Goal: Task Accomplishment & Management: Manage account settings

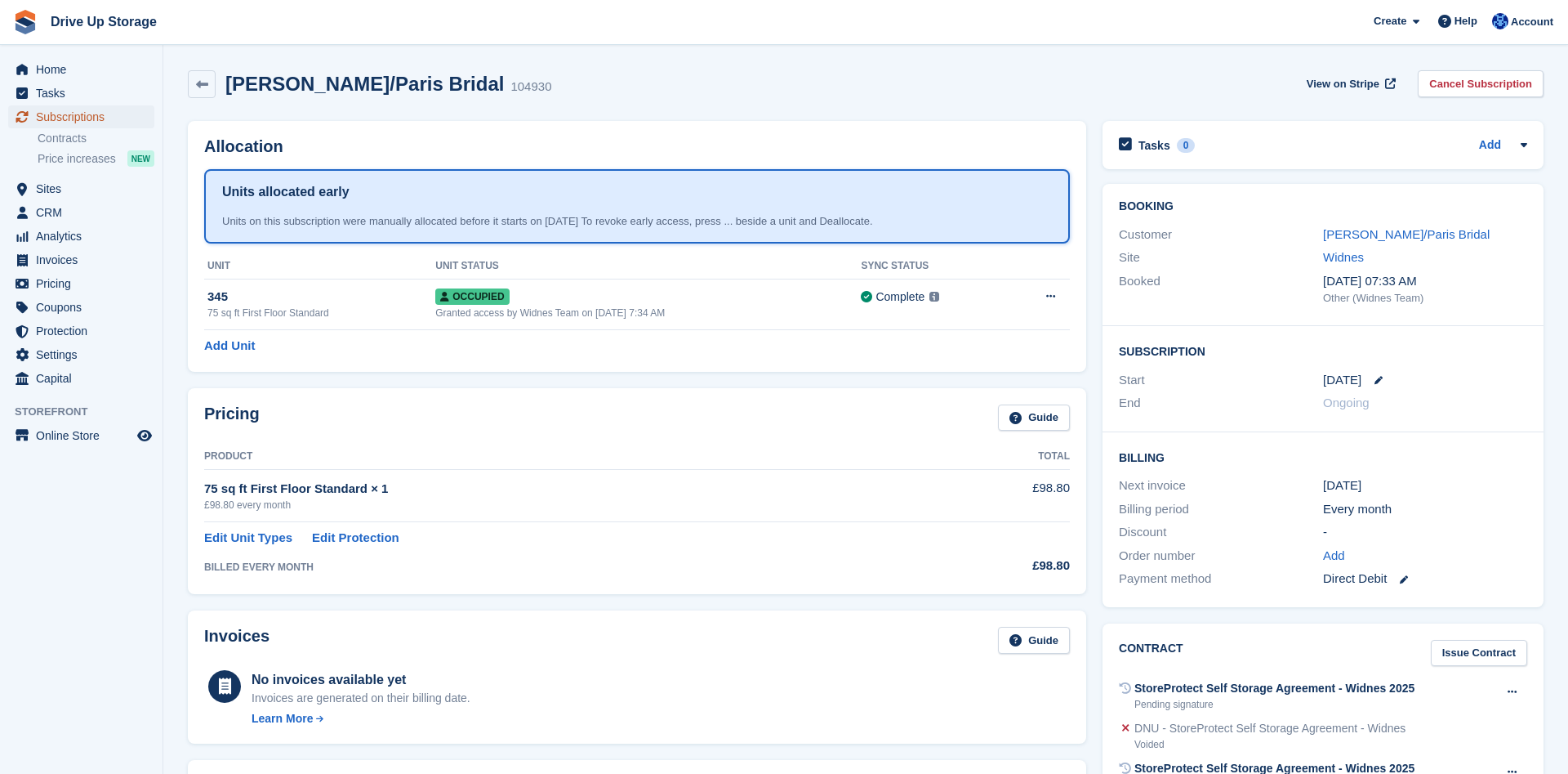
click at [110, 124] on span "Subscriptions" at bounding box center [84, 116] width 98 height 23
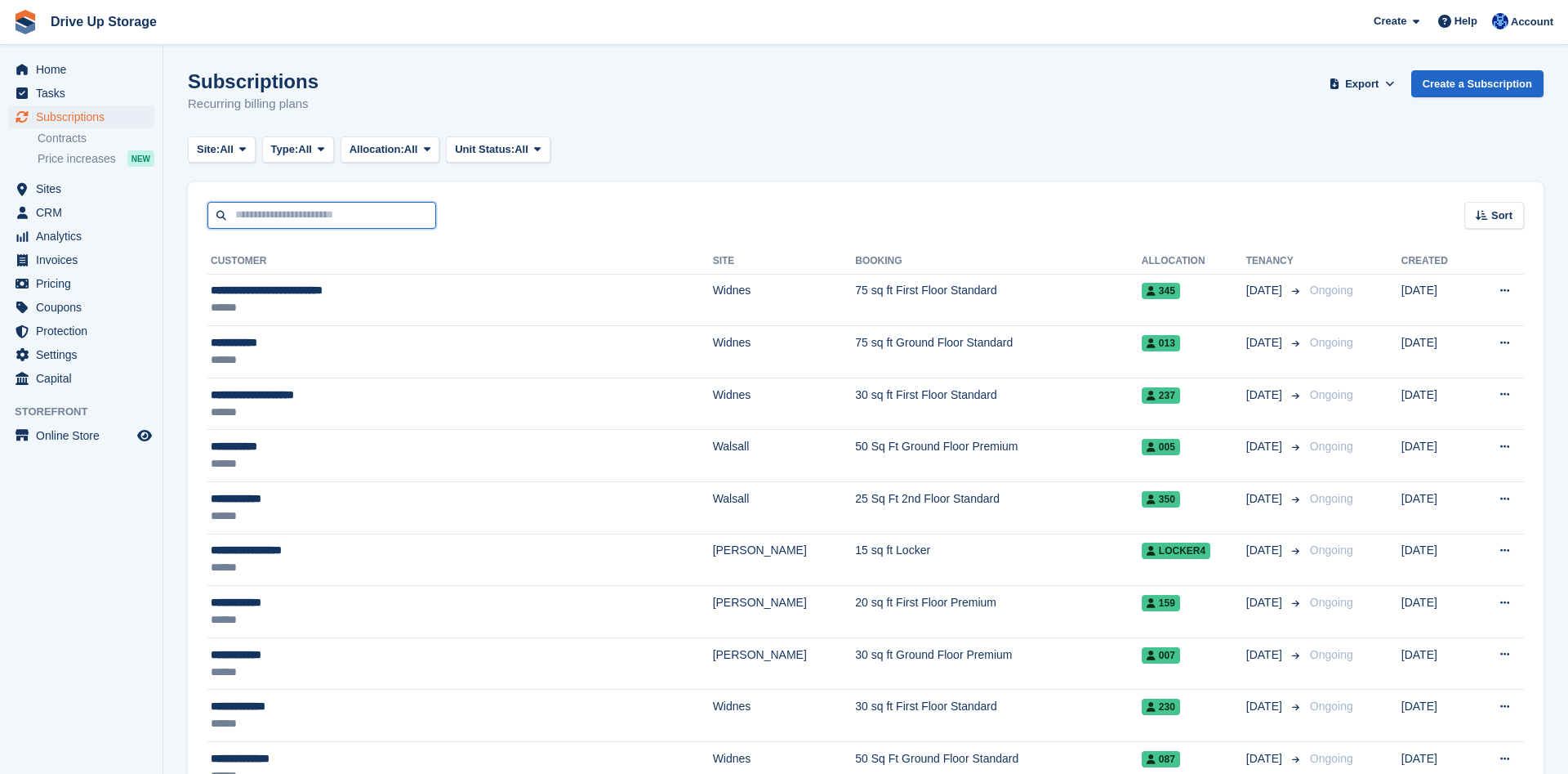
click at [332, 211] on input "text" at bounding box center [322, 216] width 229 height 27
type input "*"
type input "****"
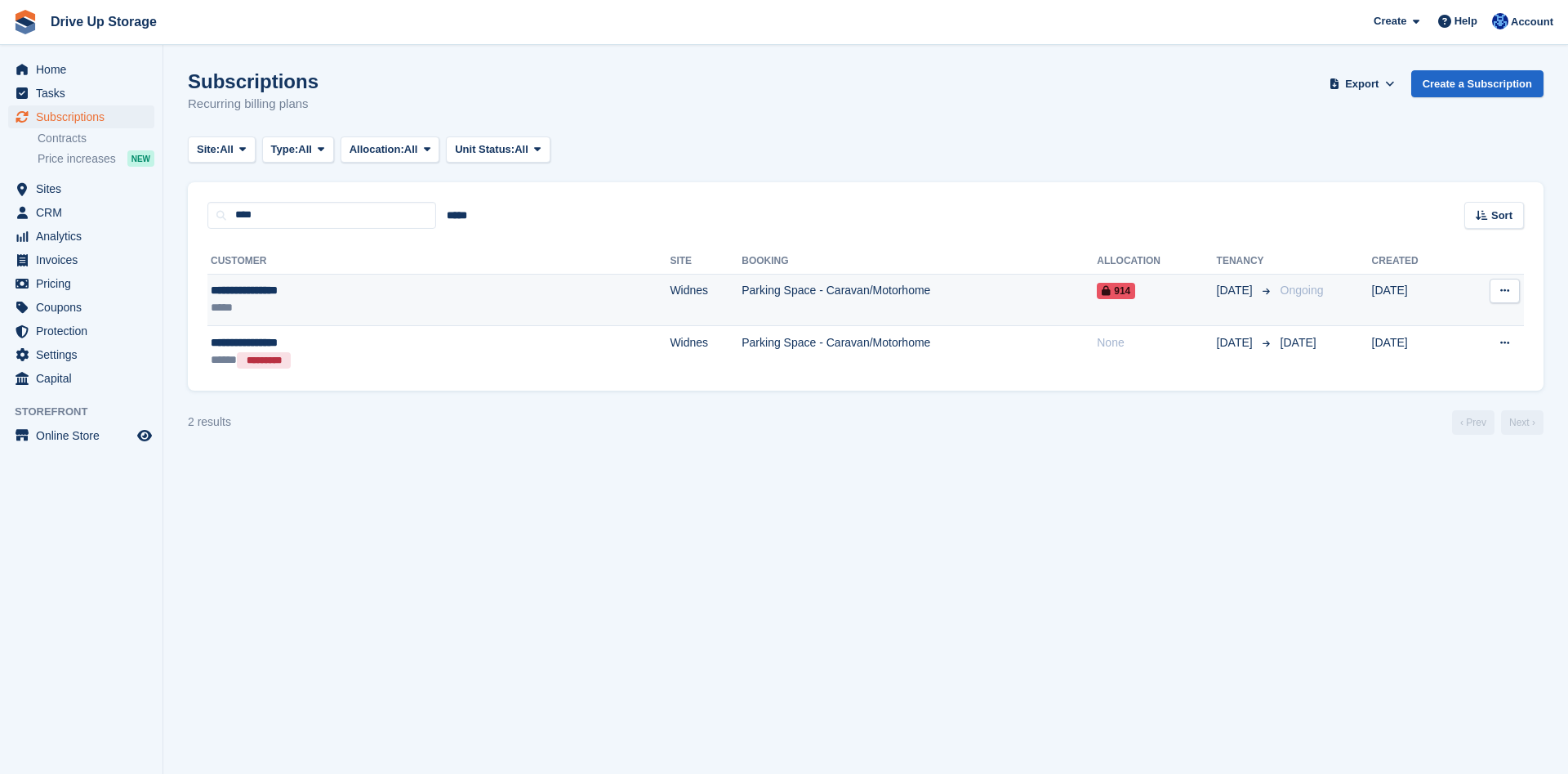
click at [254, 292] on div "**********" at bounding box center [332, 290] width 242 height 18
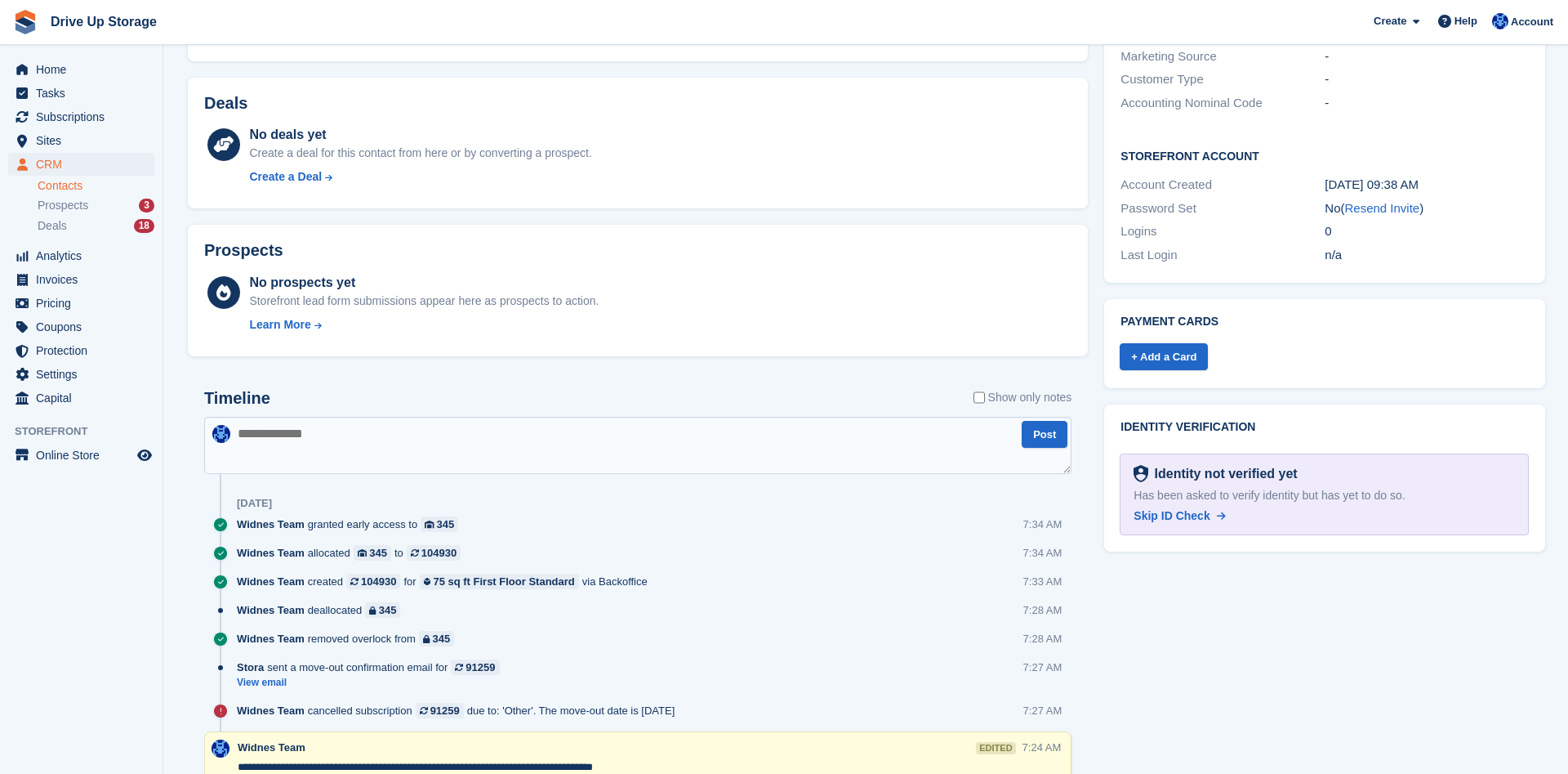
scroll to position [833, 0]
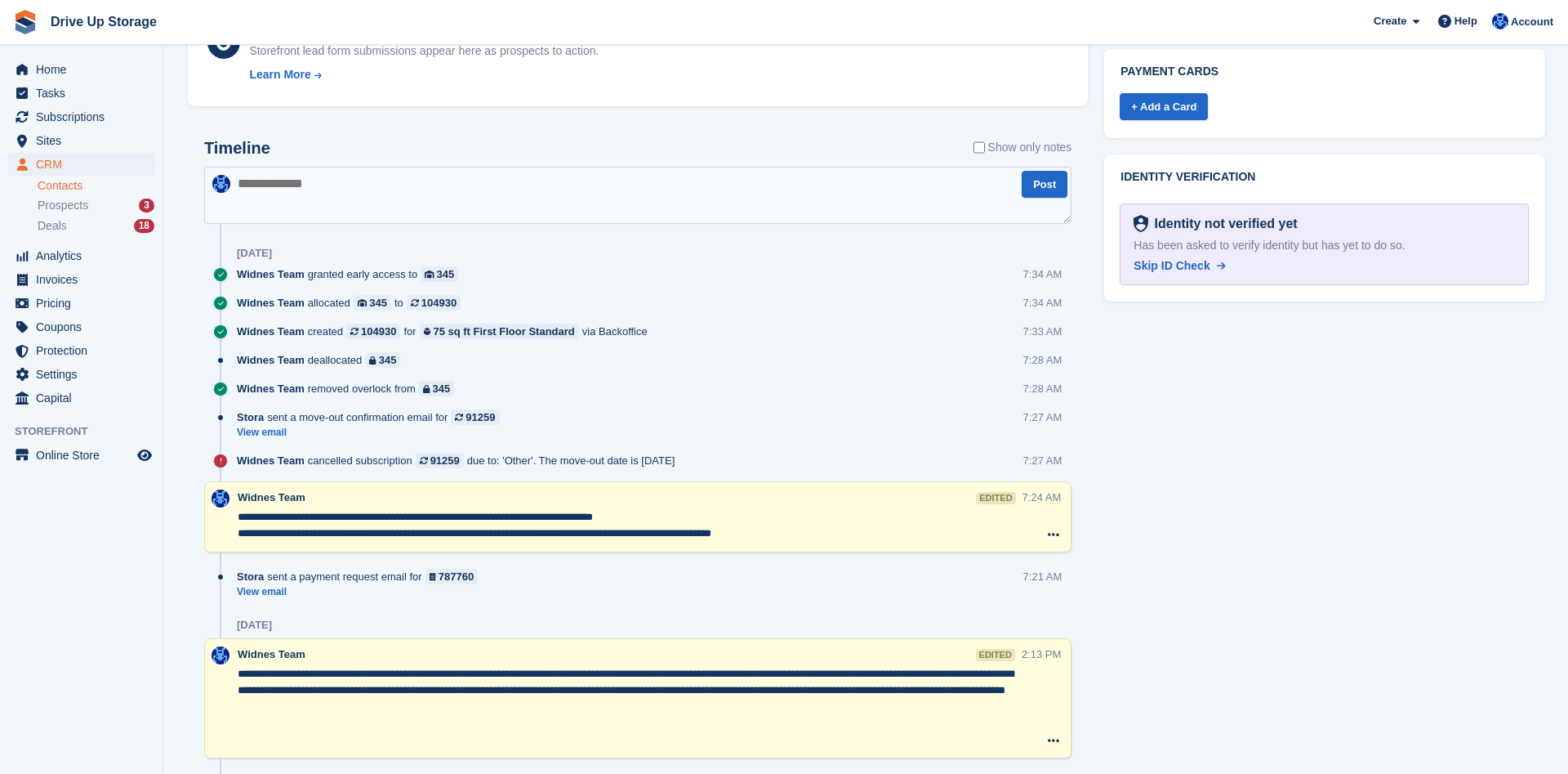
click at [273, 191] on textarea at bounding box center [637, 195] width 867 height 57
click at [360, 183] on textarea "**********" at bounding box center [637, 195] width 867 height 57
type textarea "**********"
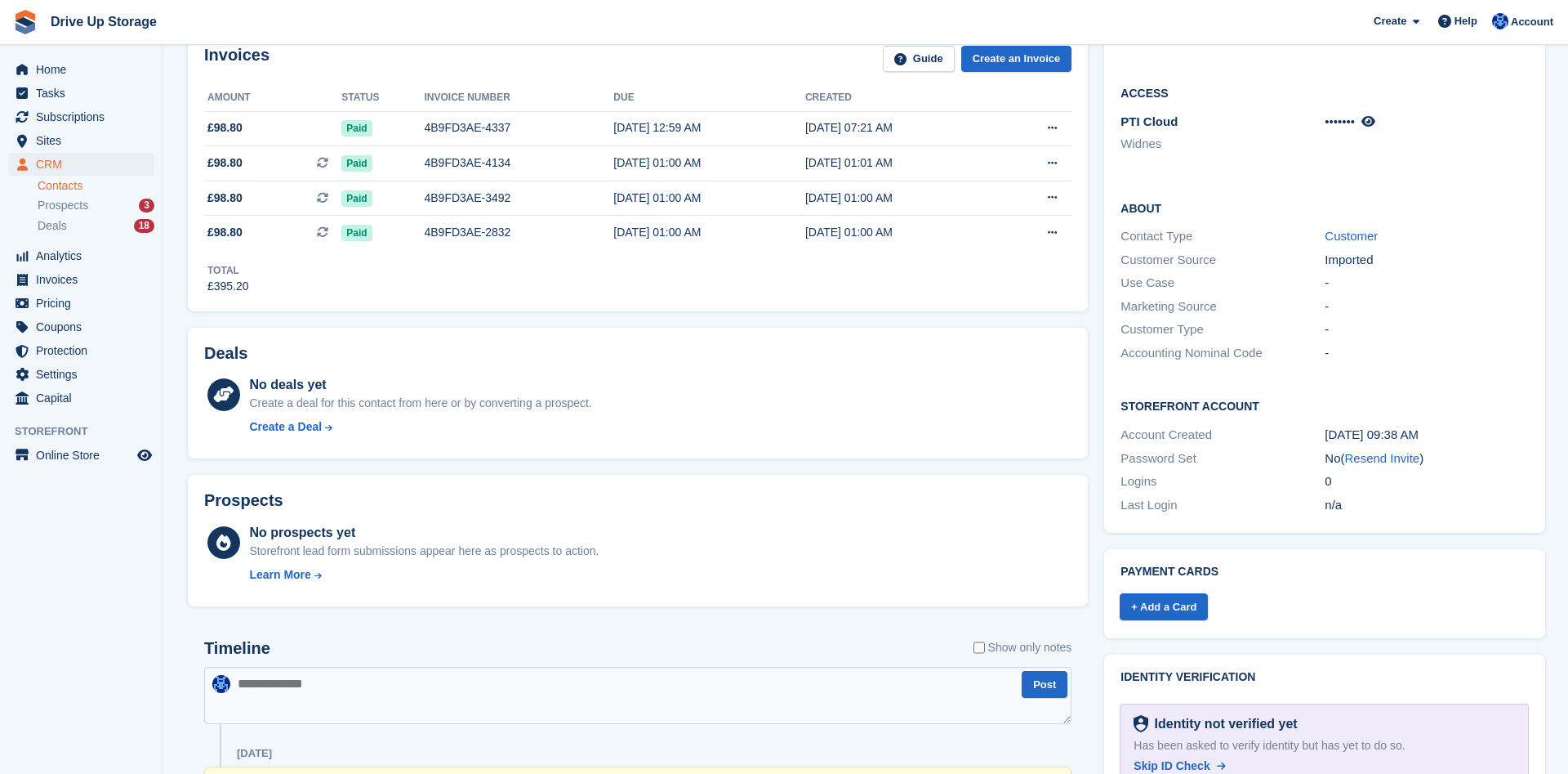
scroll to position [0, 0]
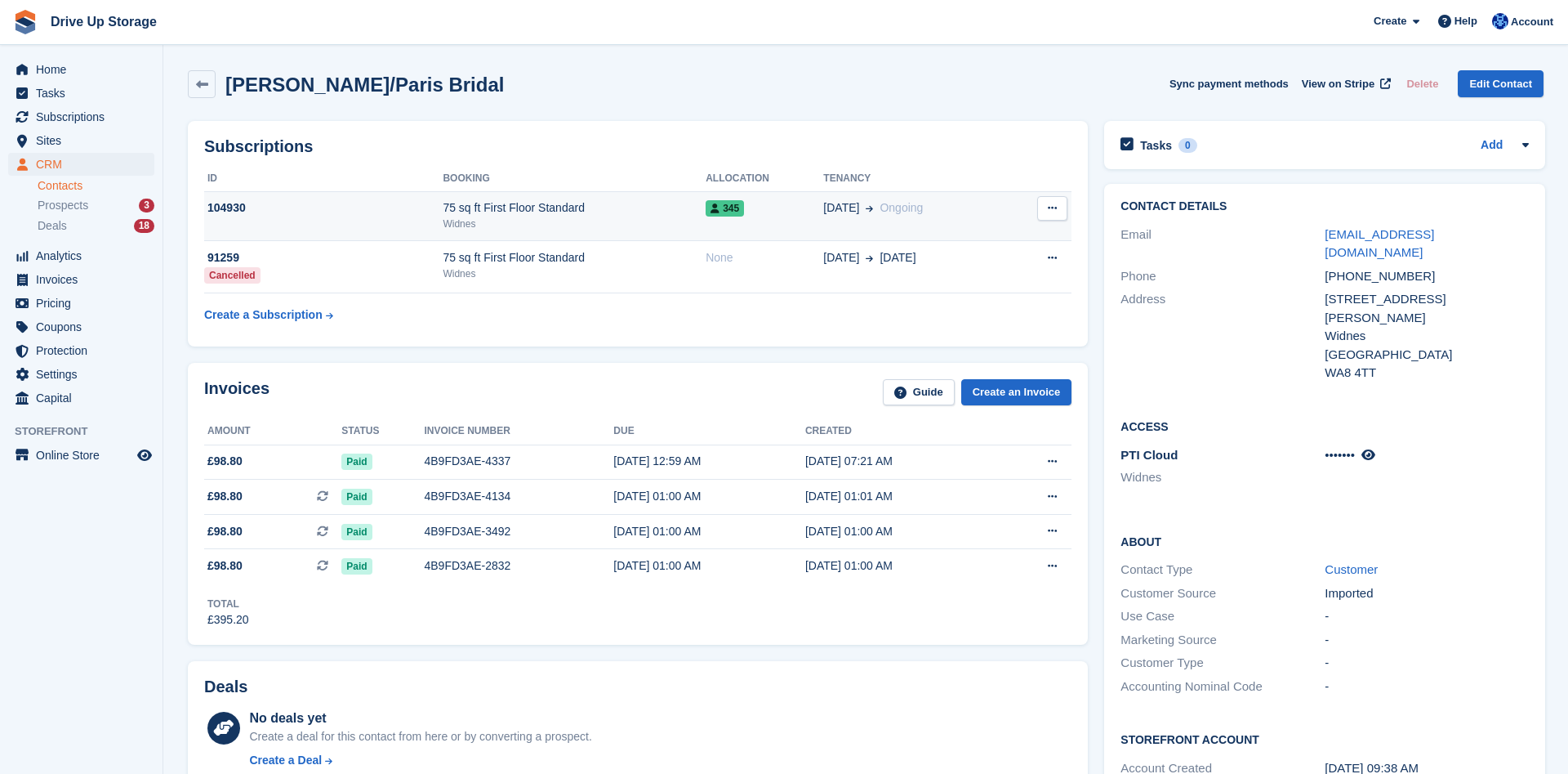
click at [1048, 206] on icon at bounding box center [1052, 207] width 9 height 11
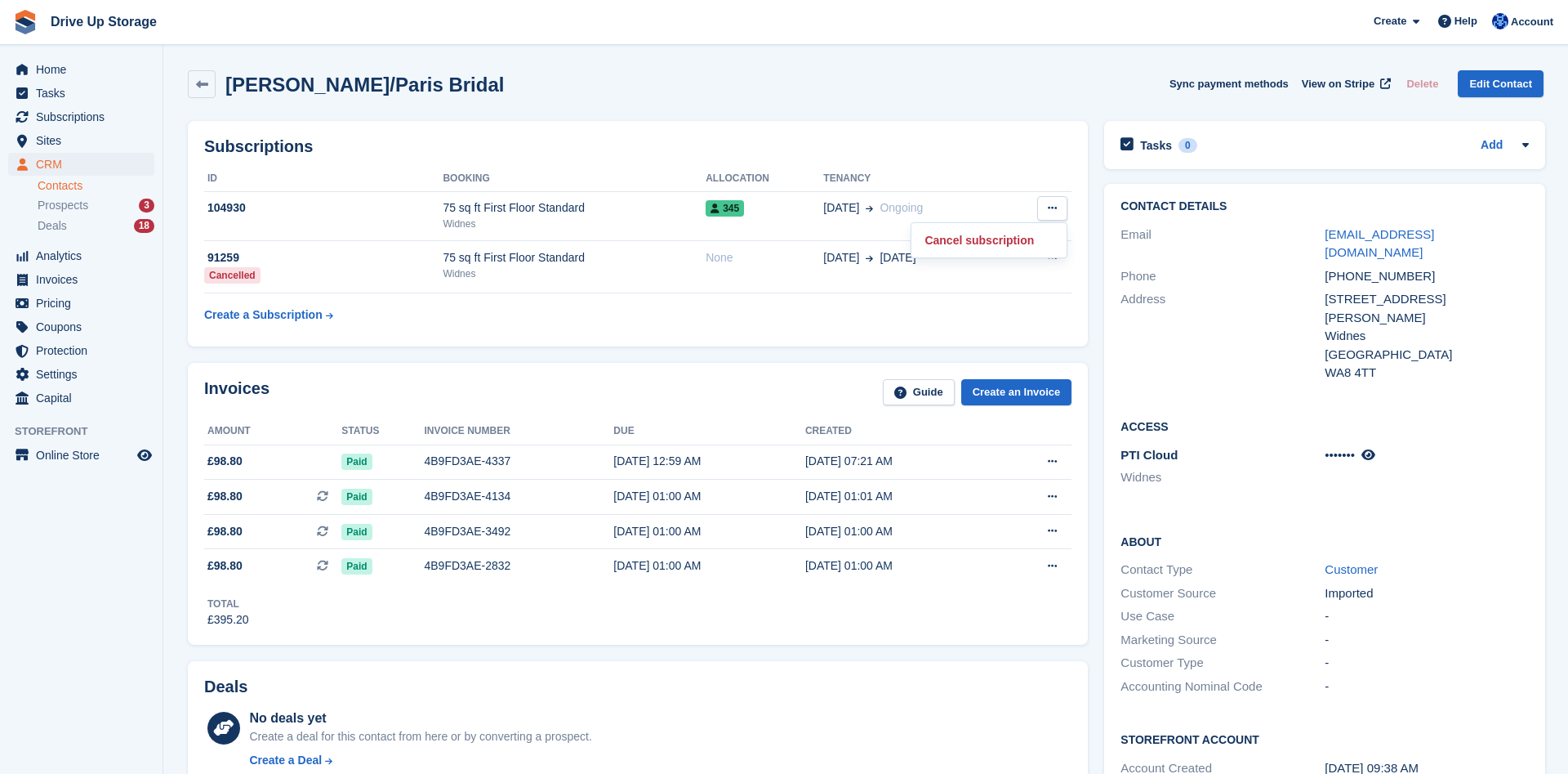
click at [943, 314] on table "ID Booking Allocation Tenancy 104930 75 sq ft First Floor Standard Widnes 345 2…" at bounding box center [637, 247] width 867 height 165
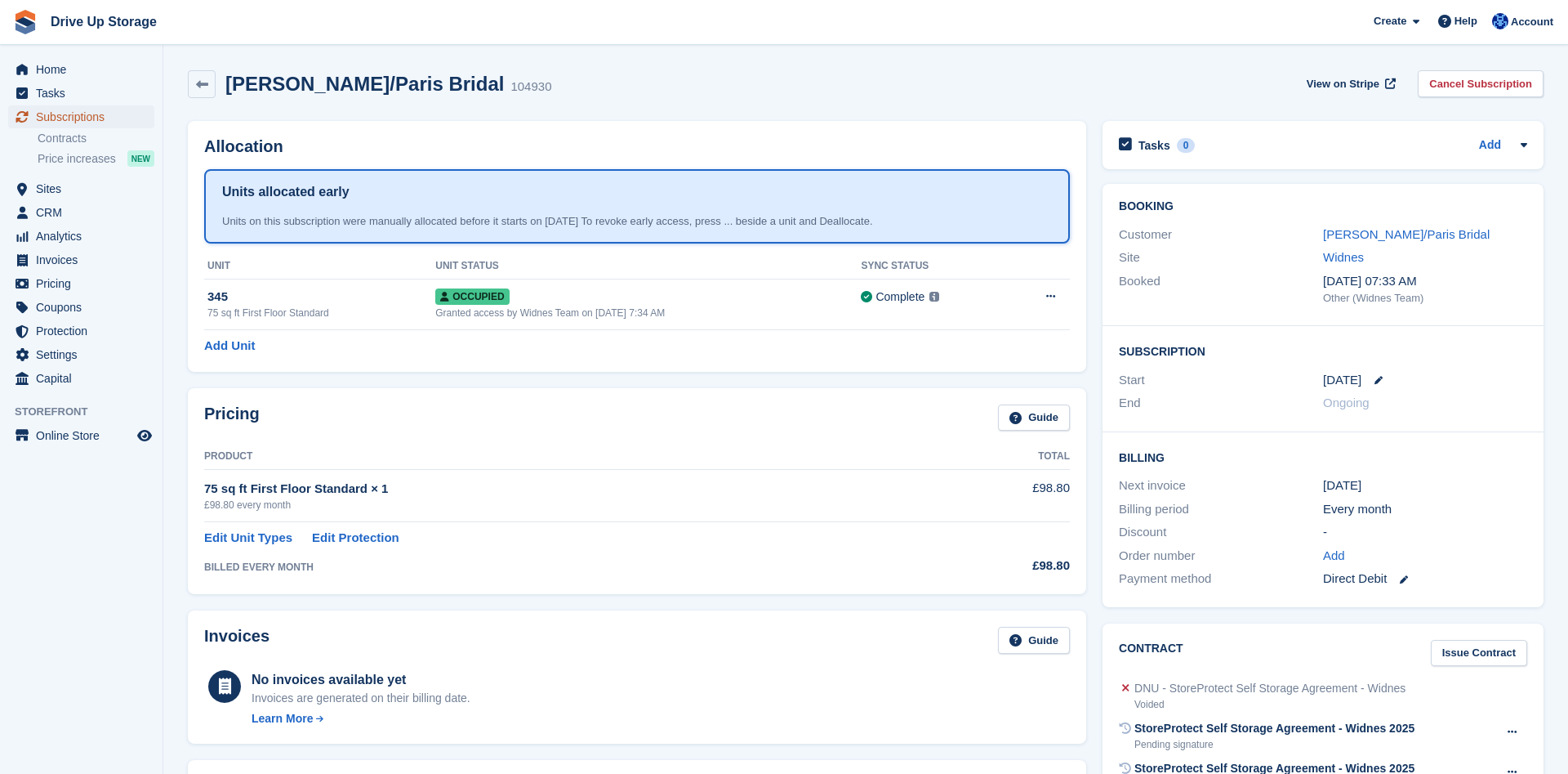
click at [63, 119] on span "Subscriptions" at bounding box center [84, 116] width 98 height 23
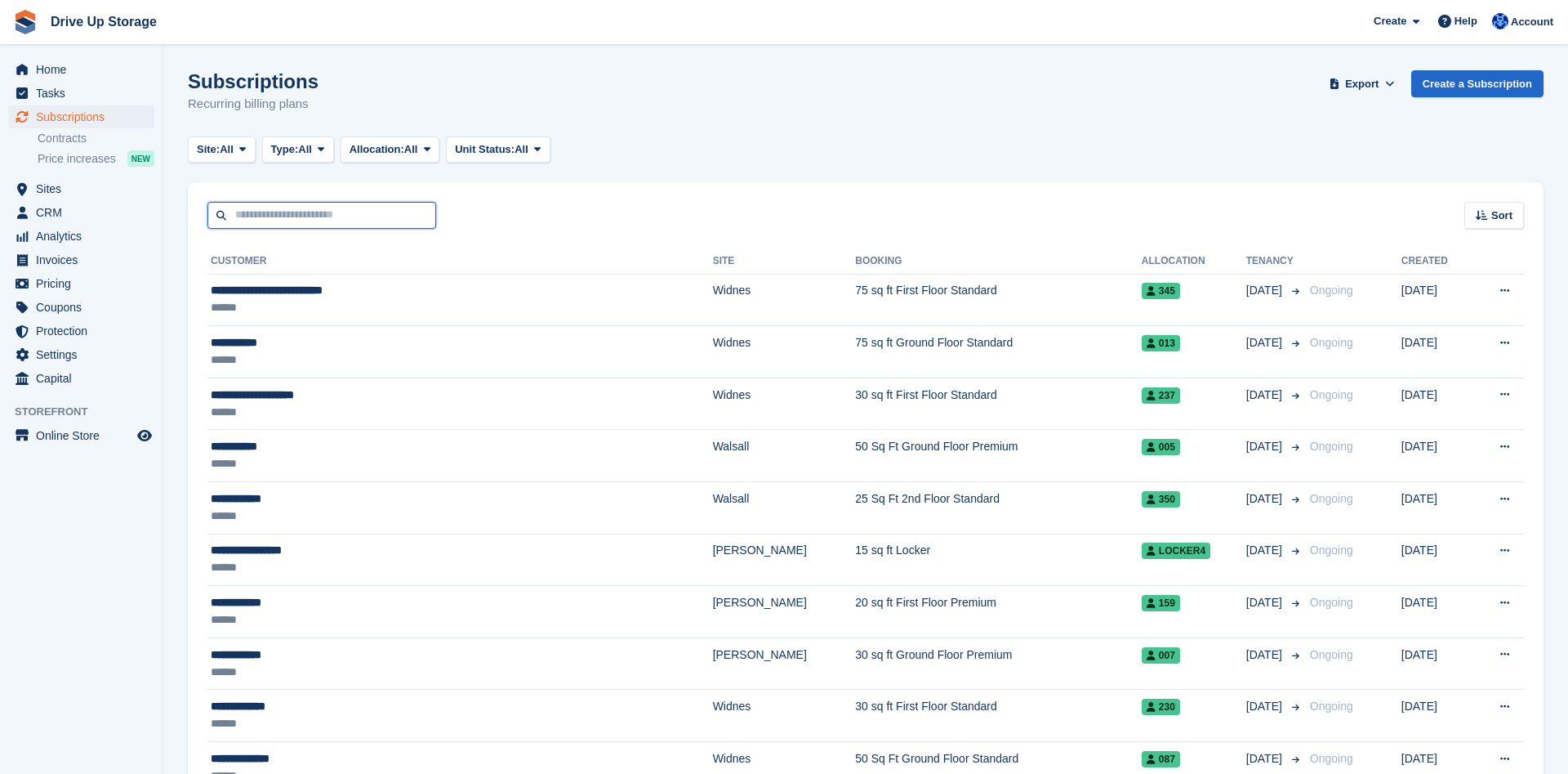
click at [231, 221] on input "text" at bounding box center [322, 216] width 229 height 27
type input "****"
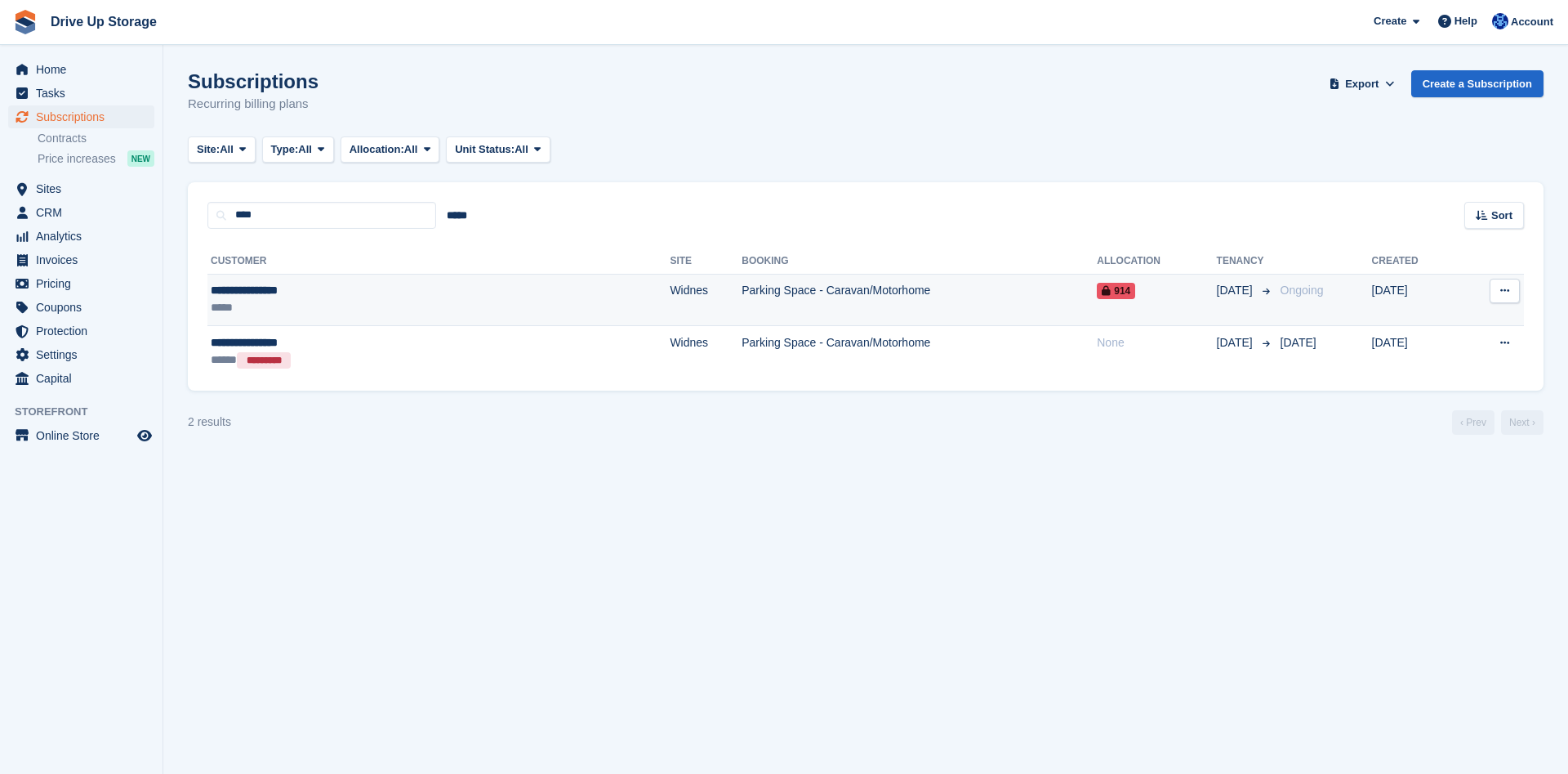
click at [239, 287] on div "**********" at bounding box center [332, 290] width 242 height 18
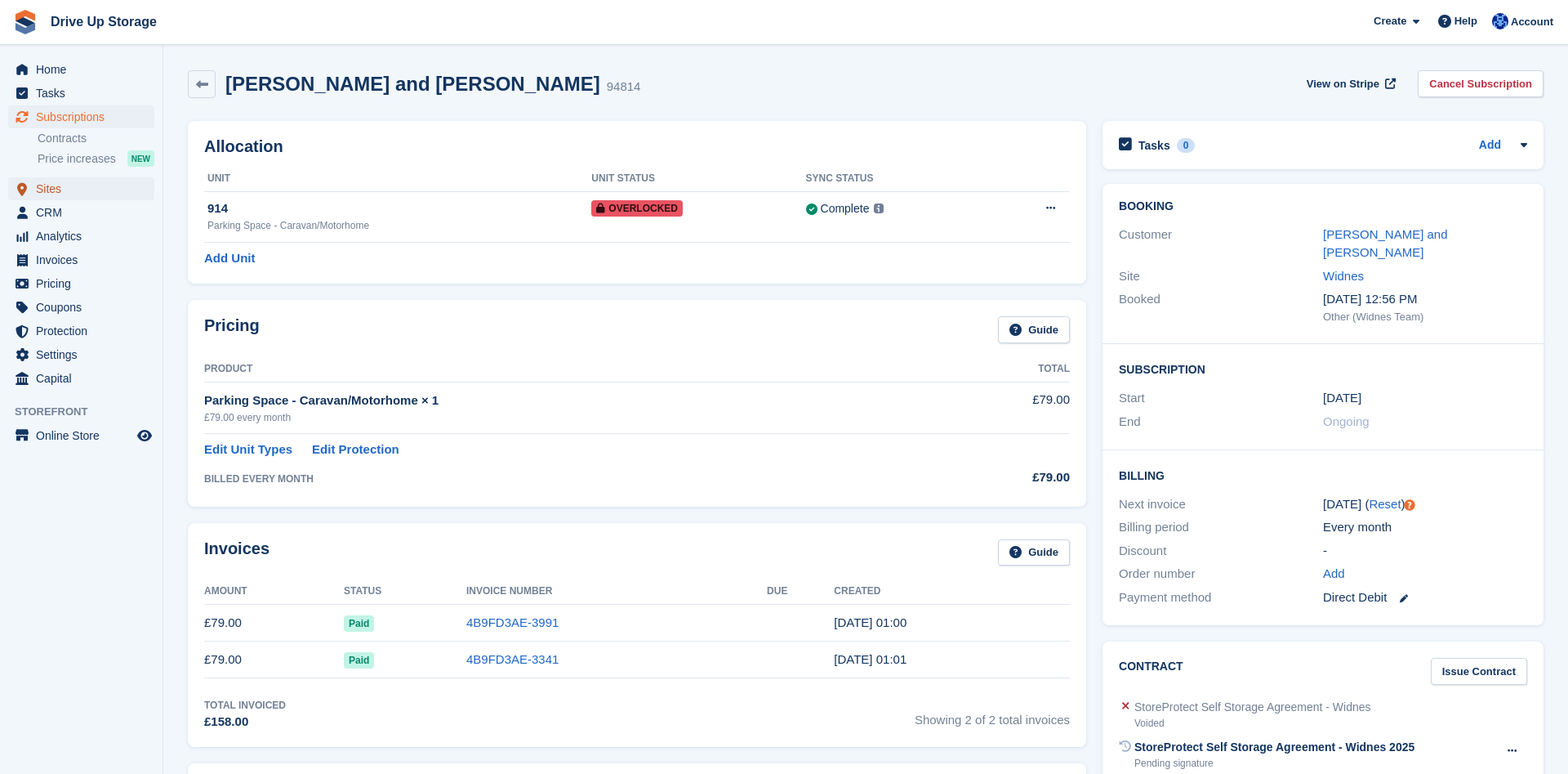
click at [50, 183] on span "Sites" at bounding box center [84, 188] width 98 height 23
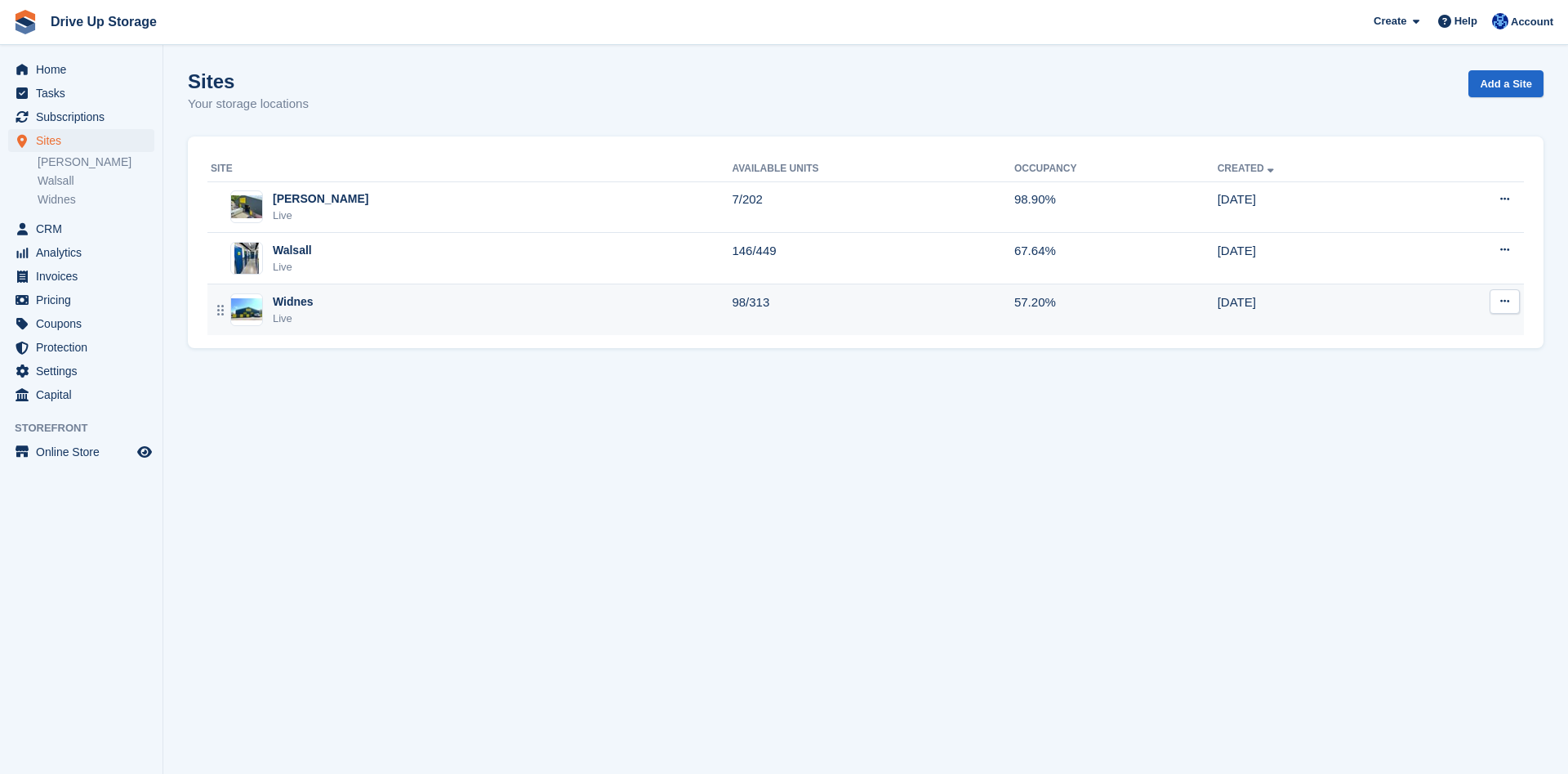
click at [361, 308] on div "Widnes Live" at bounding box center [471, 310] width 521 height 33
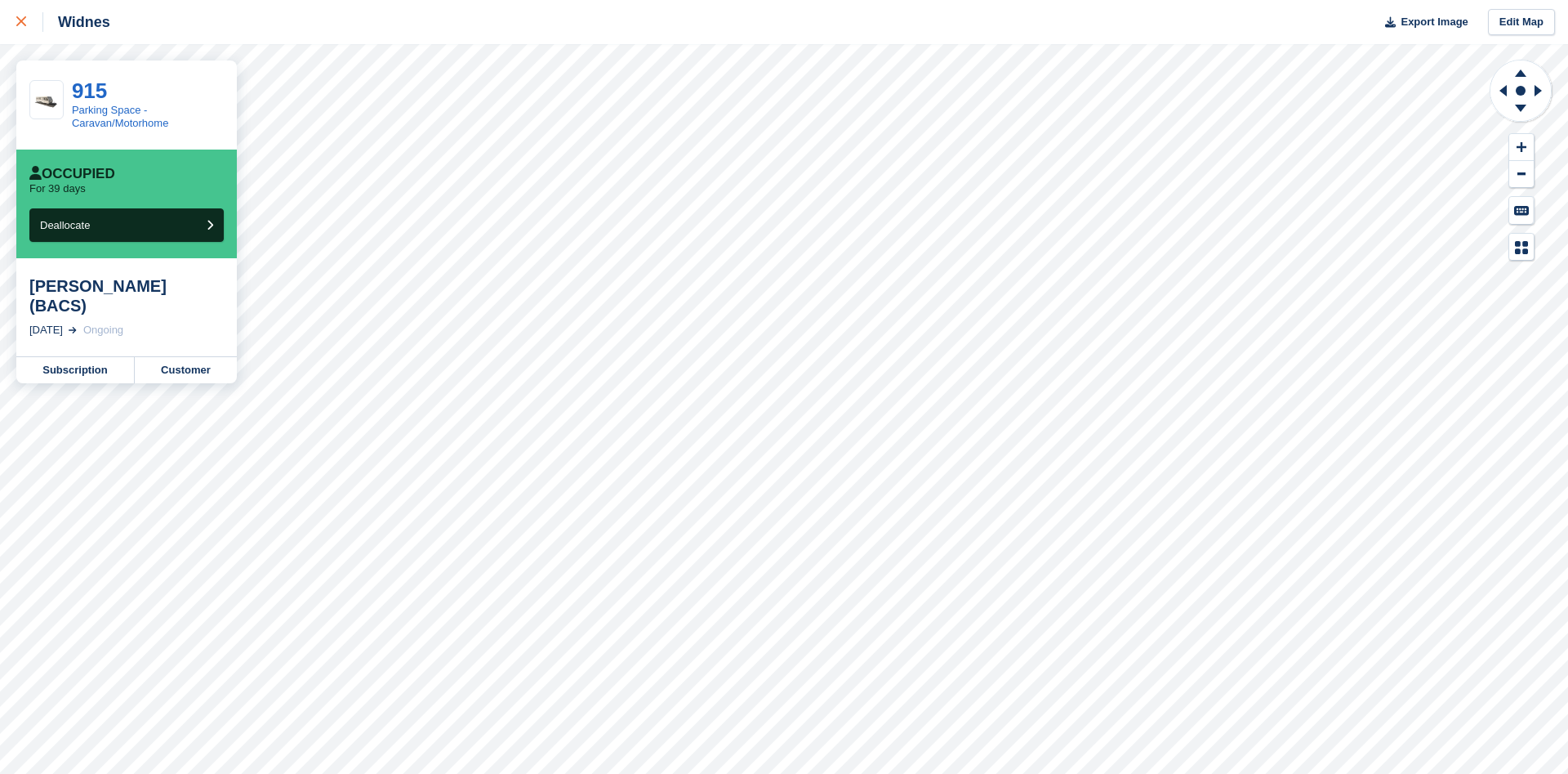
click at [24, 28] on div at bounding box center [30, 22] width 27 height 19
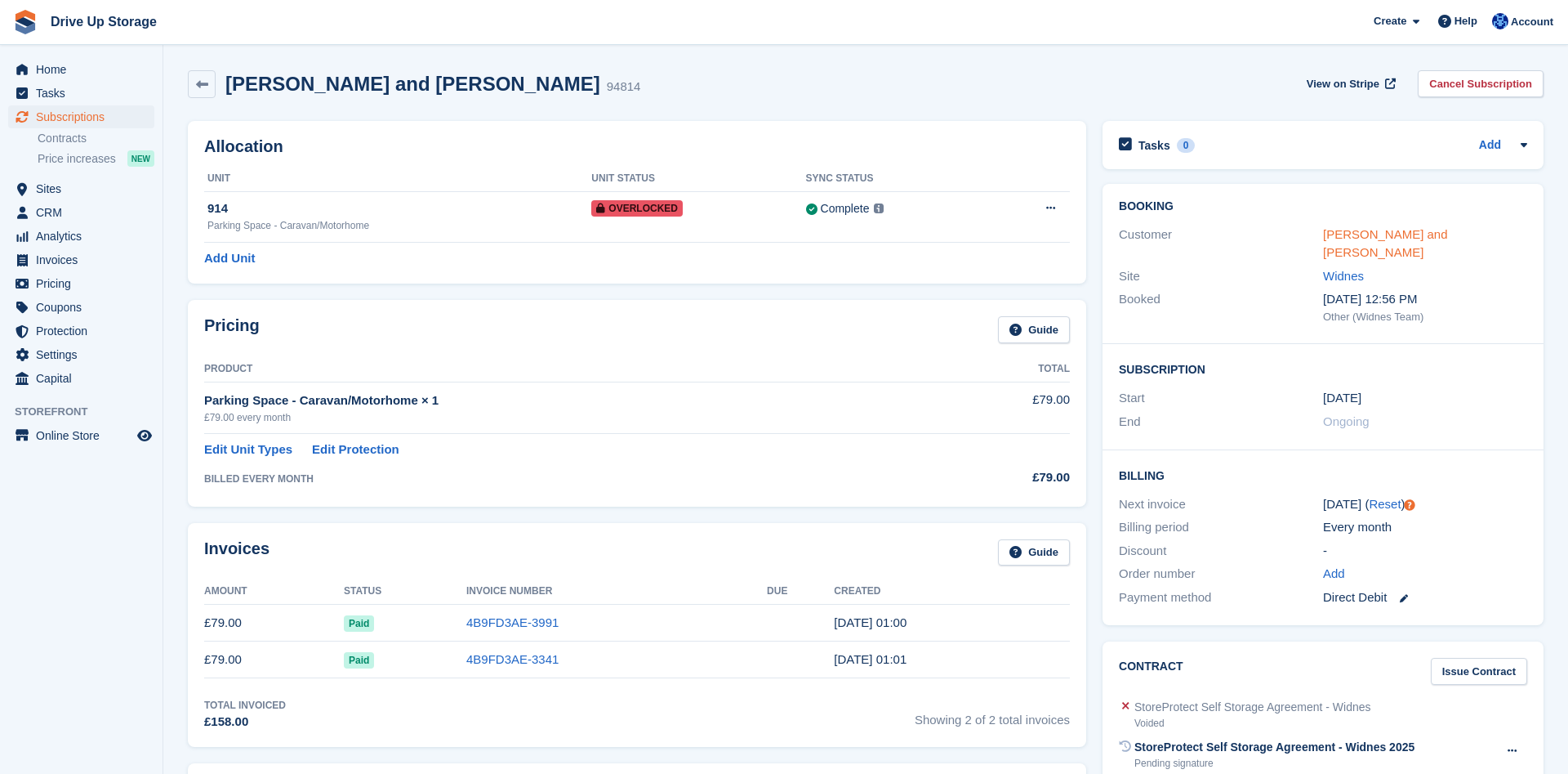
click at [1368, 238] on link "[PERSON_NAME] and [PERSON_NAME]" at bounding box center [1386, 243] width 125 height 33
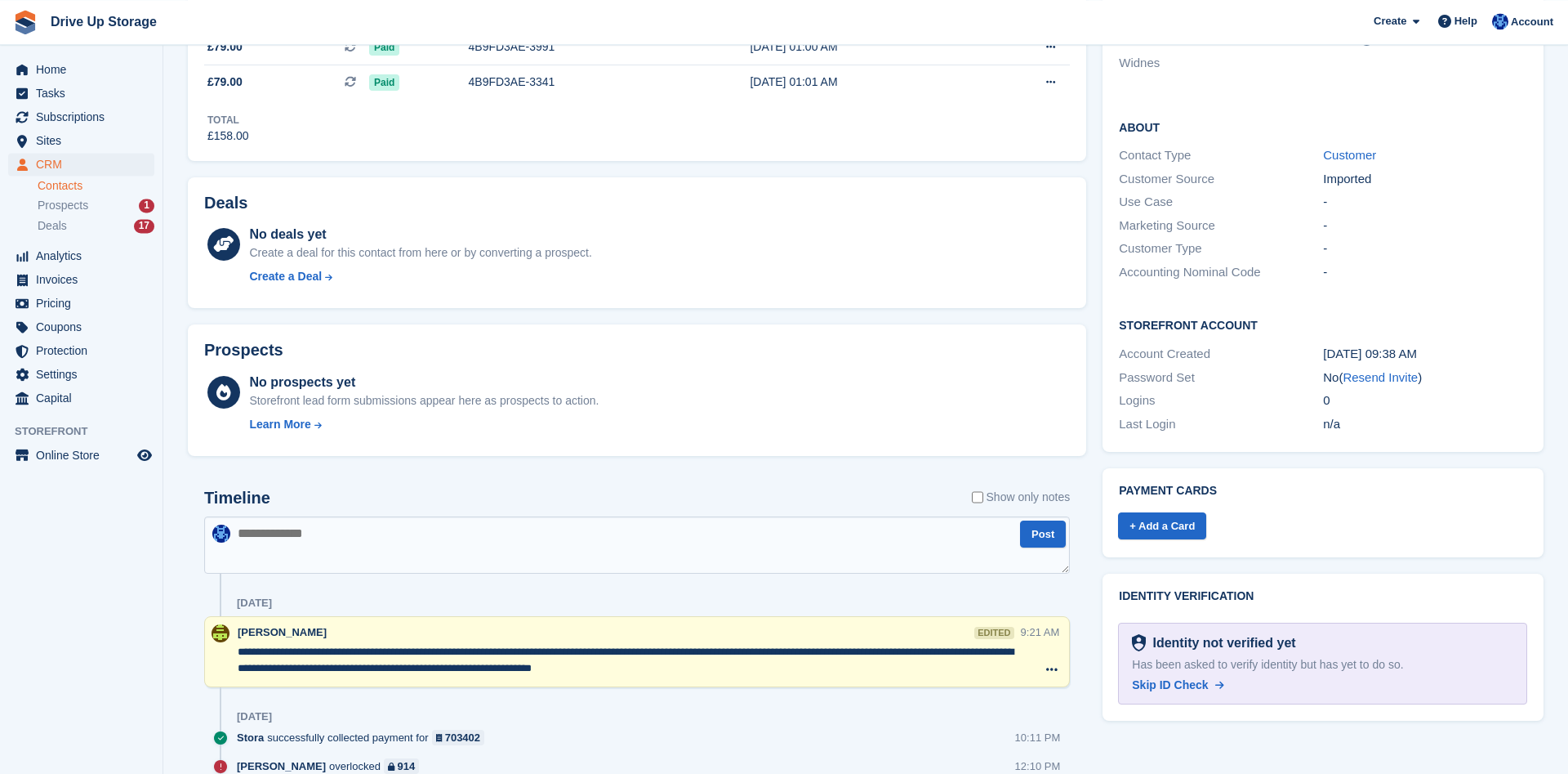
scroll to position [417, 0]
click at [1375, 368] on link "Resend Invite" at bounding box center [1380, 374] width 75 height 14
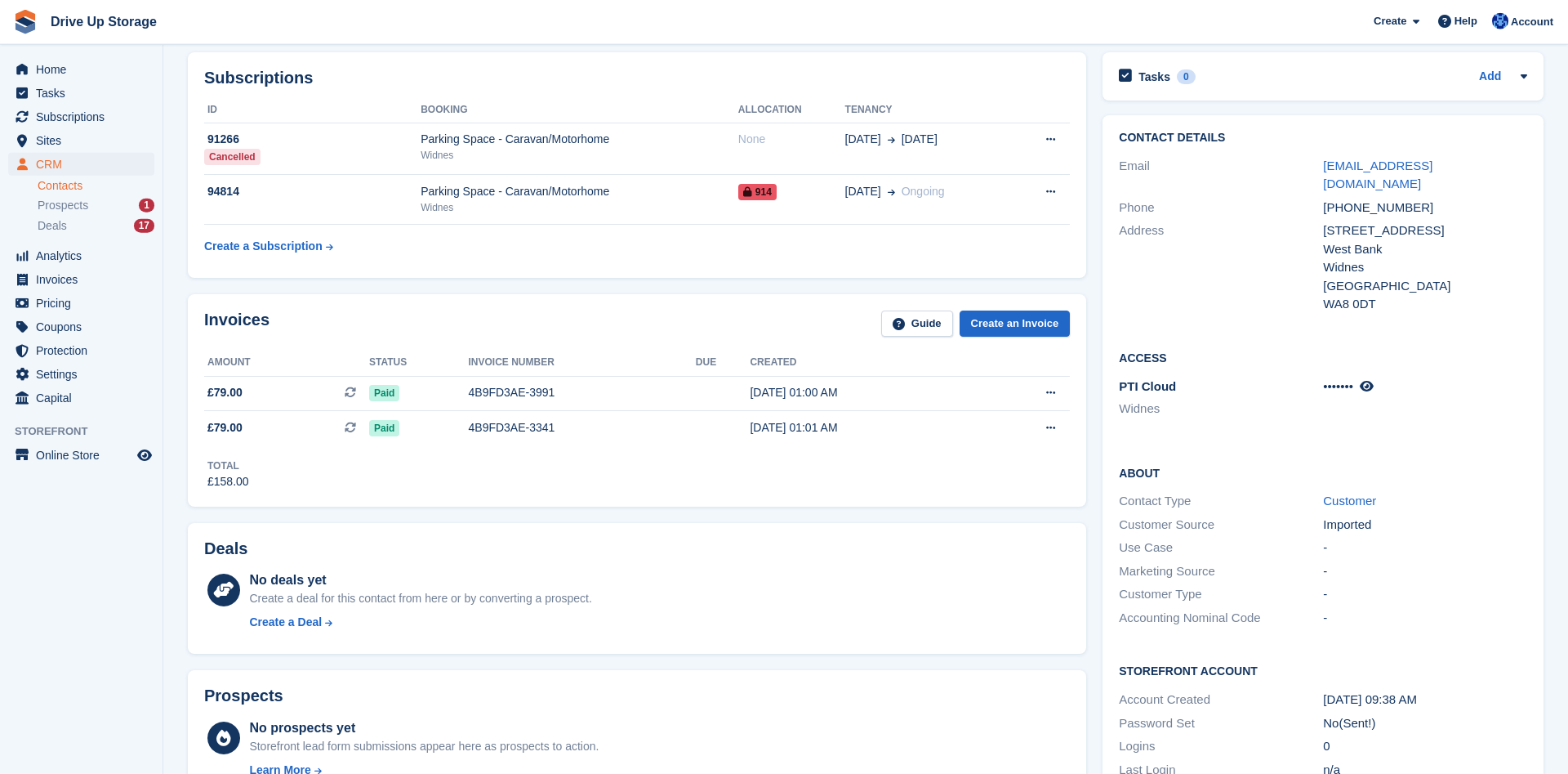
scroll to position [250, 0]
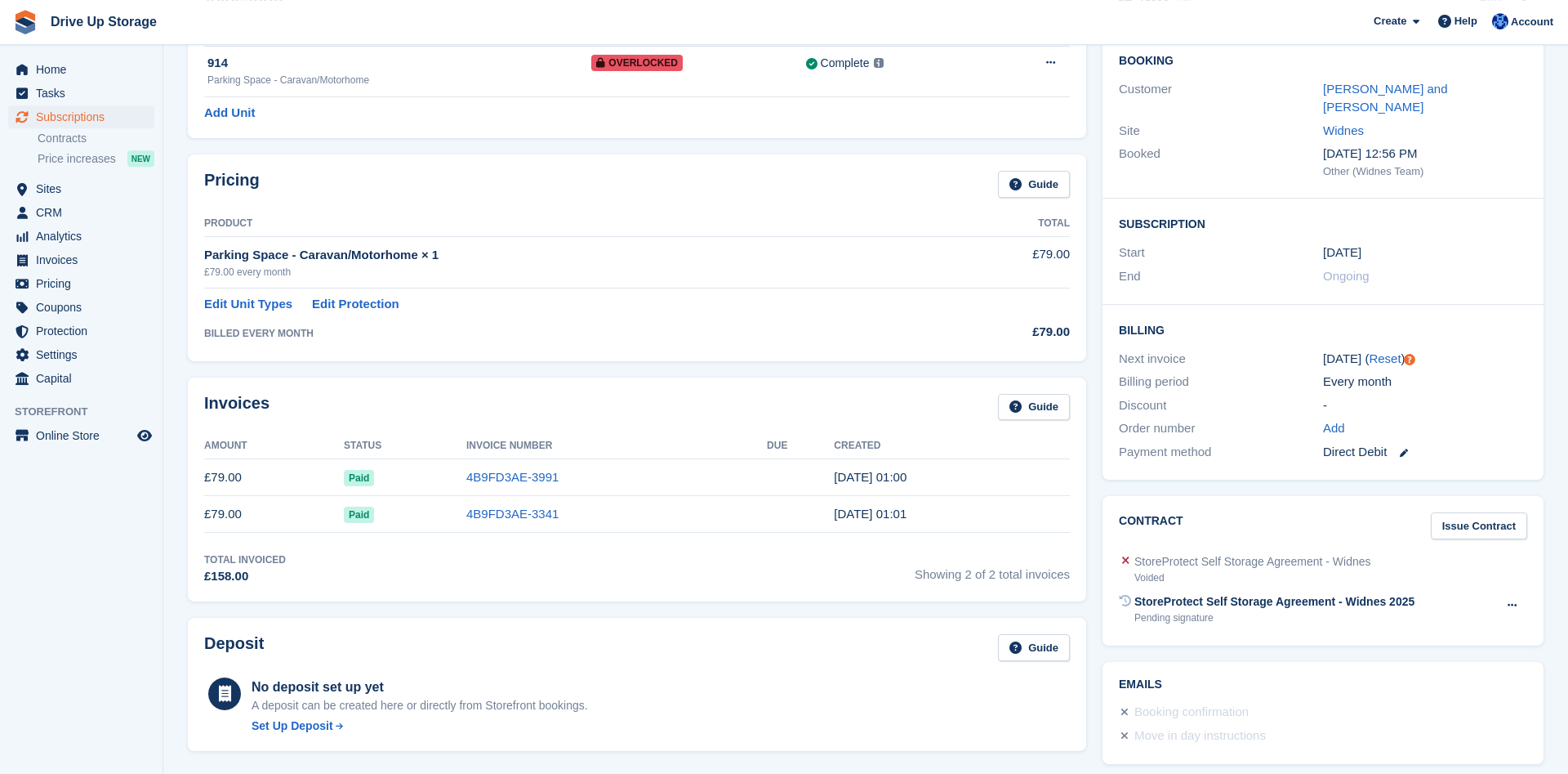
scroll to position [166, 0]
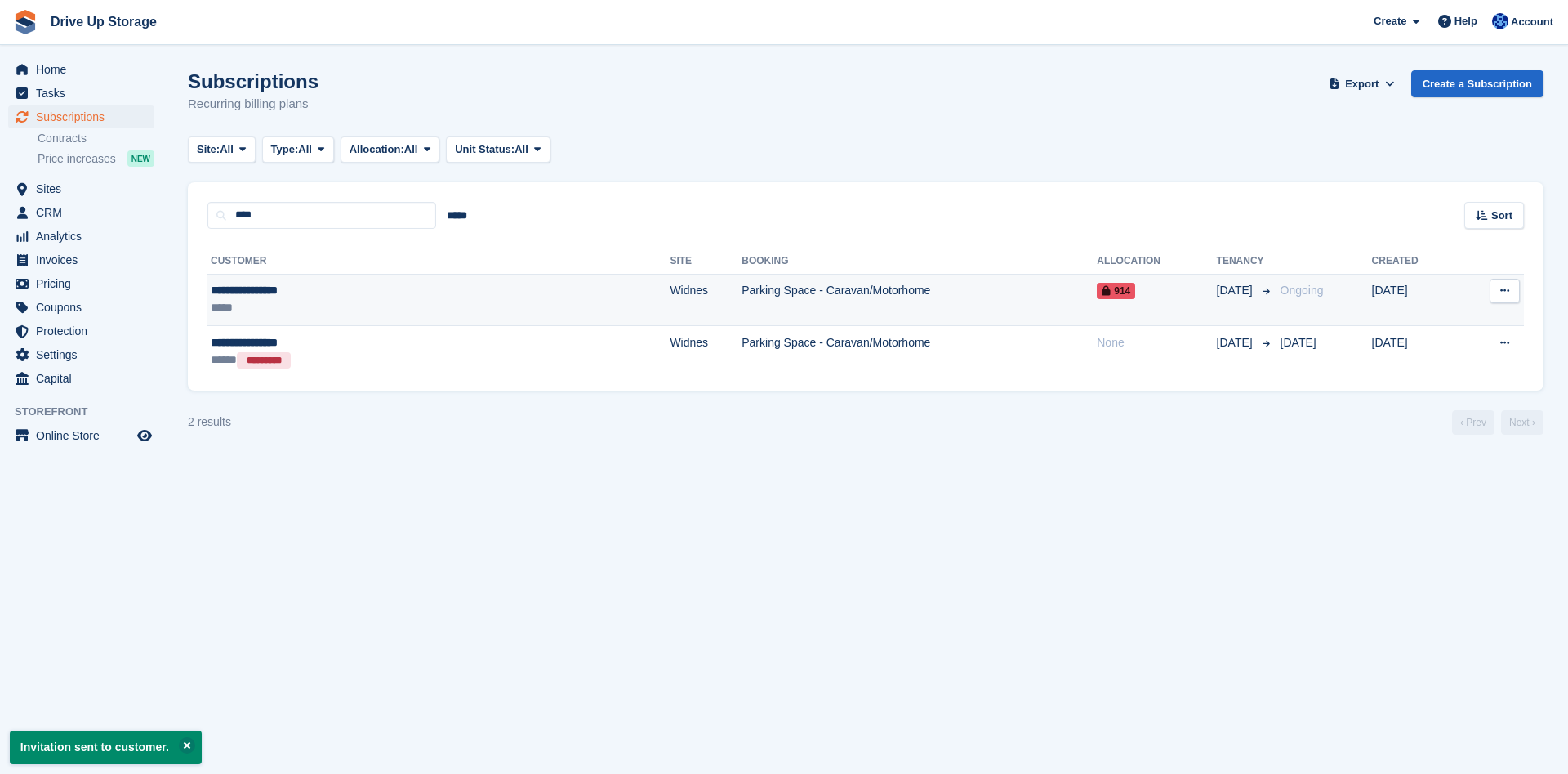
click at [742, 297] on td "Parking Space - Caravan/Motorhome" at bounding box center [919, 300] width 355 height 53
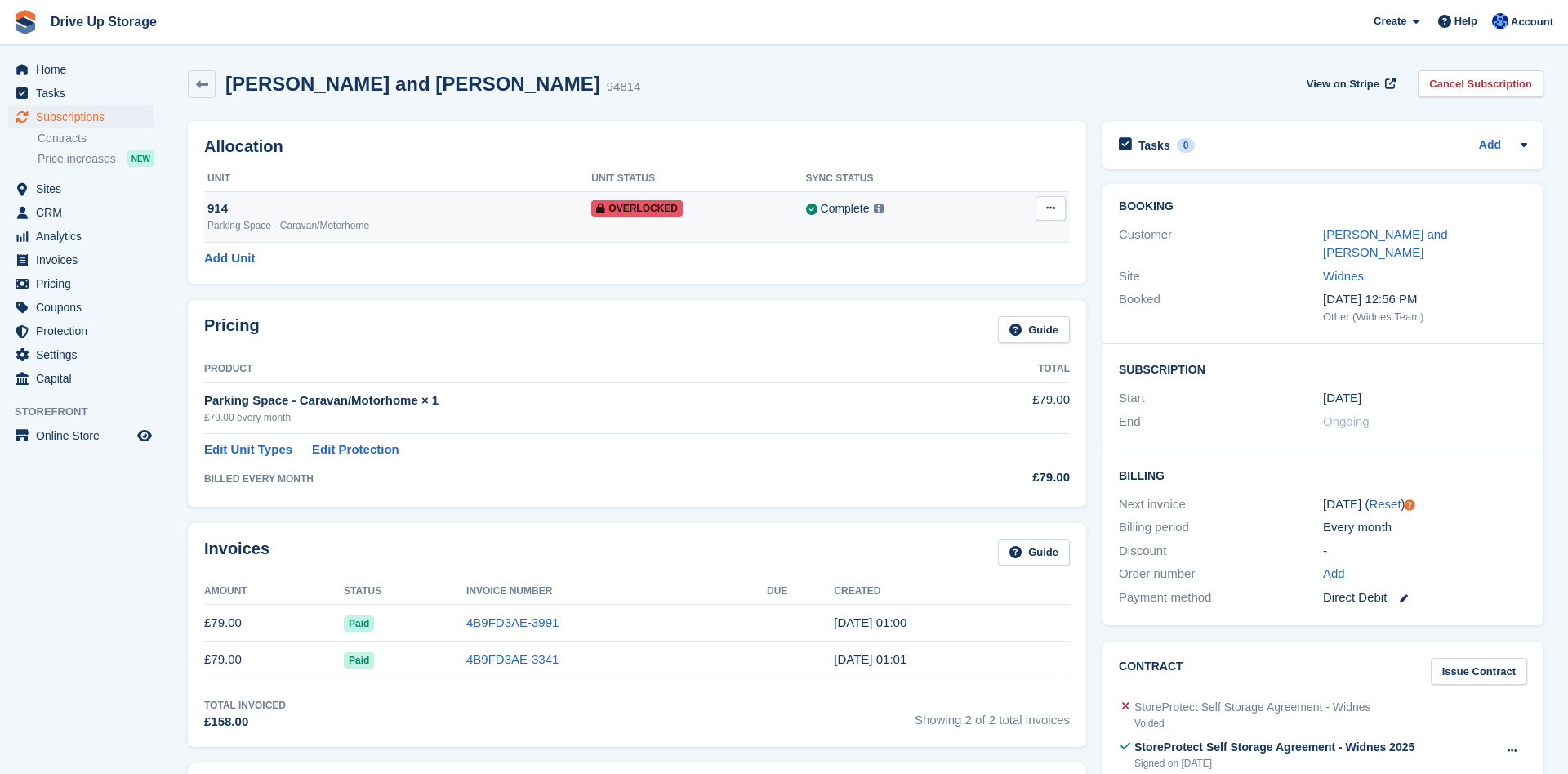
click at [1052, 210] on icon at bounding box center [1051, 207] width 9 height 11
click at [996, 242] on p "Remove Overlock" at bounding box center [987, 240] width 142 height 21
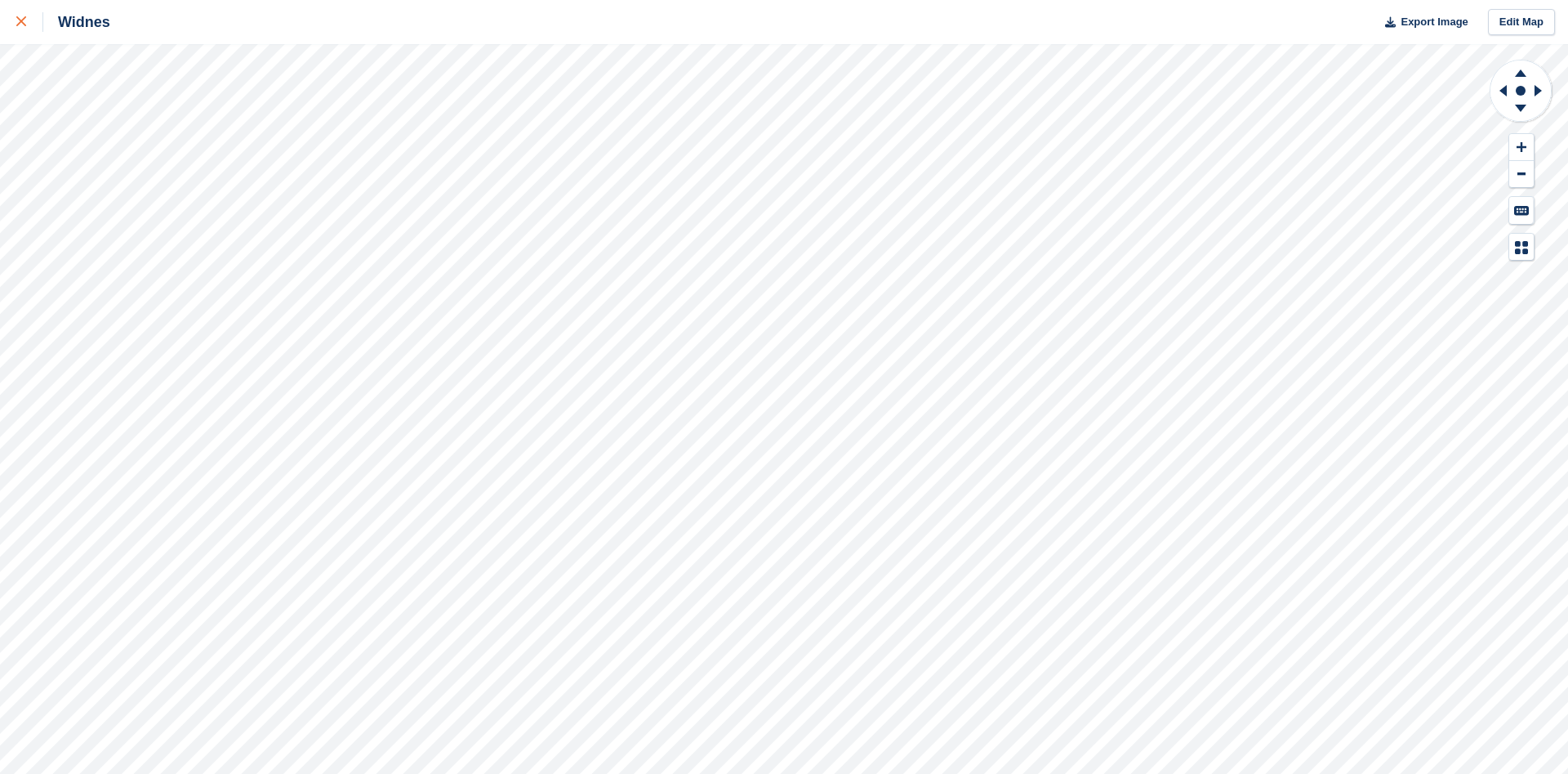
click at [25, 16] on div at bounding box center [30, 22] width 27 height 19
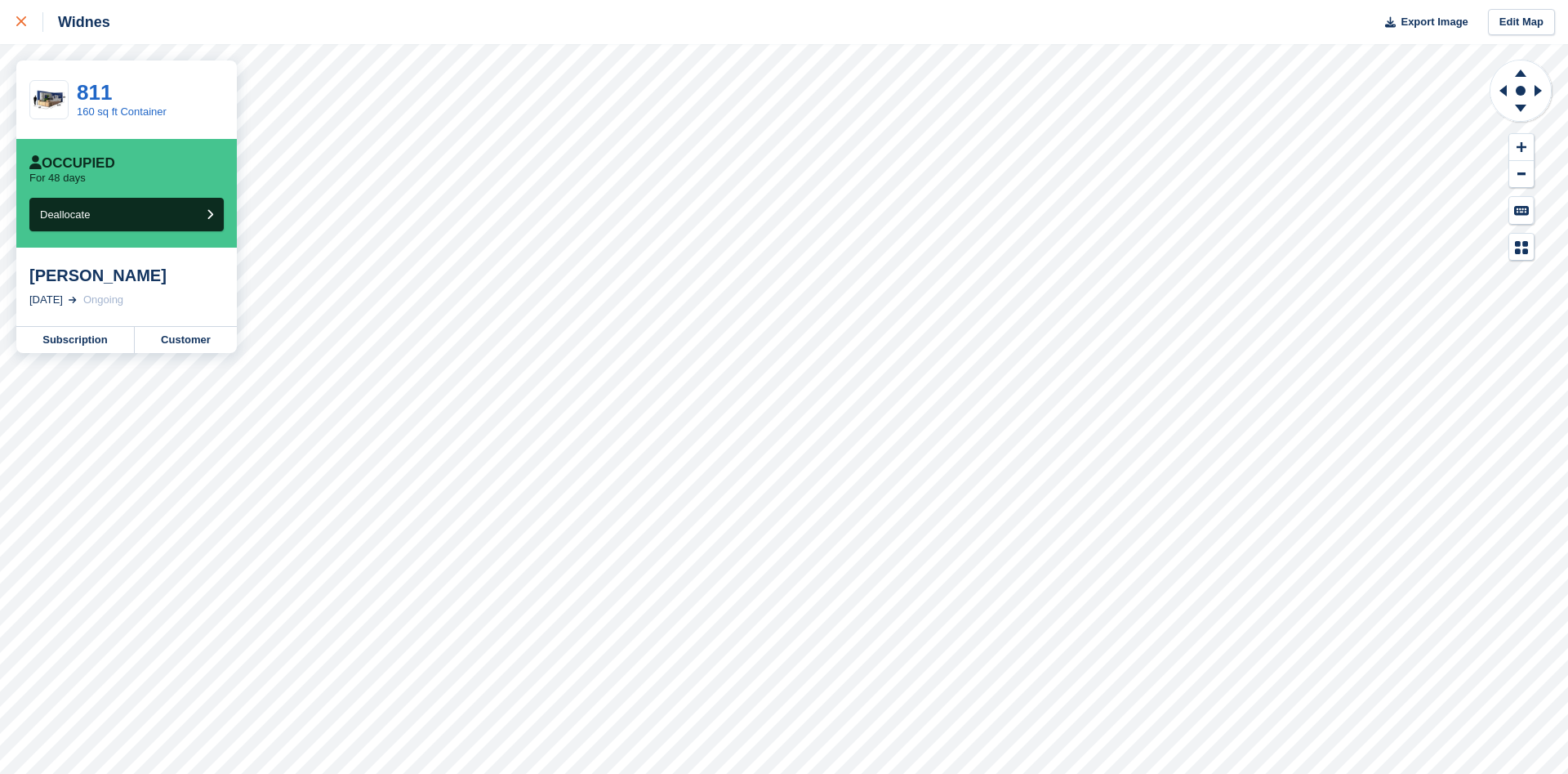
click at [18, 18] on div at bounding box center [30, 22] width 27 height 19
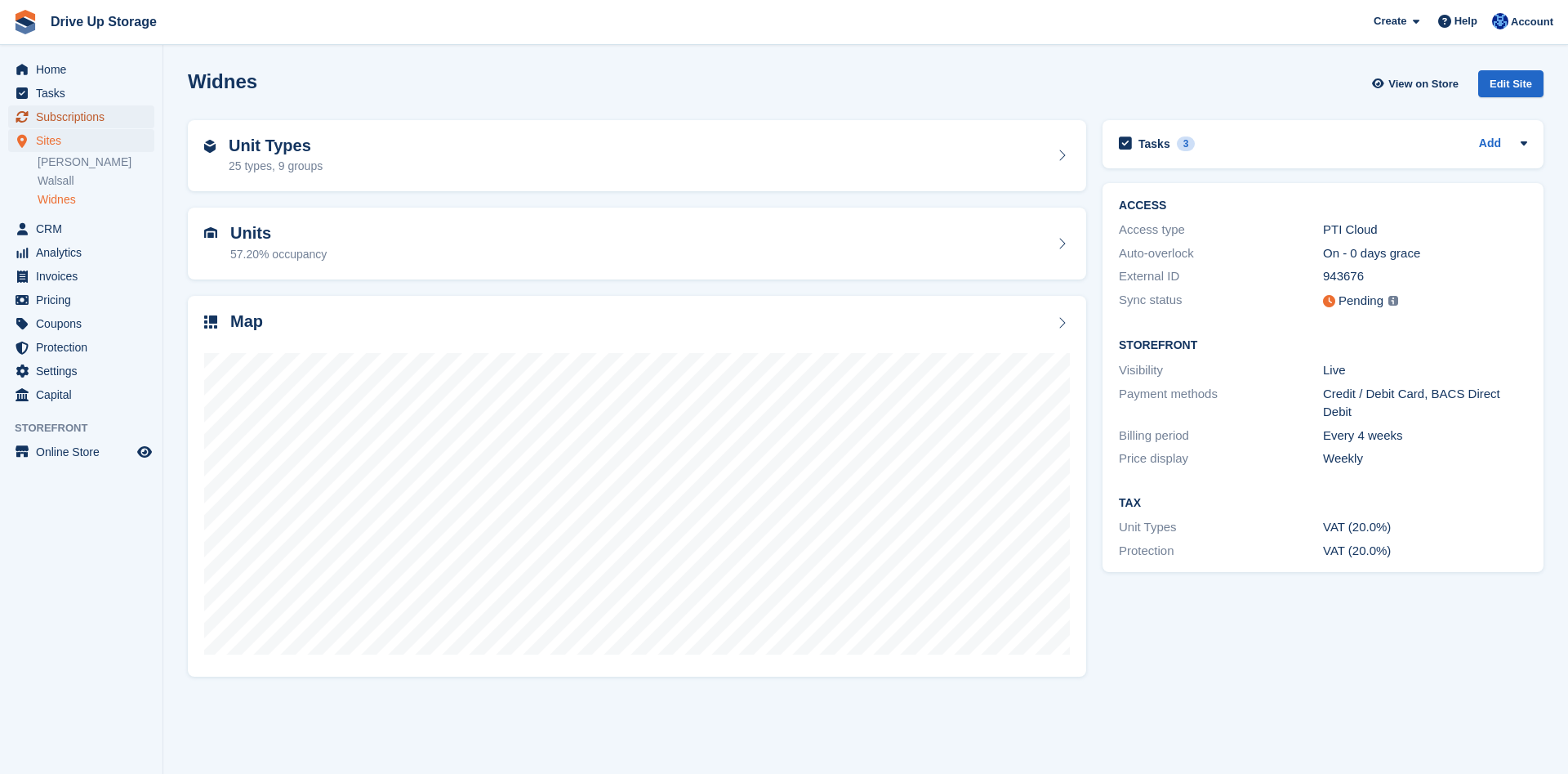
click at [89, 119] on span "Subscriptions" at bounding box center [84, 116] width 98 height 23
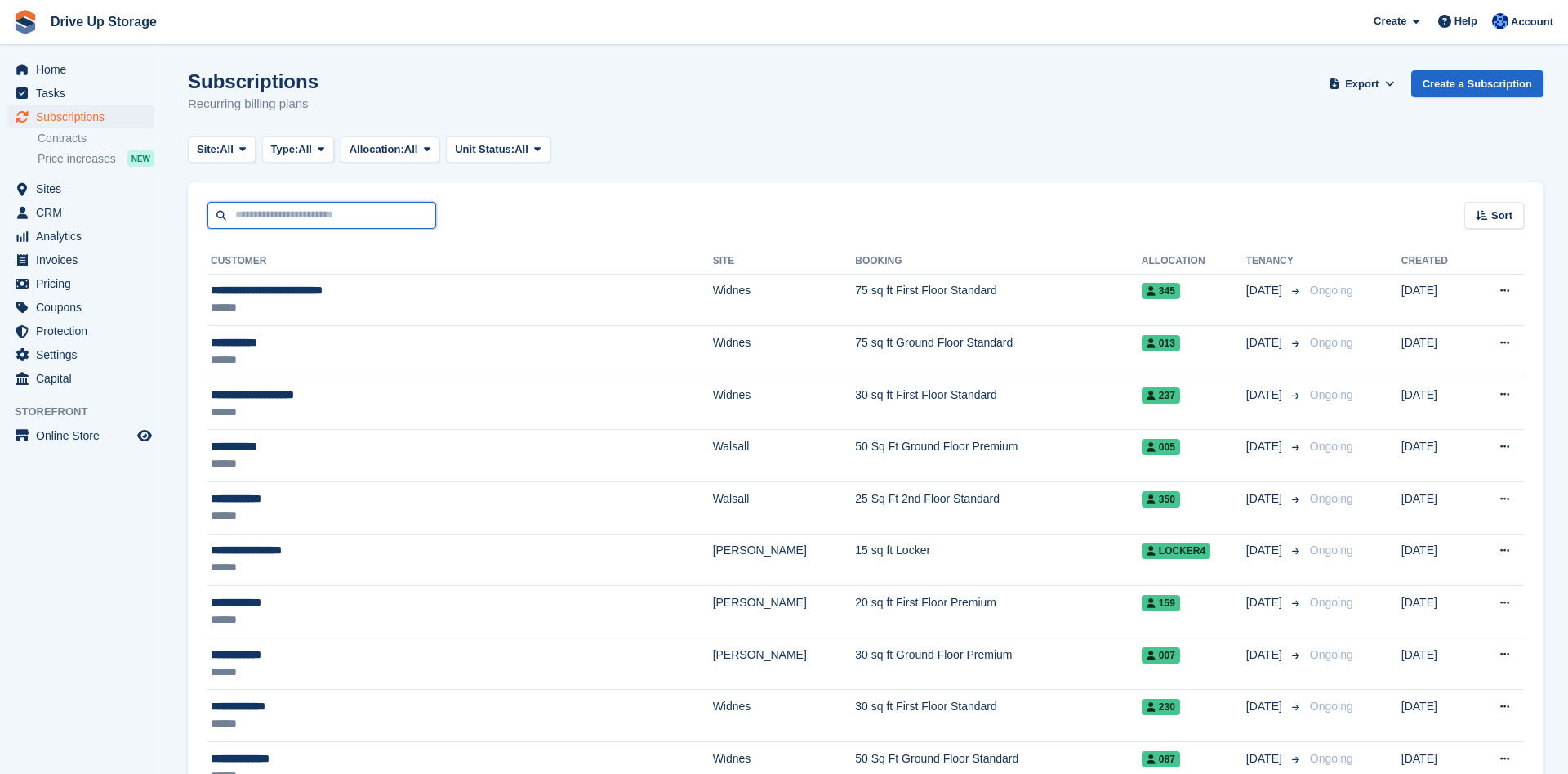
click at [241, 210] on input "text" at bounding box center [322, 216] width 229 height 27
type input "**********"
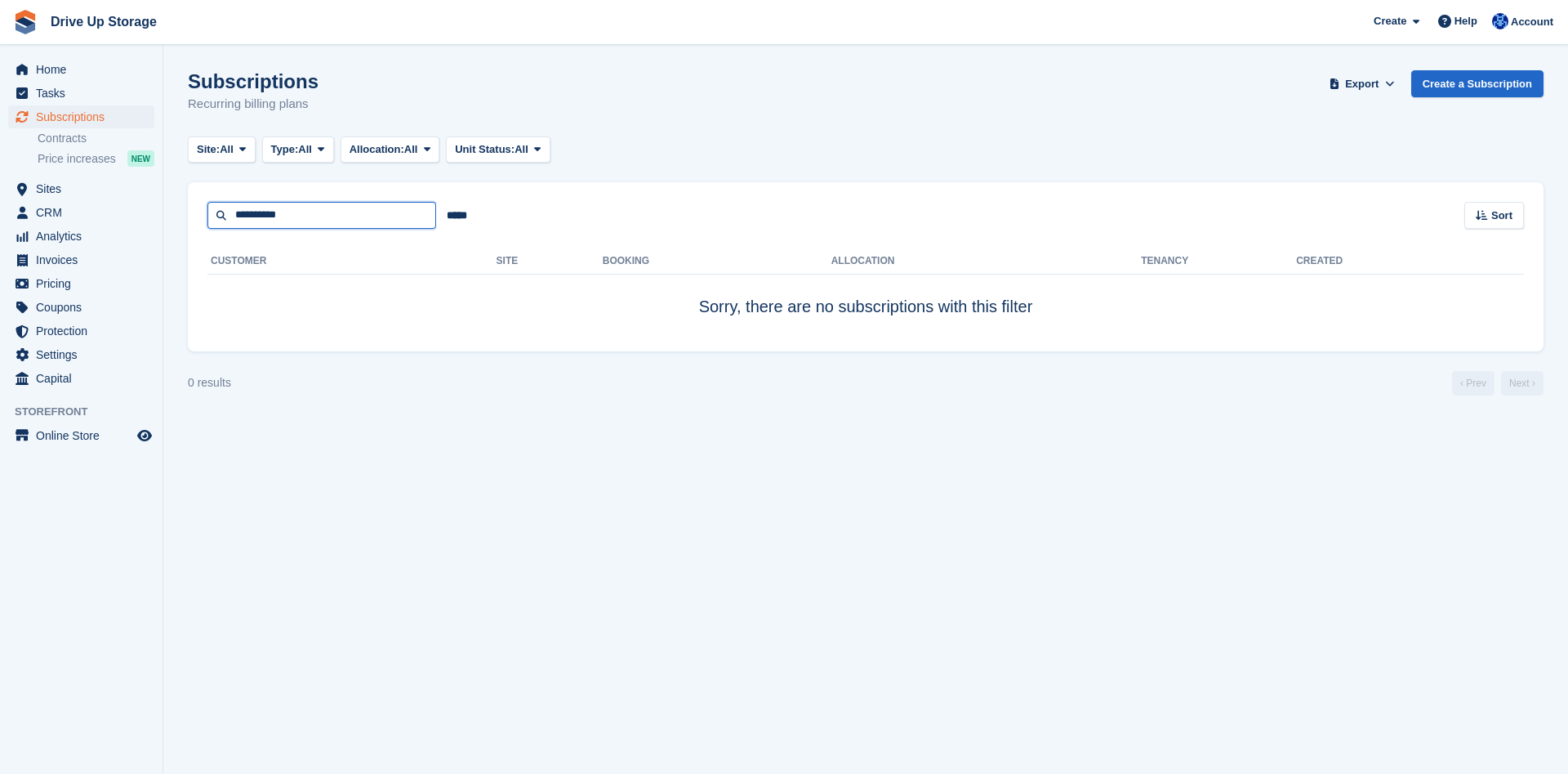
drag, startPoint x: 289, startPoint y: 218, endPoint x: 274, endPoint y: 218, distance: 15.0
click at [274, 218] on input "**********" at bounding box center [322, 216] width 229 height 27
type input "********"
click at [245, 148] on icon at bounding box center [242, 149] width 7 height 11
drag, startPoint x: 231, startPoint y: 287, endPoint x: 226, endPoint y: 279, distance: 9.4
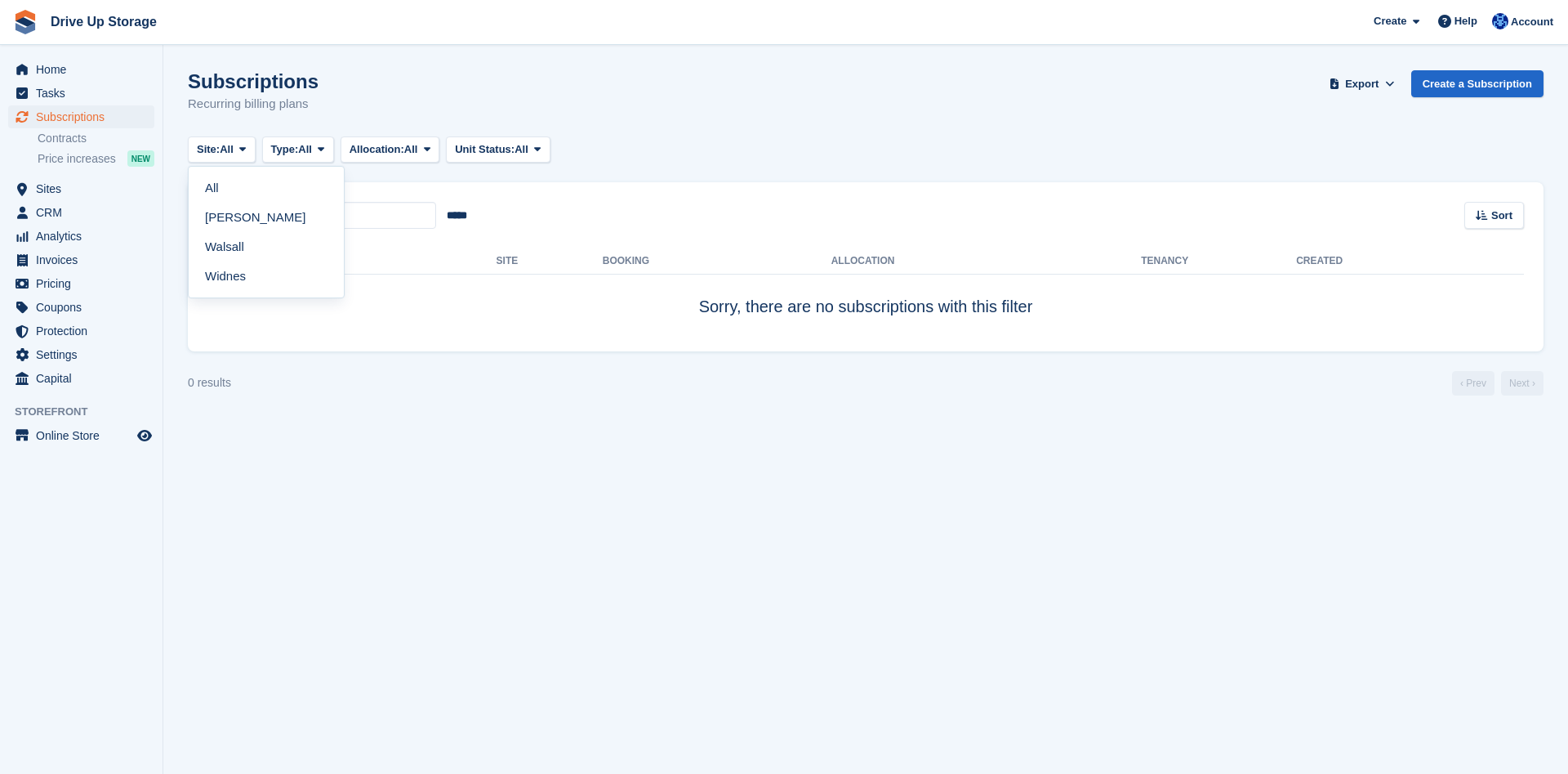
click at [231, 286] on link "Widnes" at bounding box center [266, 276] width 142 height 29
drag, startPoint x: 461, startPoint y: 220, endPoint x: 454, endPoint y: 217, distance: 7.6
click at [460, 220] on input "*****" at bounding box center [457, 216] width 42 height 27
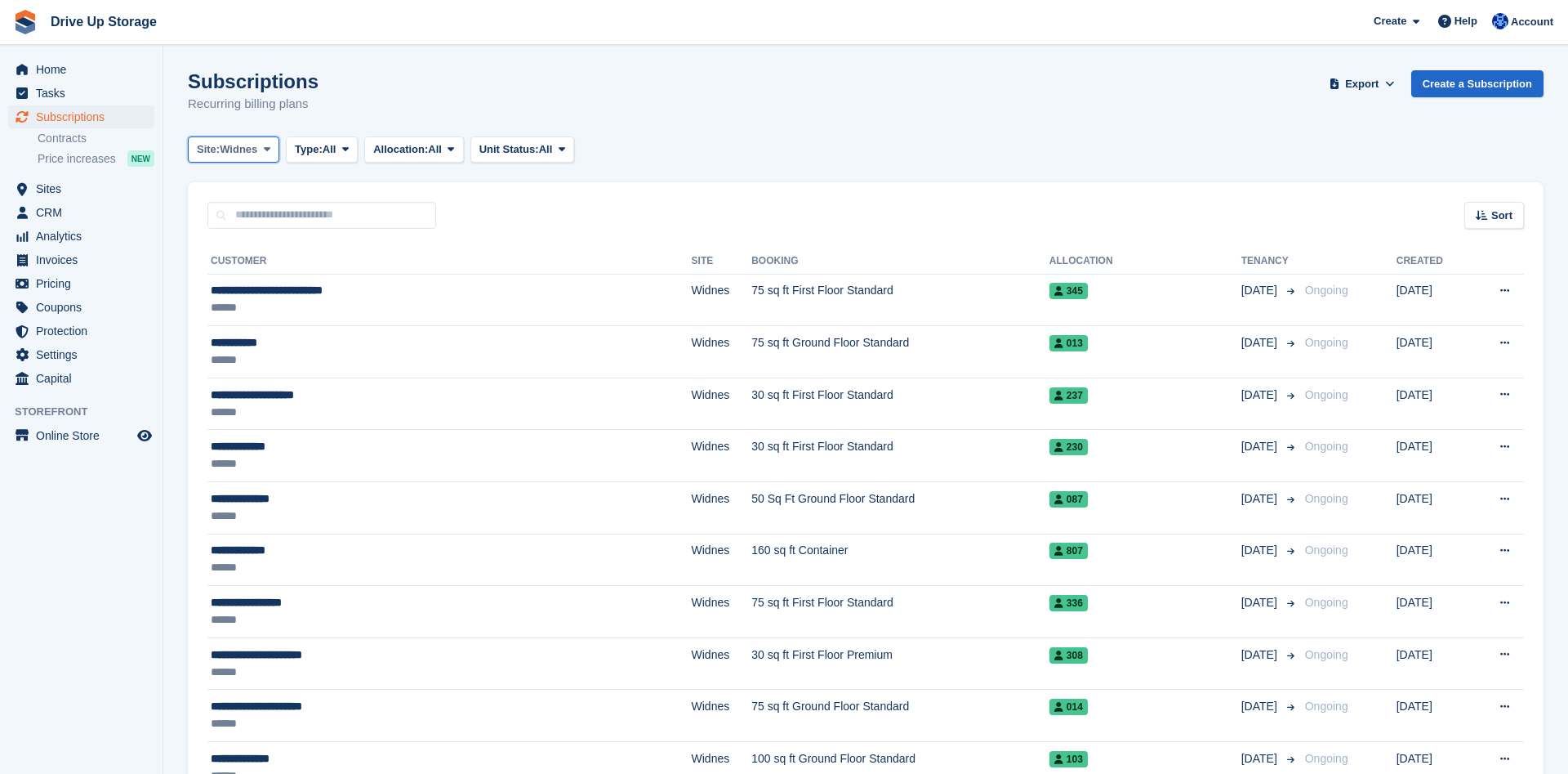
click at [270, 153] on icon at bounding box center [267, 149] width 7 height 11
click at [245, 288] on link "Widnes" at bounding box center [266, 276] width 142 height 29
click at [277, 218] on input "text" at bounding box center [322, 216] width 229 height 27
type input "********"
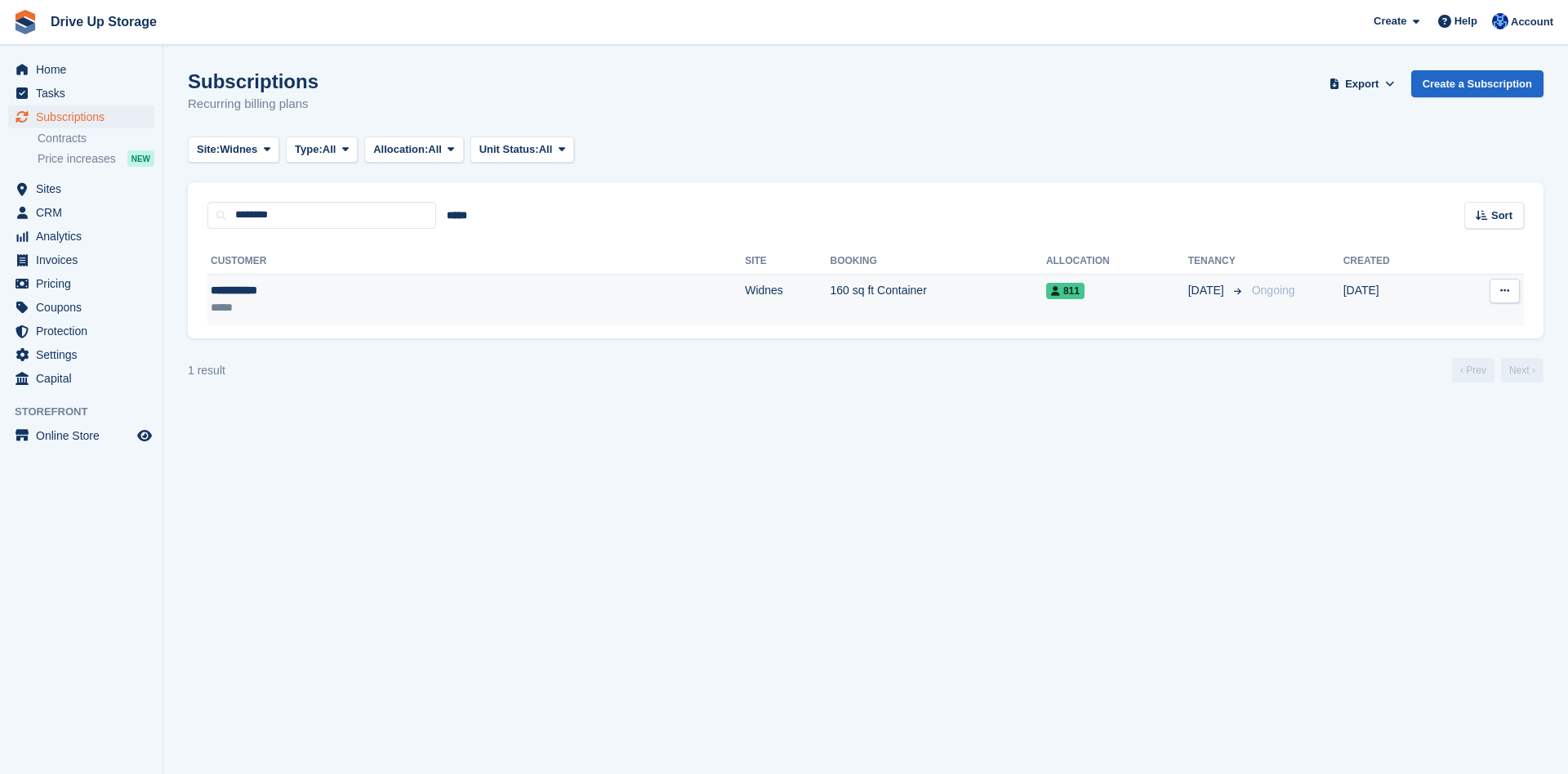
click at [347, 286] on div "**********" at bounding box center [329, 290] width 238 height 18
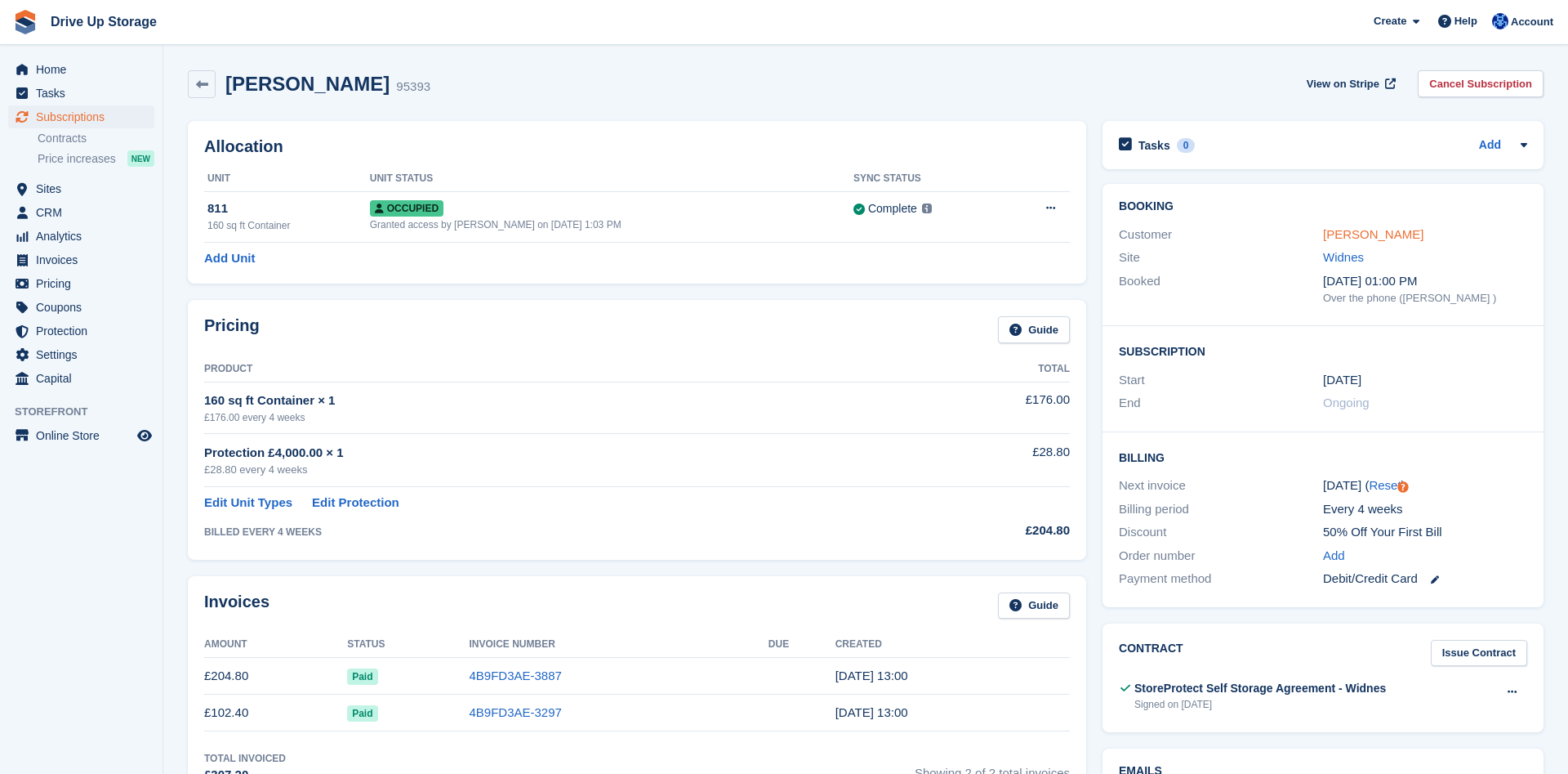
click at [1368, 233] on link "Alex Graham" at bounding box center [1373, 234] width 100 height 14
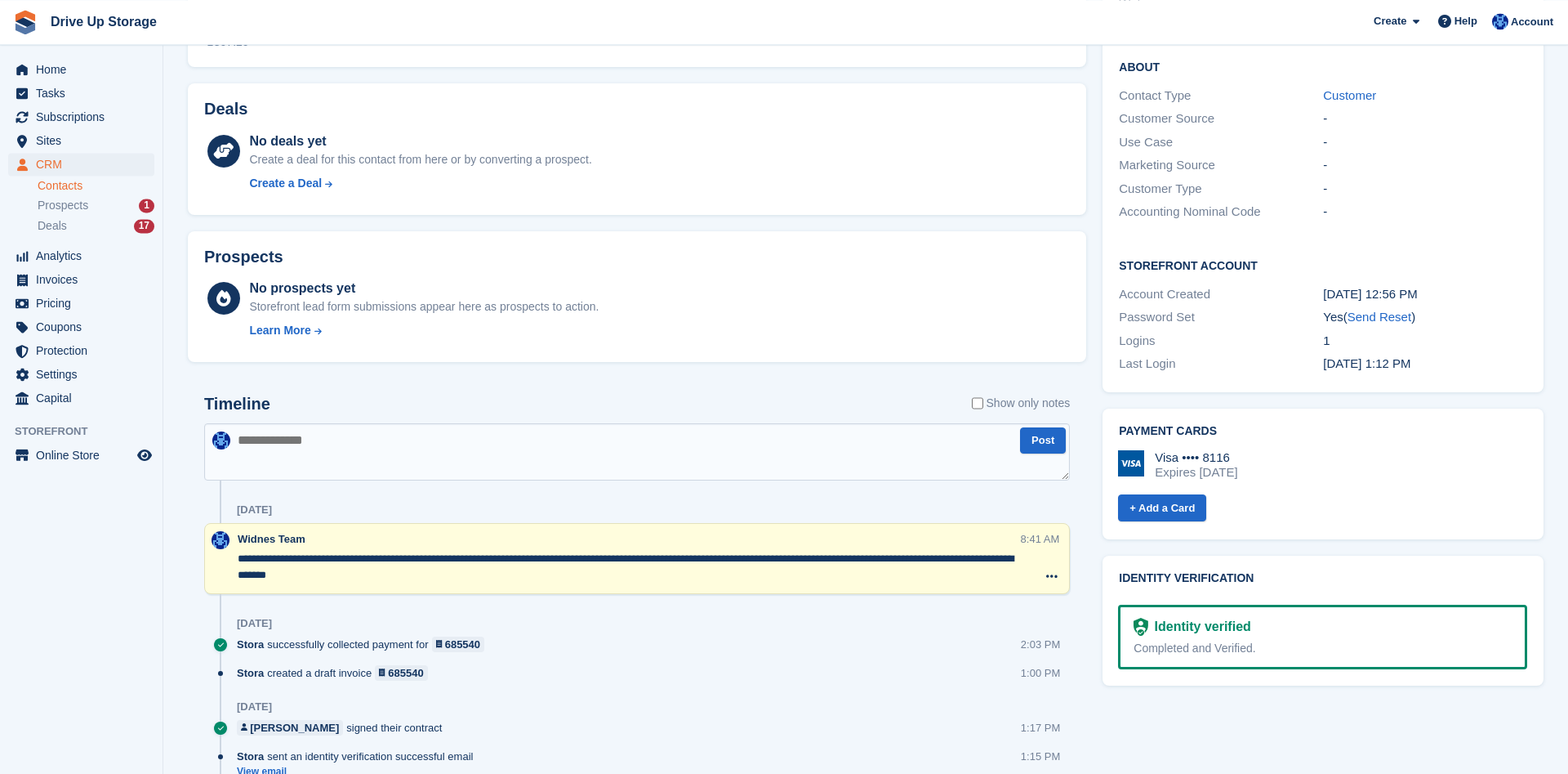
scroll to position [667, 0]
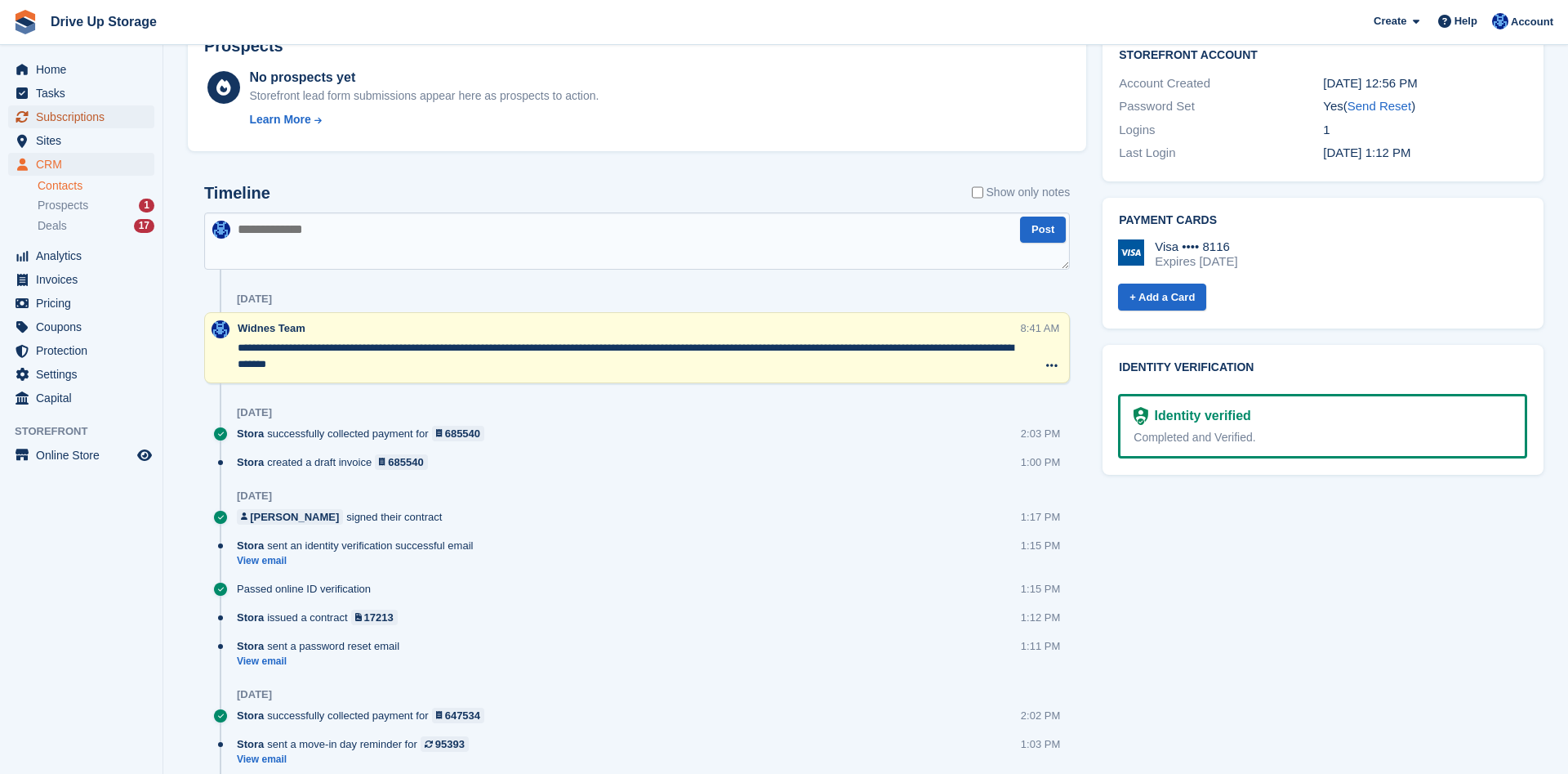
click at [63, 115] on span "Subscriptions" at bounding box center [84, 116] width 98 height 23
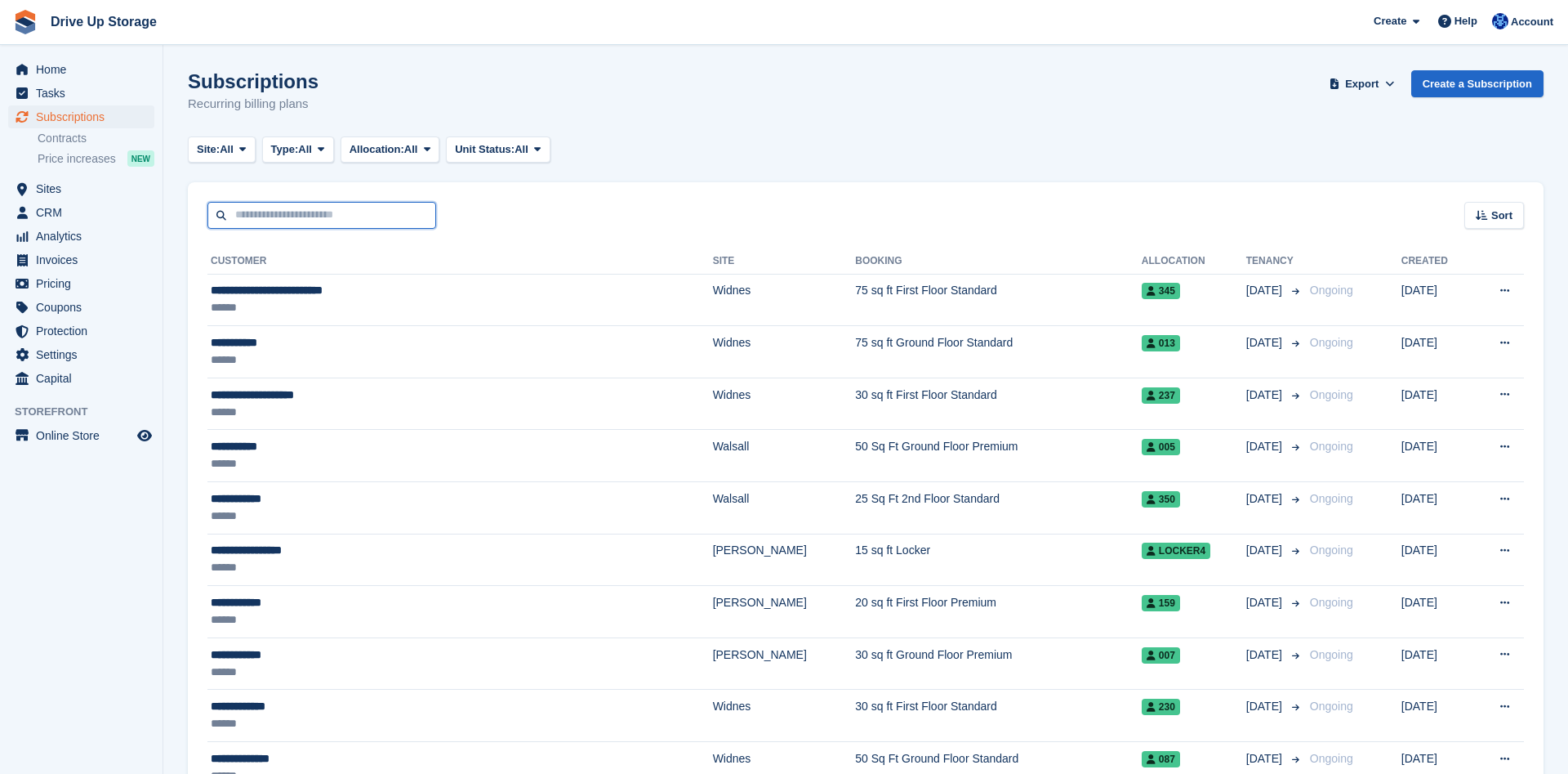
click at [315, 220] on input "text" at bounding box center [322, 216] width 229 height 27
type input "*****"
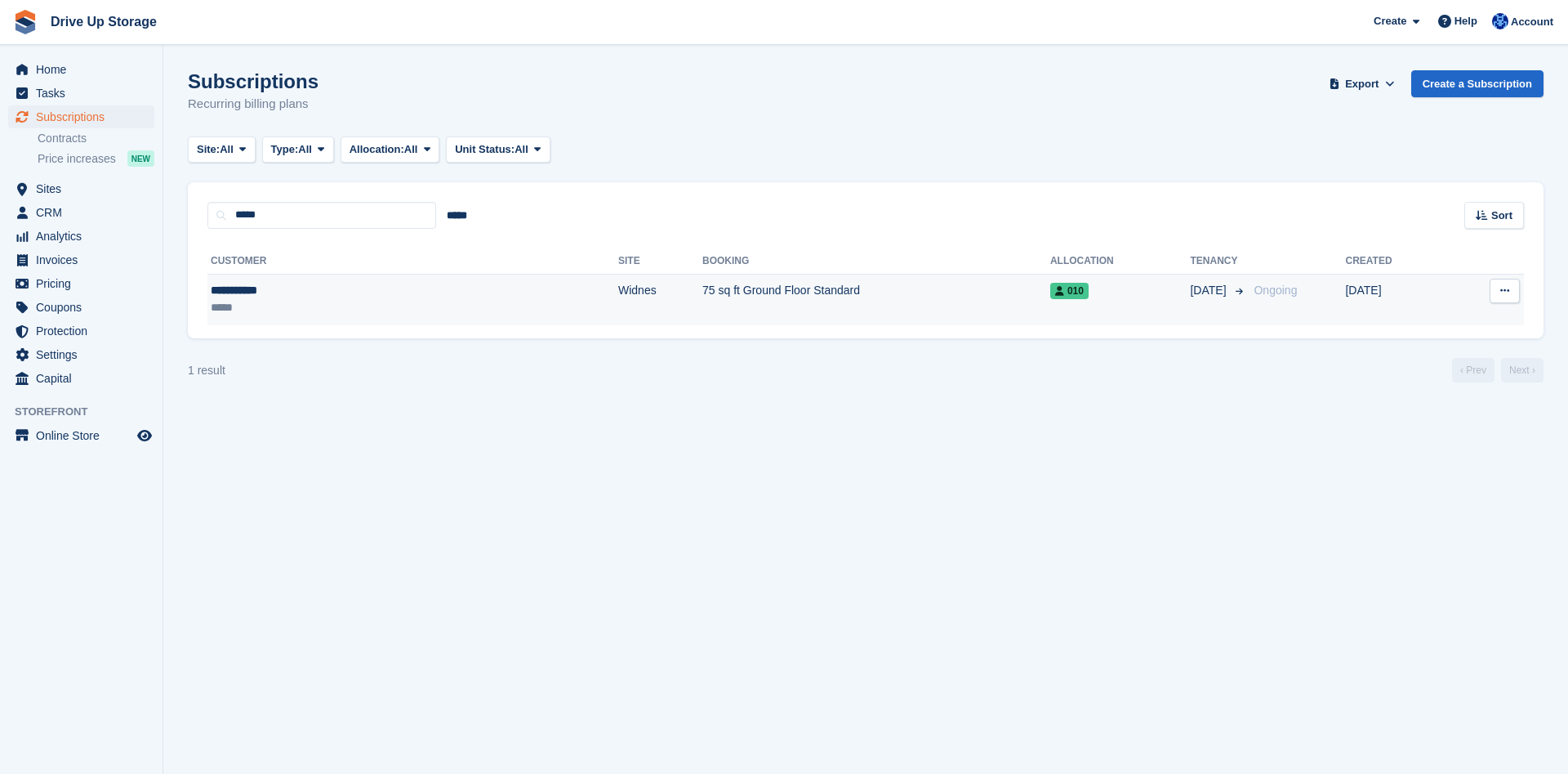
click at [314, 288] on div "**********" at bounding box center [302, 290] width 183 height 18
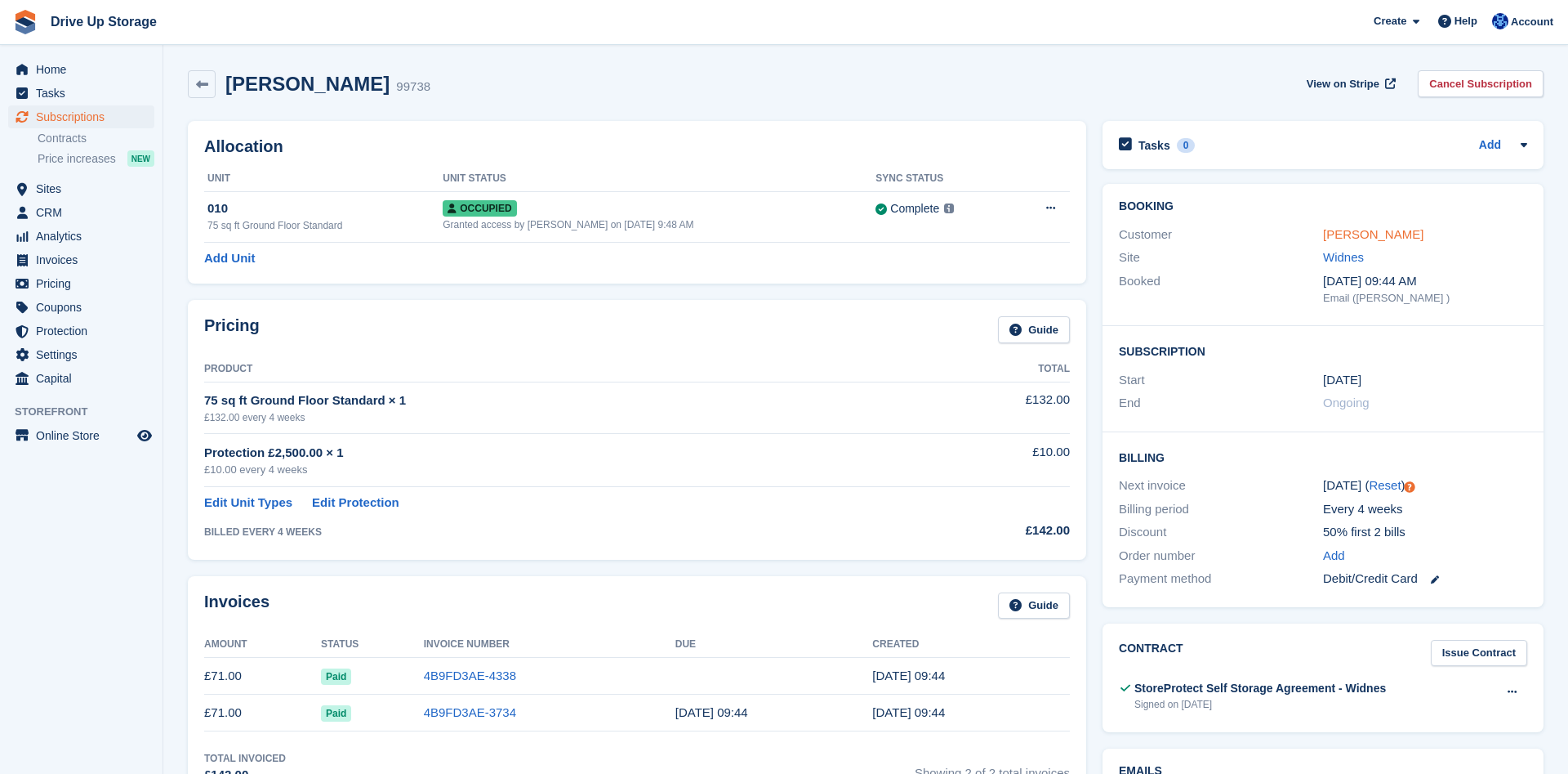
click at [1347, 231] on link "Paul woods" at bounding box center [1373, 234] width 100 height 14
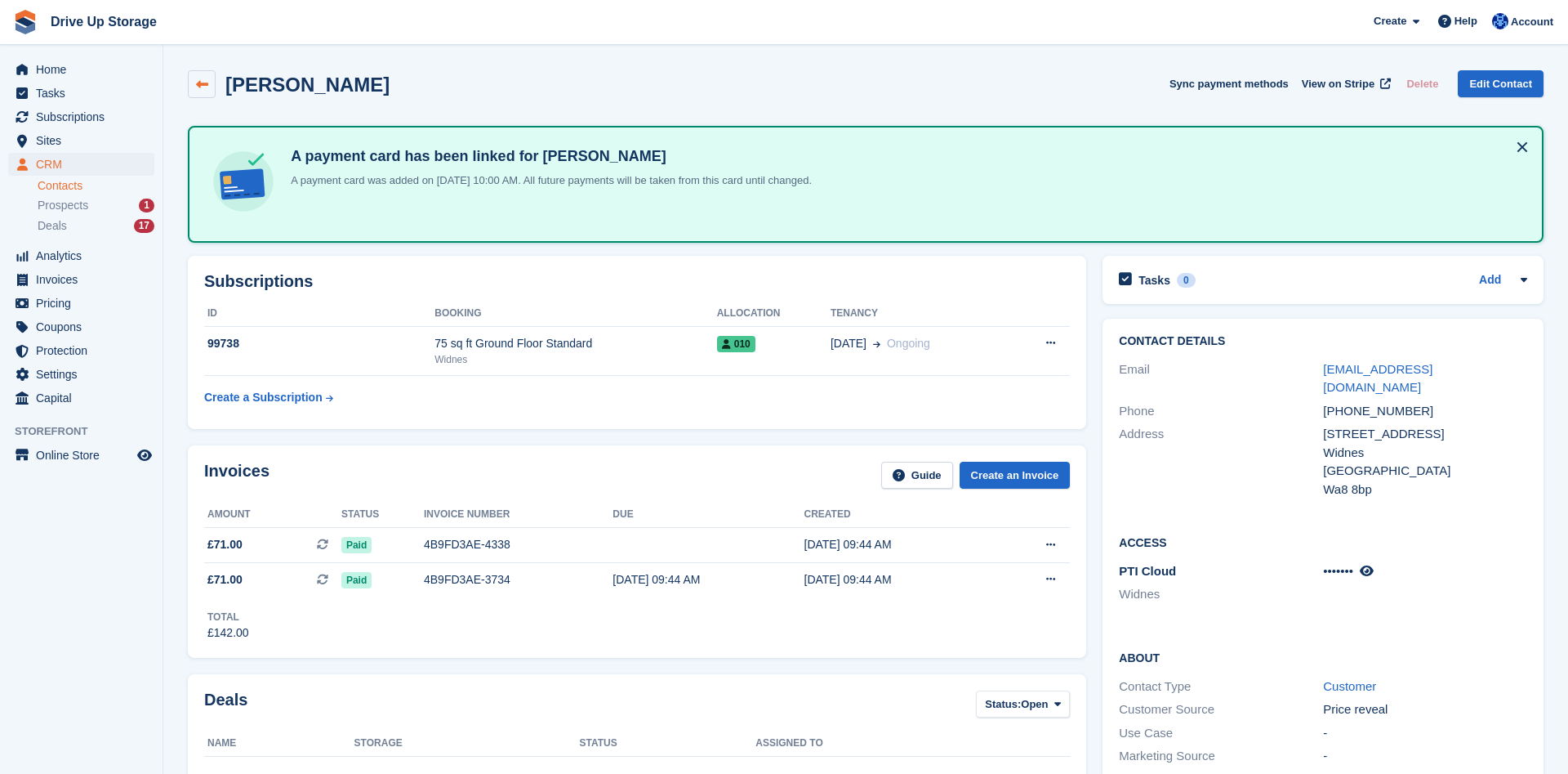
click at [202, 85] on icon at bounding box center [202, 84] width 13 height 13
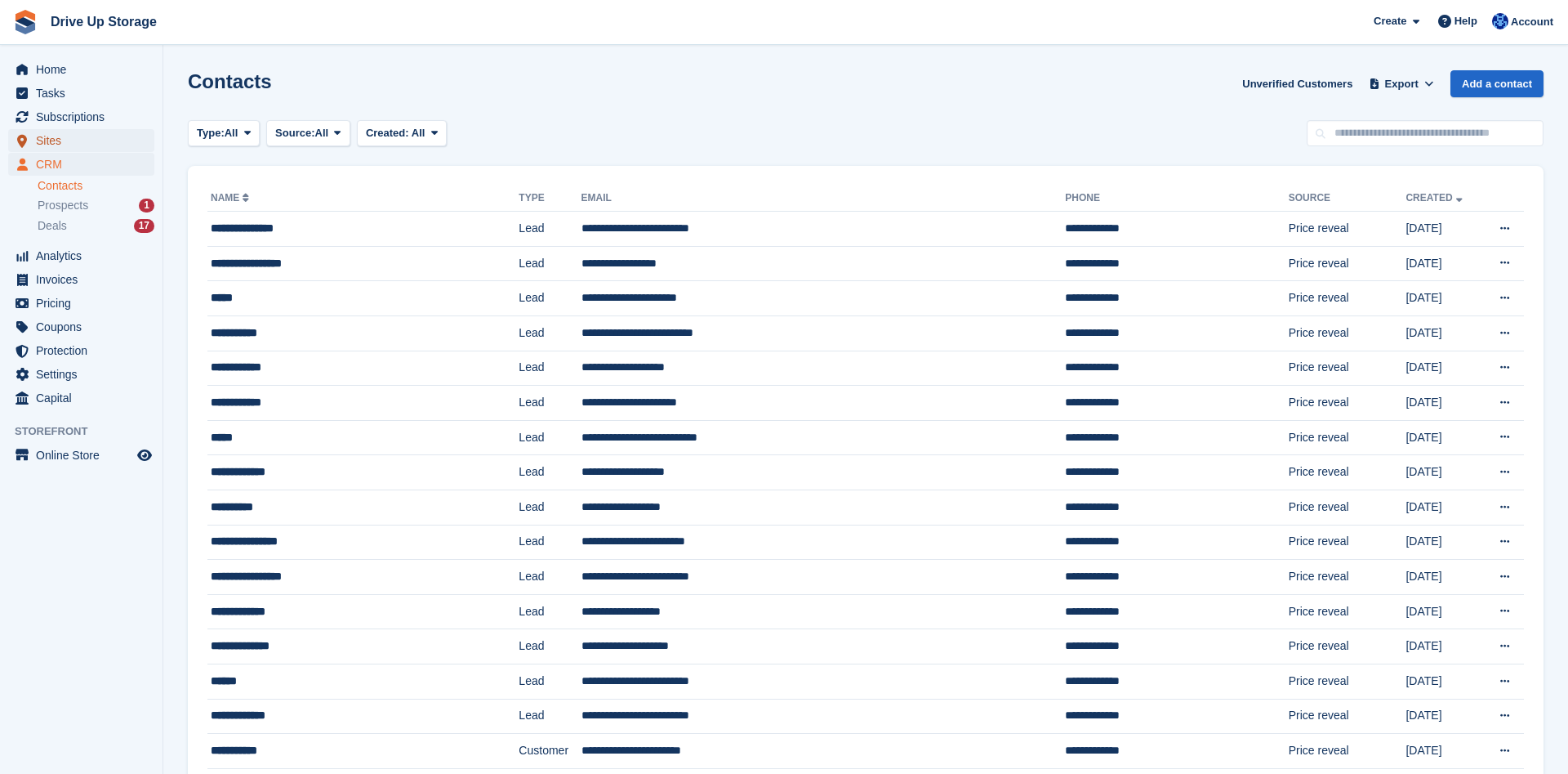
click at [99, 143] on span "Sites" at bounding box center [84, 140] width 98 height 23
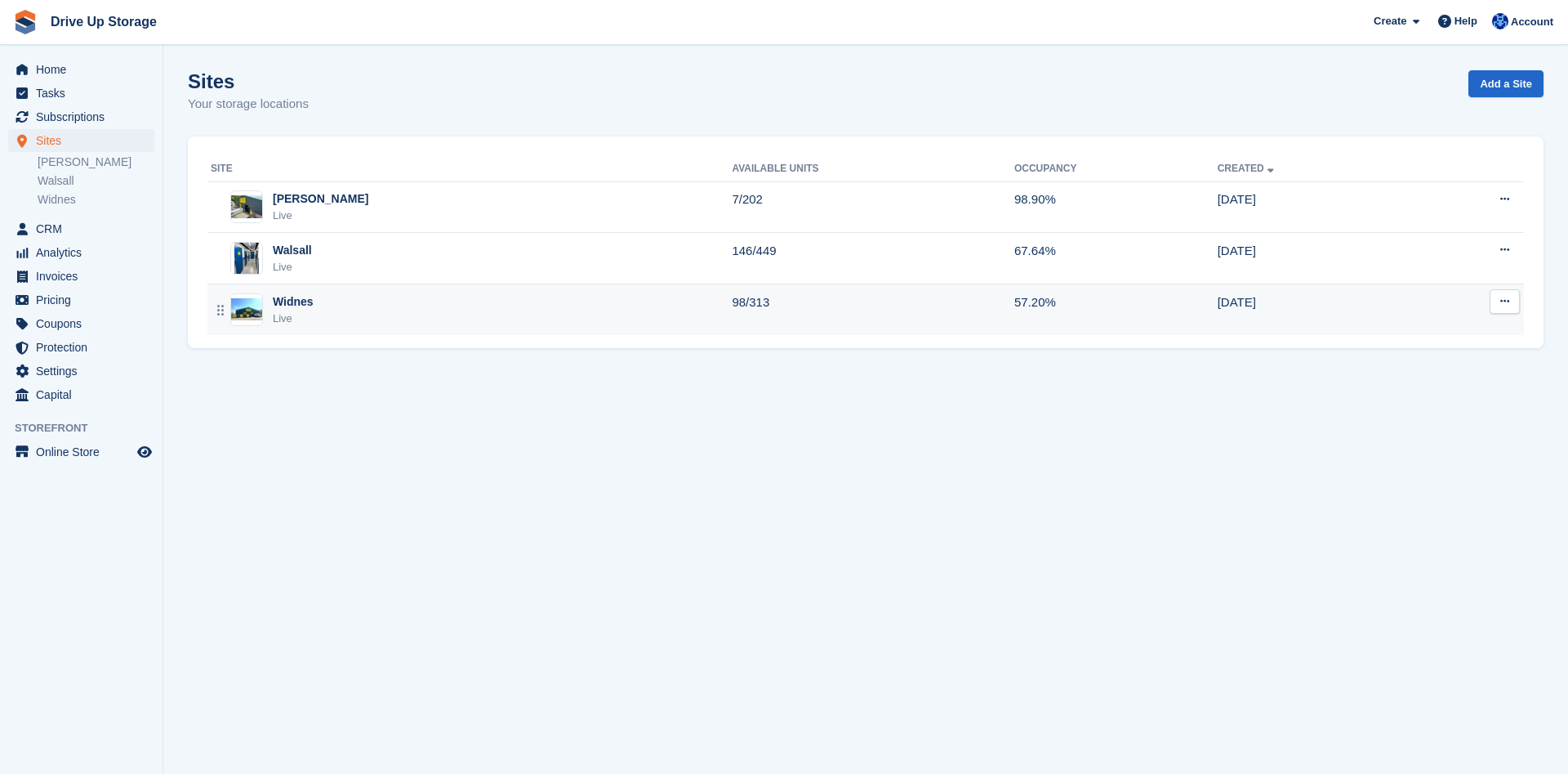
click at [452, 313] on div "Widnes Live" at bounding box center [471, 310] width 521 height 33
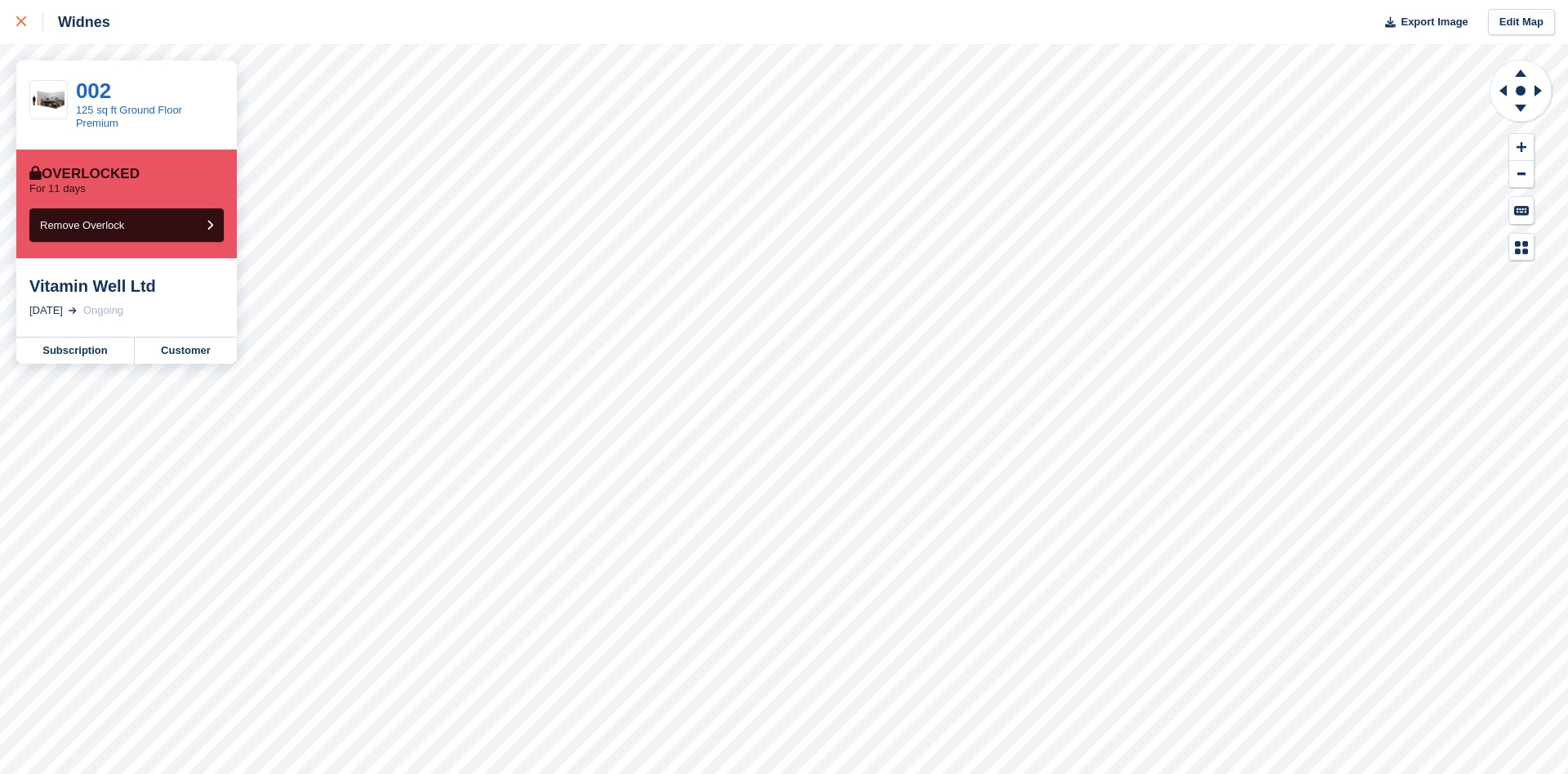
click at [13, 25] on link at bounding box center [22, 22] width 43 height 44
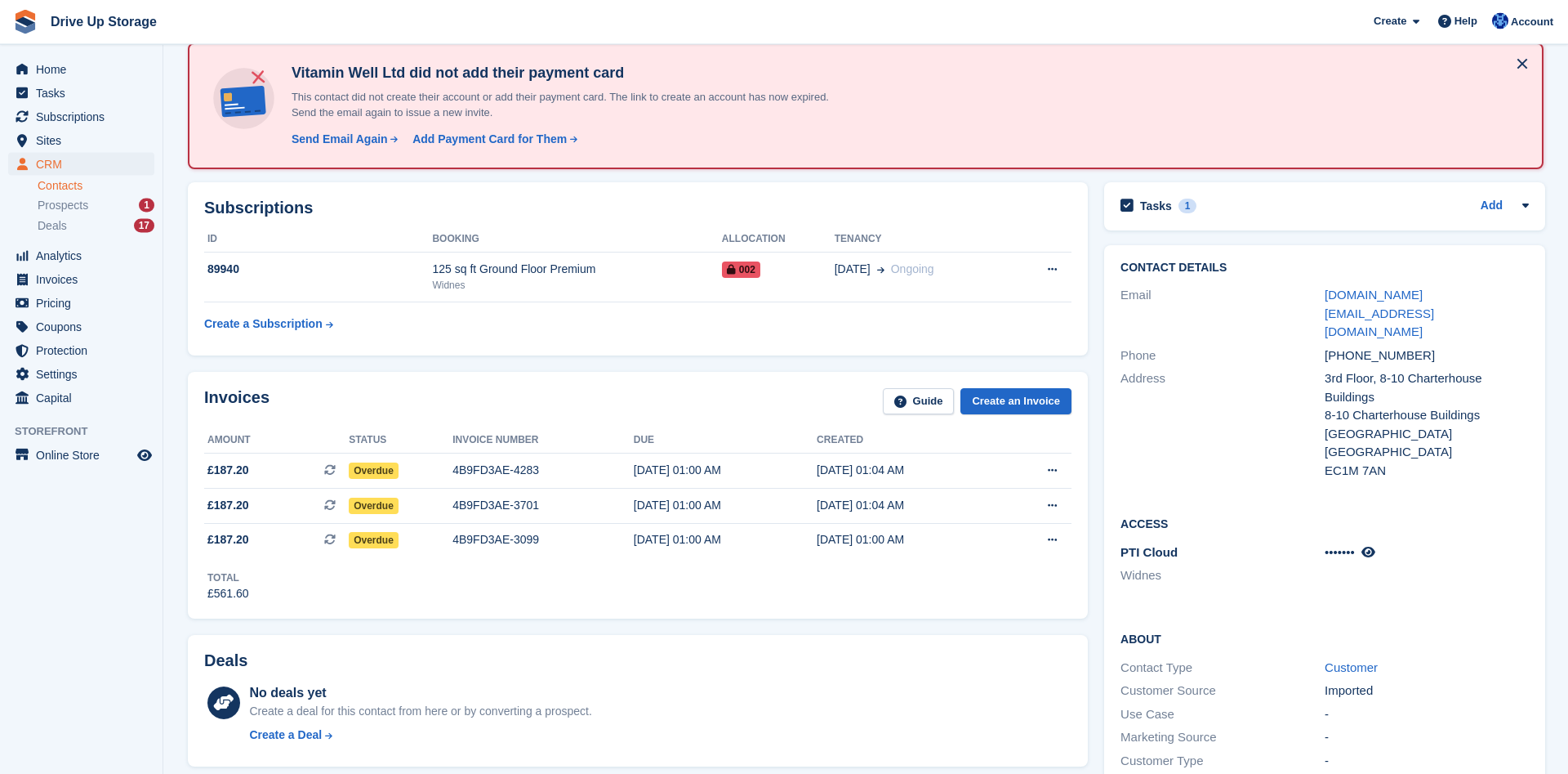
scroll to position [166, 0]
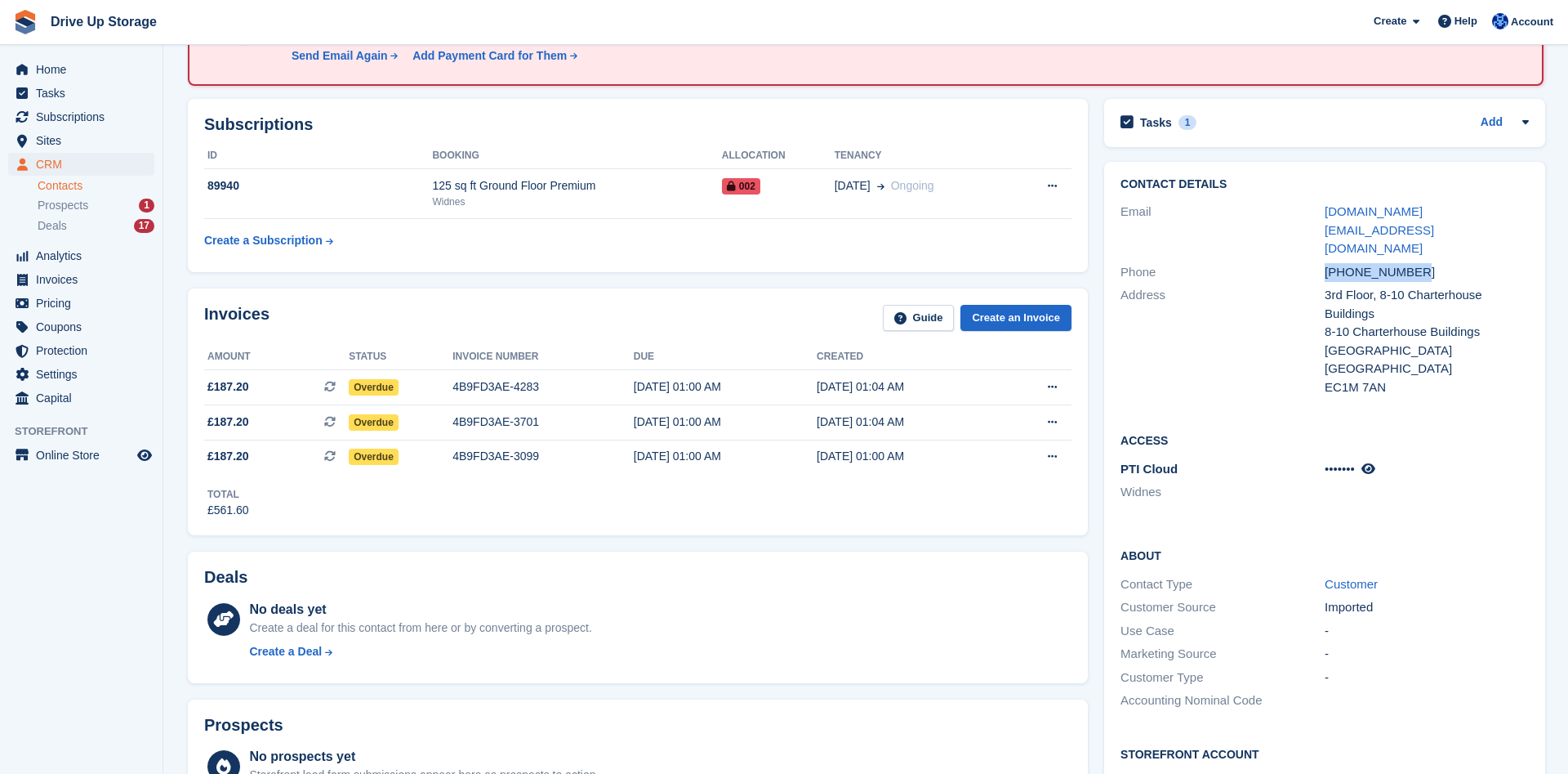
drag, startPoint x: 1433, startPoint y: 236, endPoint x: 1271, endPoint y: 232, distance: 162.0
click at [1271, 261] on div "Phone [PHONE_NUMBER]" at bounding box center [1325, 272] width 408 height 23
click at [1210, 346] on div "Address" at bounding box center [1223, 341] width 204 height 110
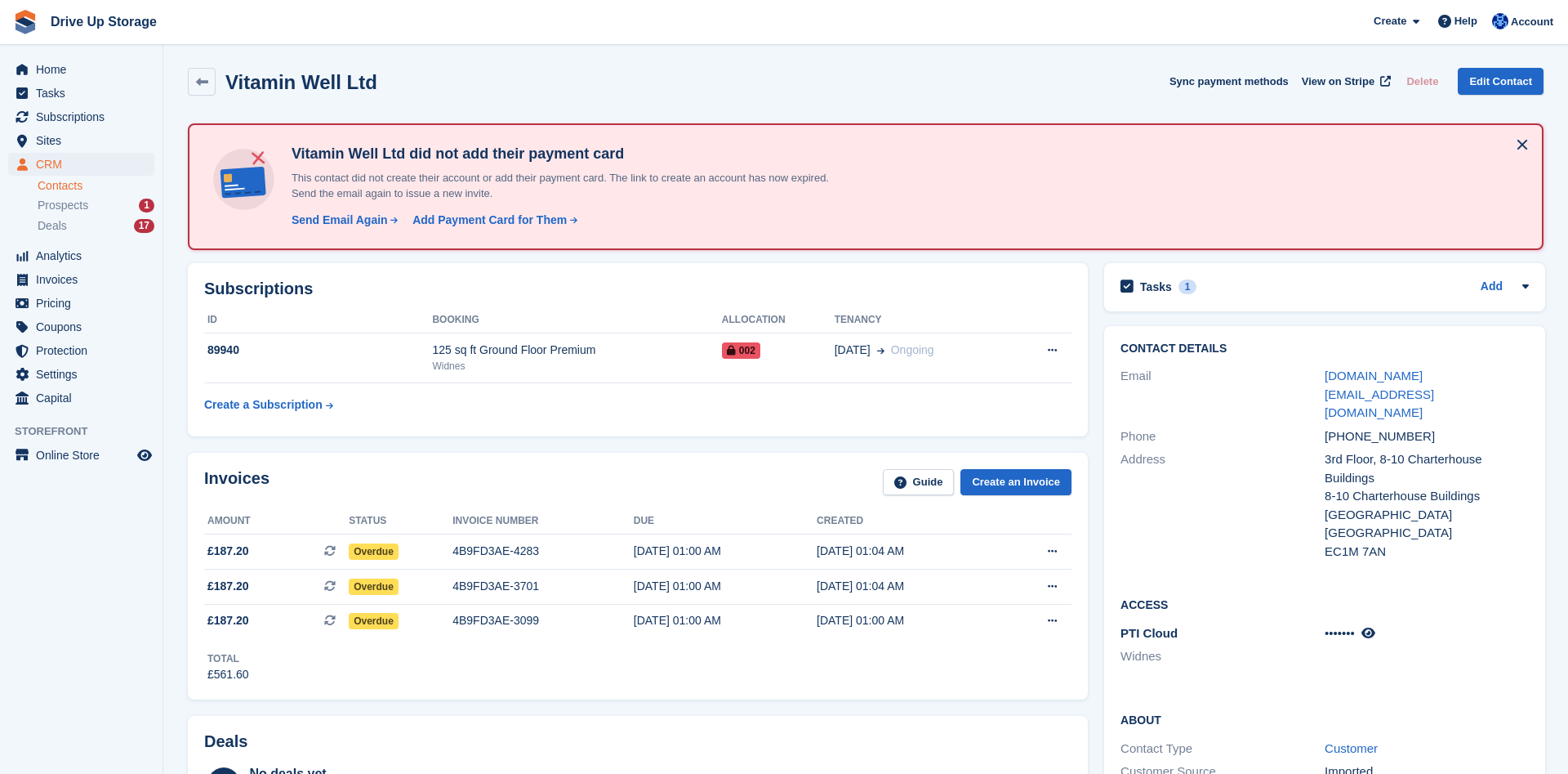
scroll to position [0, 0]
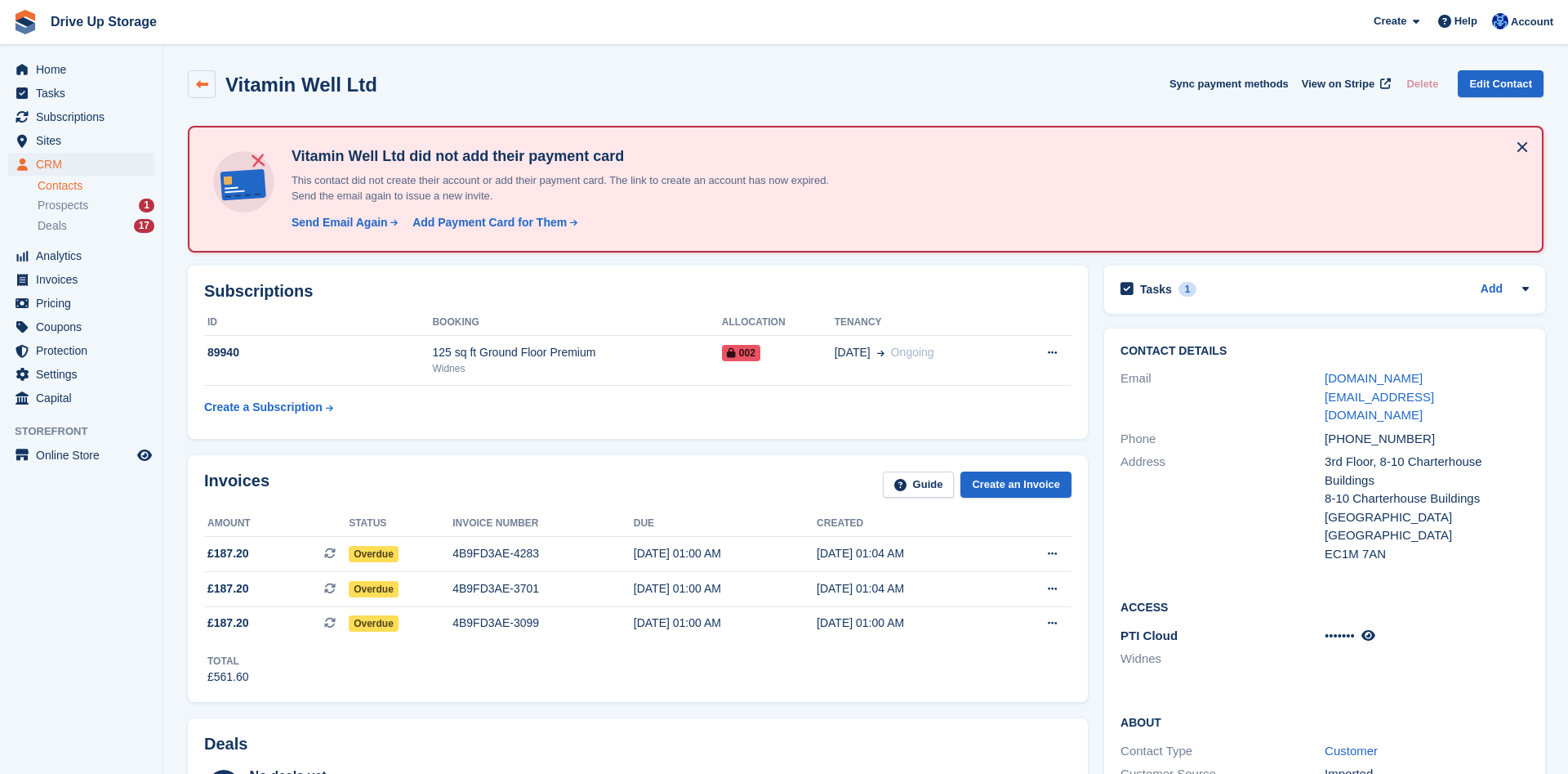
click at [210, 92] on link at bounding box center [201, 84] width 28 height 28
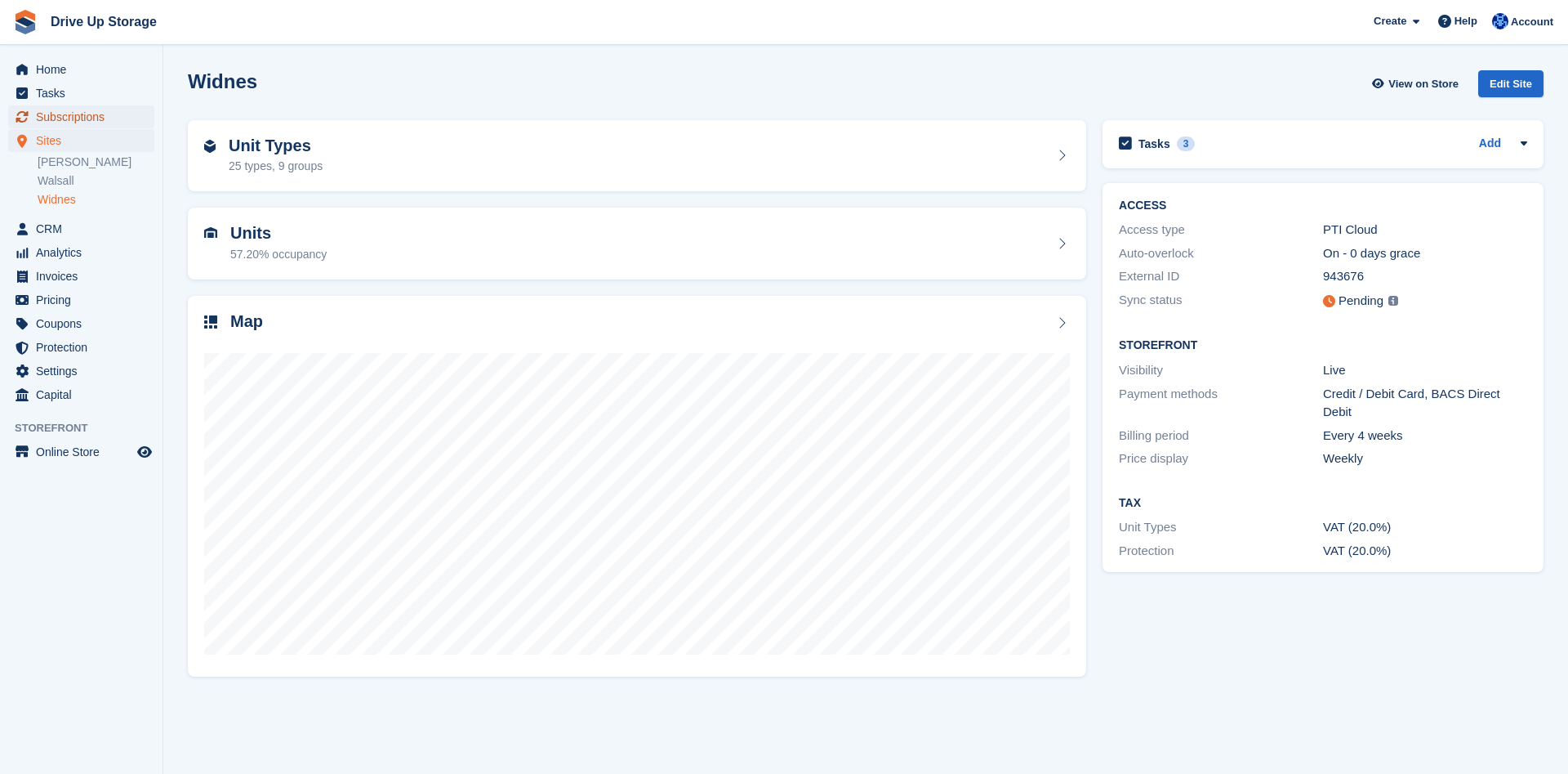
click at [105, 118] on span "Subscriptions" at bounding box center [84, 116] width 98 height 23
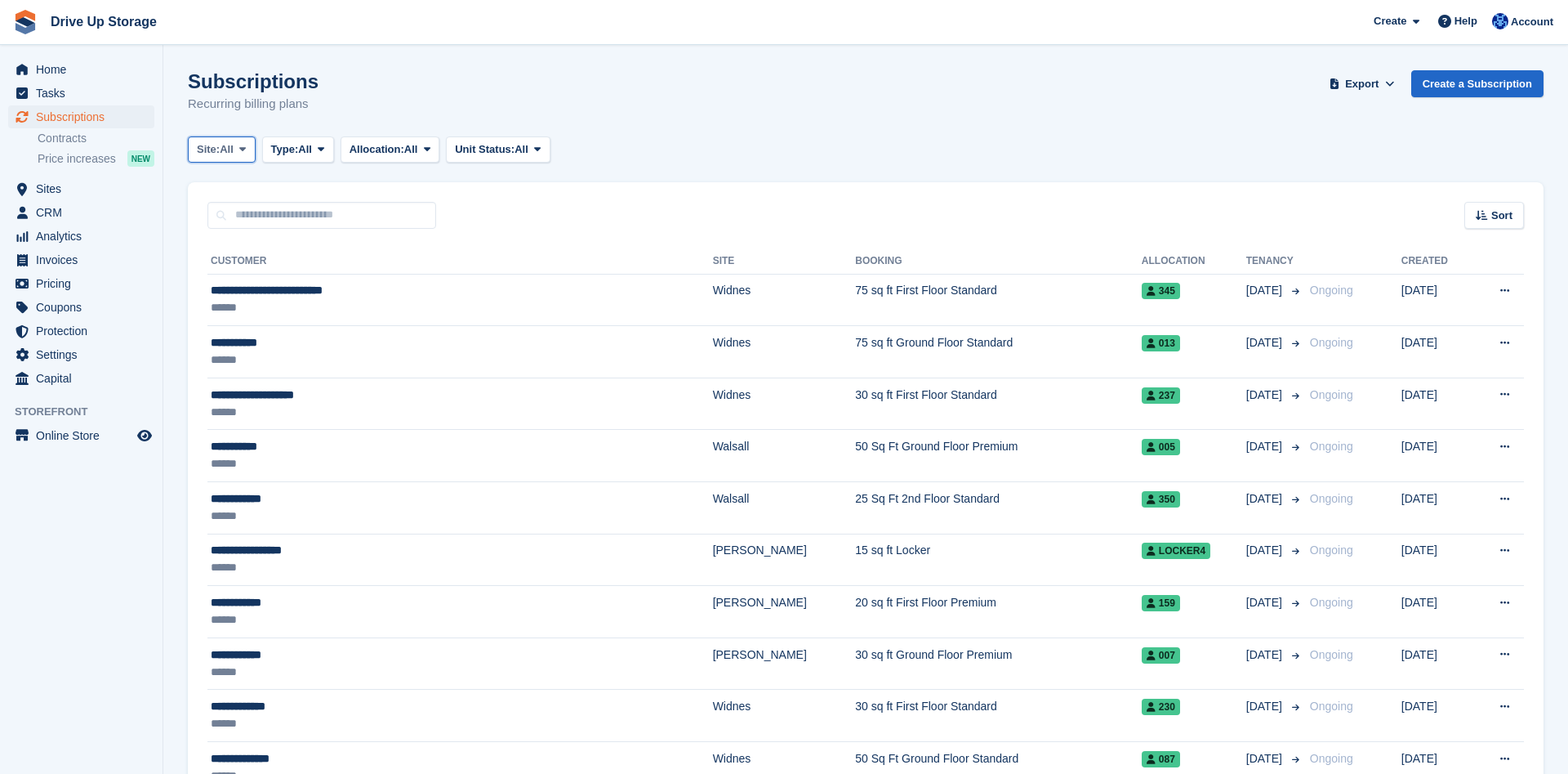
click at [239, 150] on span at bounding box center [243, 150] width 13 height 13
click at [268, 274] on link "Widnes" at bounding box center [266, 276] width 142 height 29
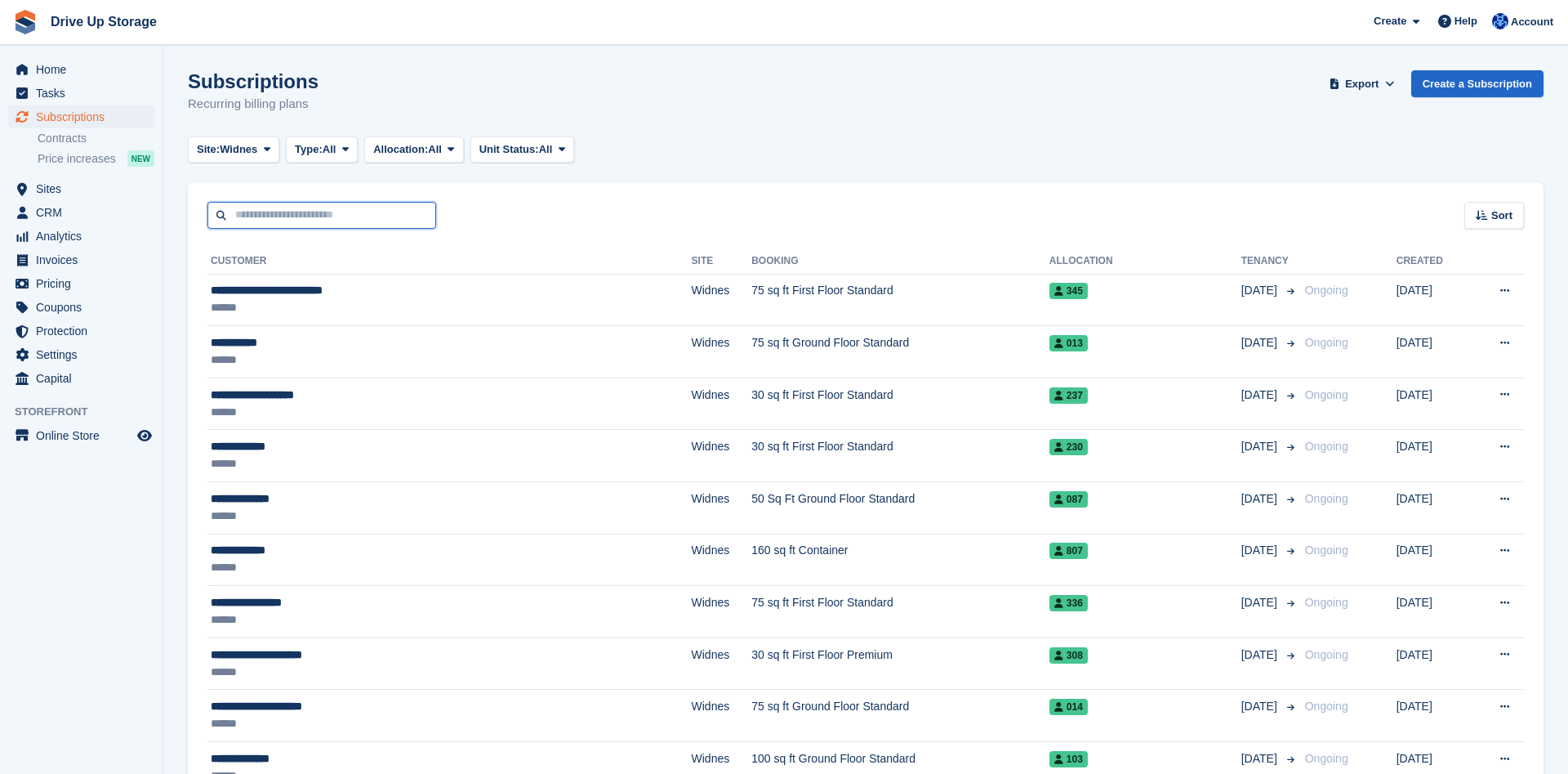
click at [344, 213] on input "text" at bounding box center [322, 216] width 229 height 27
type input "*******"
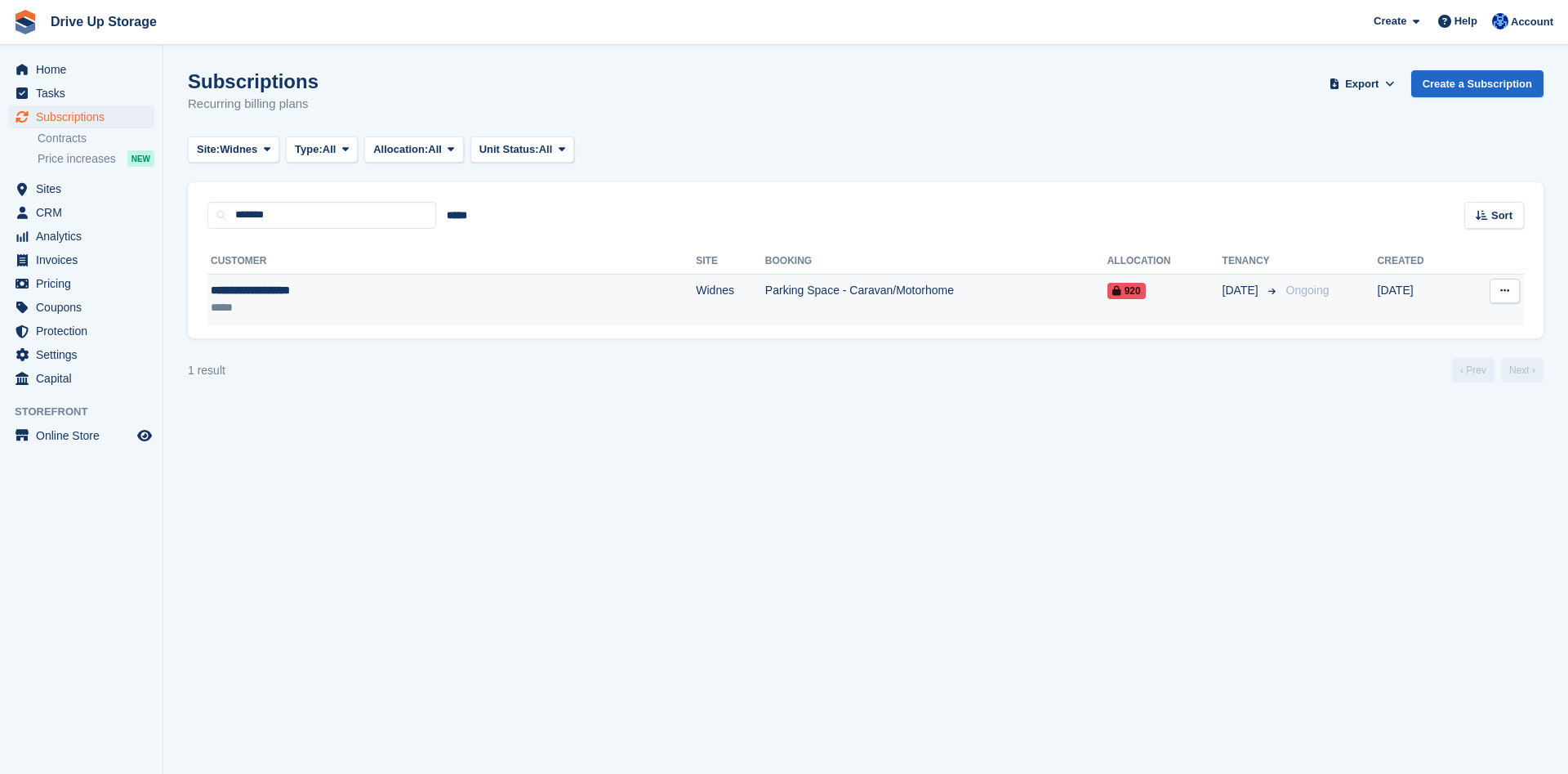
click at [784, 282] on td "Parking Space - Caravan/Motorhome" at bounding box center [936, 300] width 343 height 52
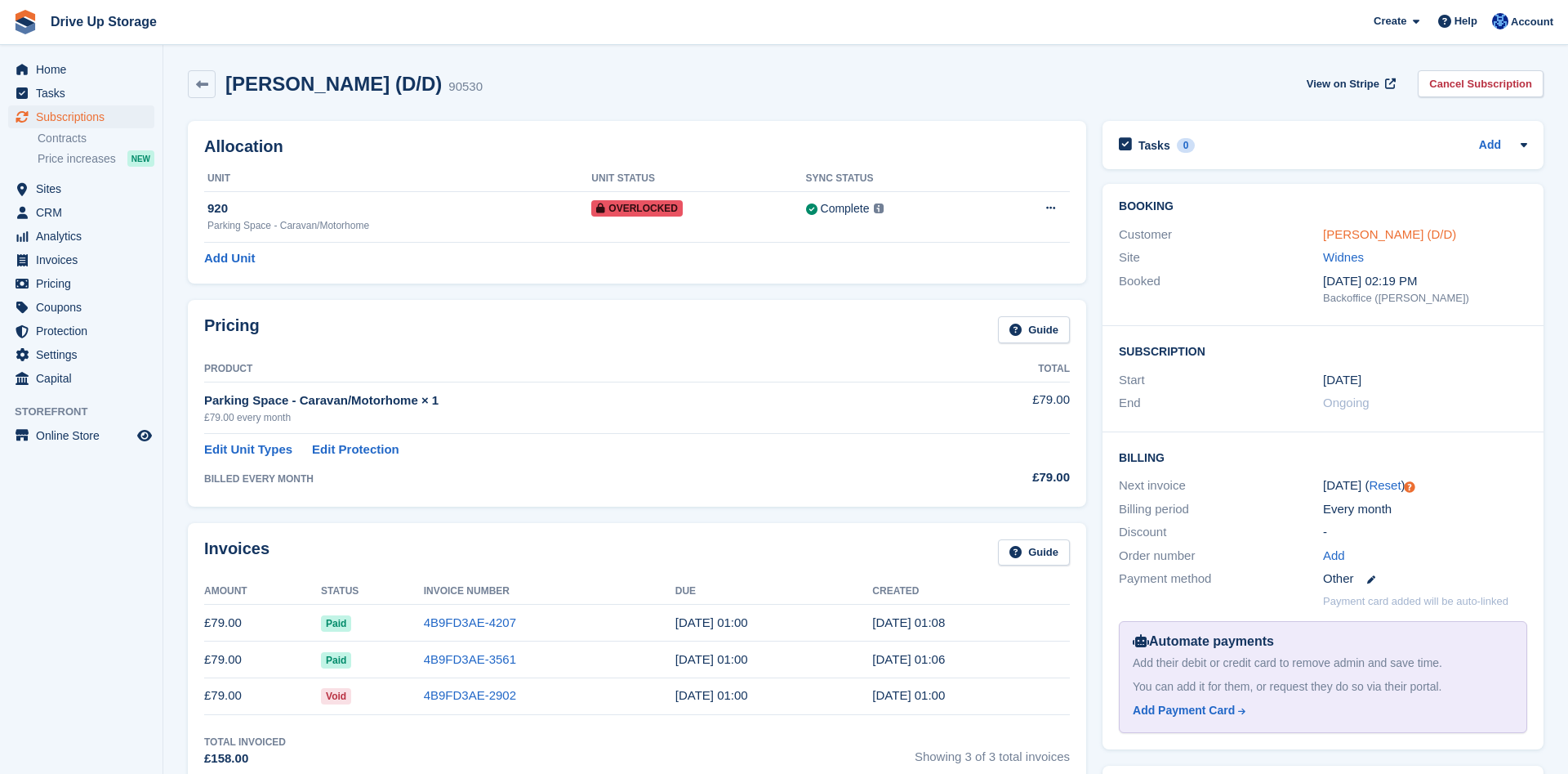
click at [1393, 235] on link "Craig Vanrooy (D/D)" at bounding box center [1389, 234] width 133 height 14
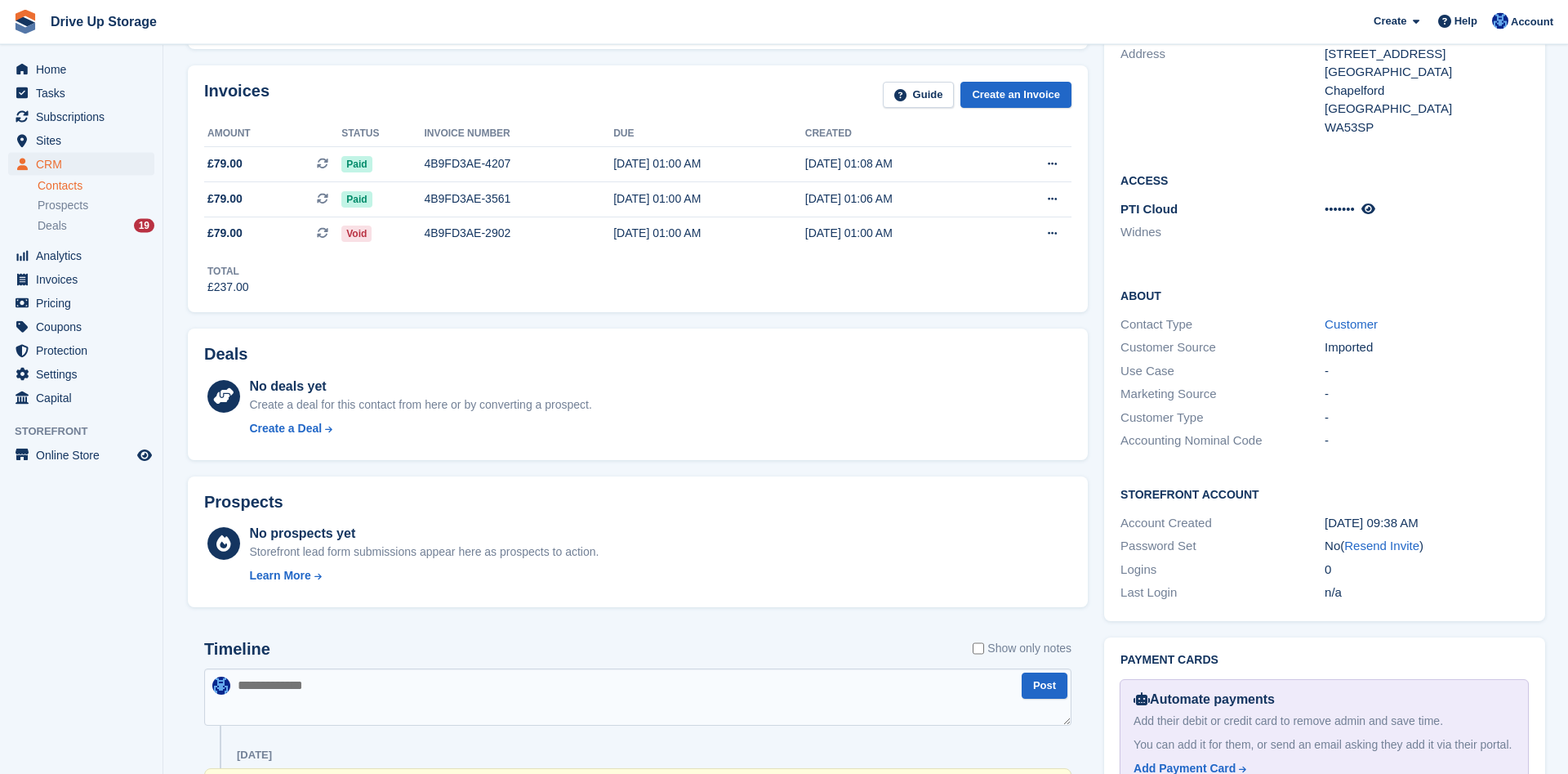
scroll to position [667, 0]
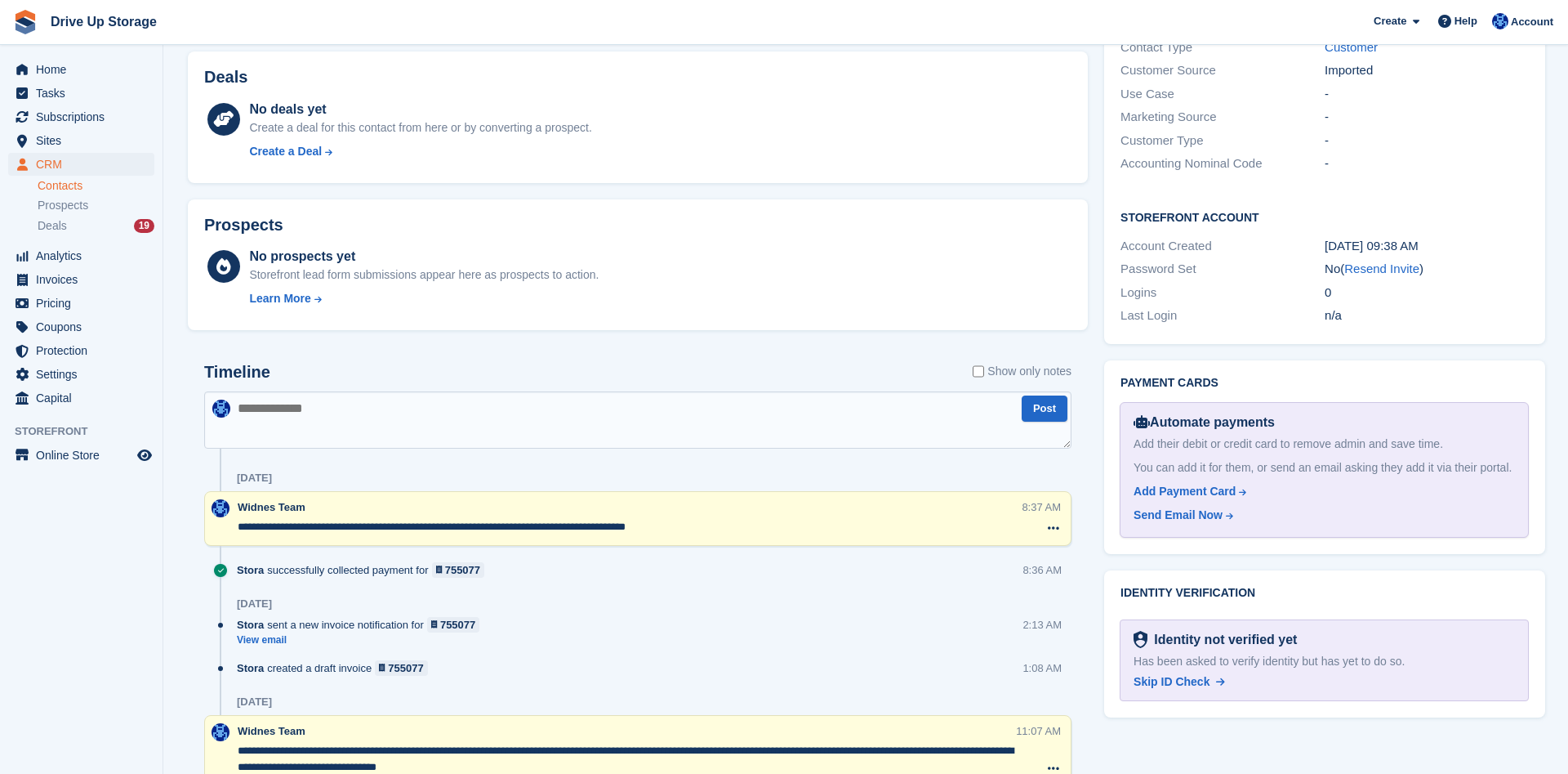
click at [457, 426] on textarea at bounding box center [637, 420] width 867 height 57
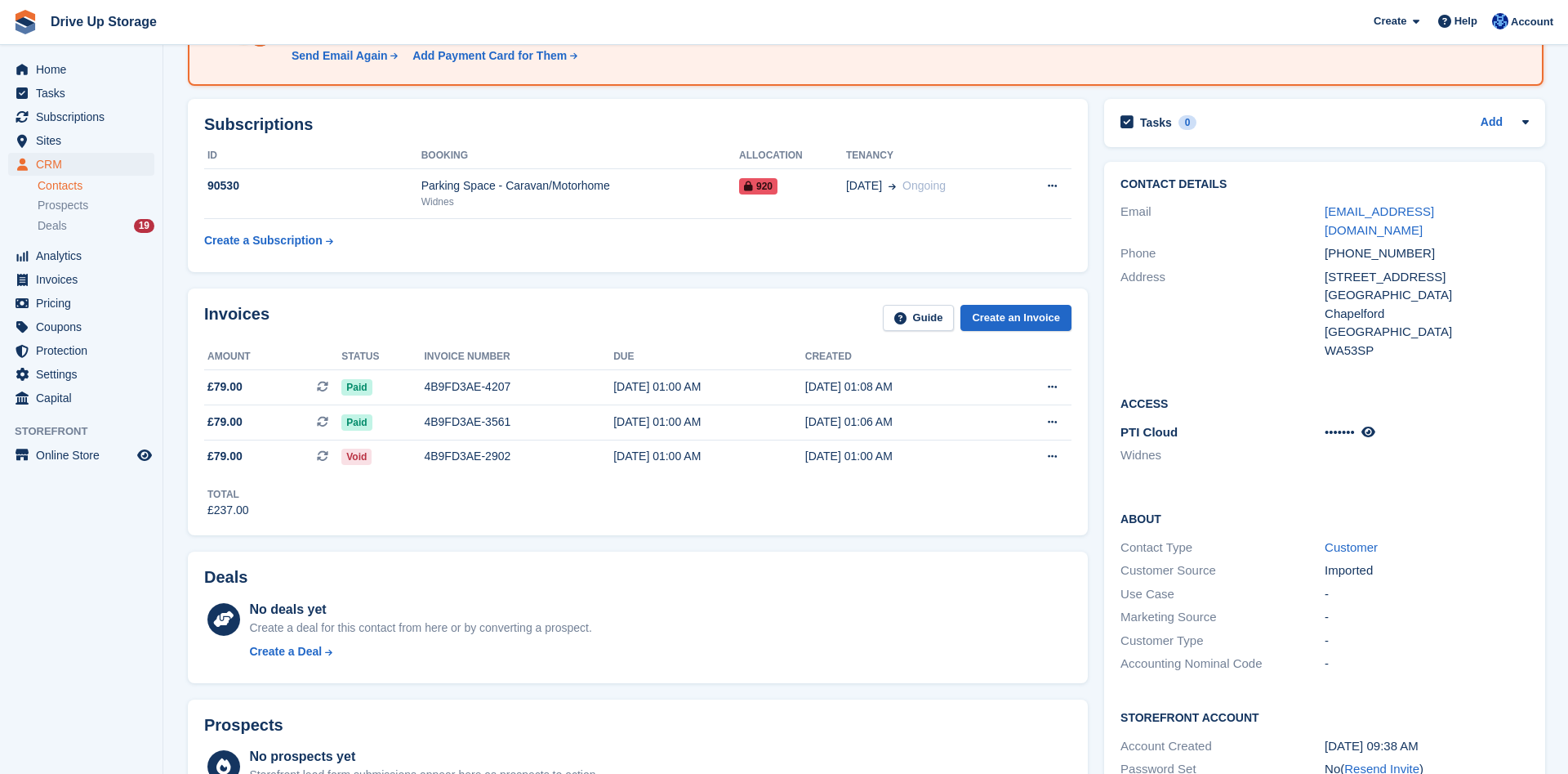
scroll to position [0, 0]
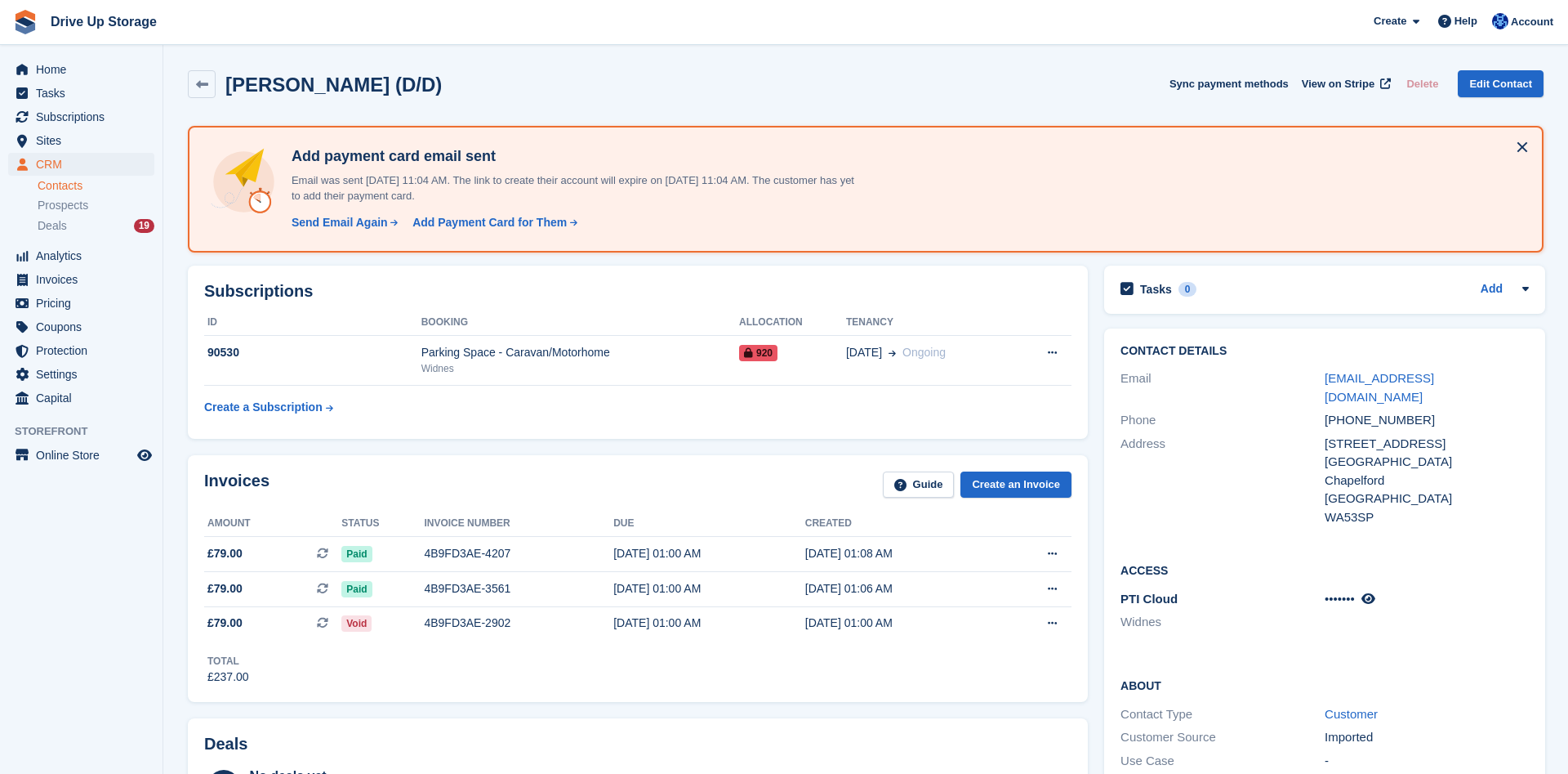
drag, startPoint x: 1508, startPoint y: 384, endPoint x: 1311, endPoint y: 382, distance: 197.0
click at [1311, 382] on div "Email craigscomputers@hotmail.co.uk" at bounding box center [1325, 388] width 408 height 42
copy div "craigscomputers@hotmail.co.uk"
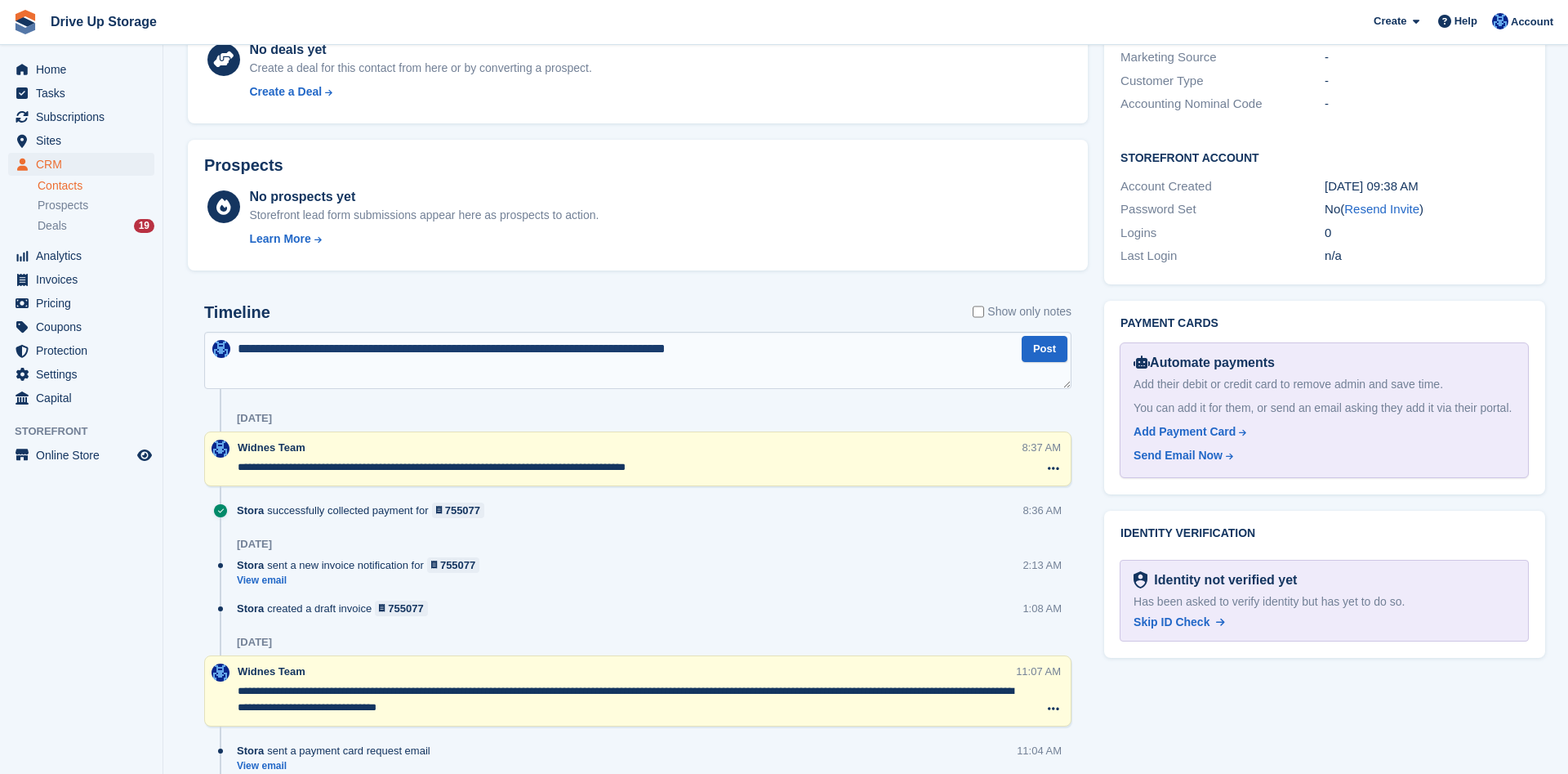
scroll to position [751, 0]
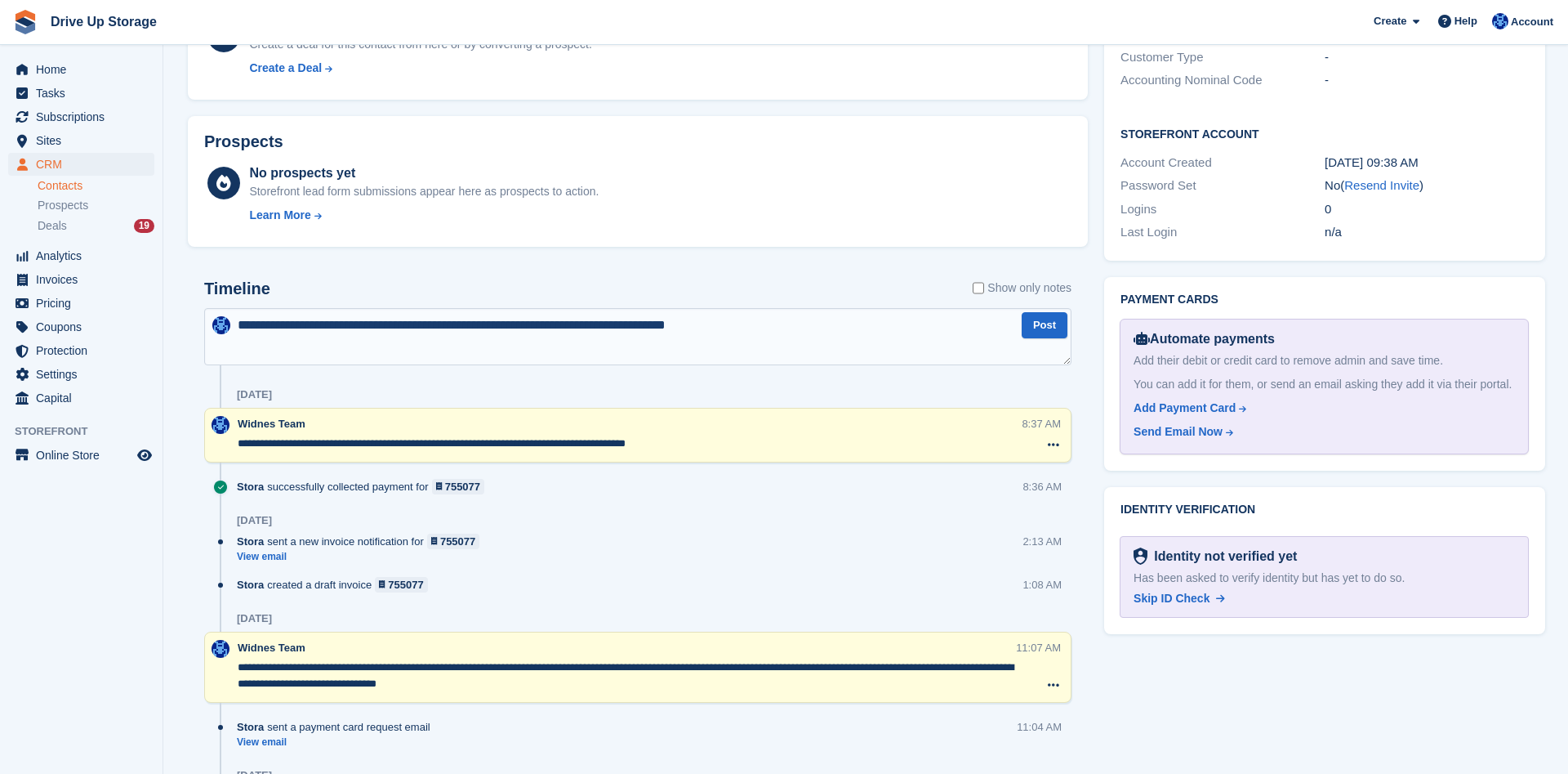
drag, startPoint x: 791, startPoint y: 325, endPoint x: 699, endPoint y: 327, distance: 92.0
click at [699, 327] on textarea "**********" at bounding box center [637, 337] width 867 height 57
type textarea "**********"
click at [1048, 332] on button "Post" at bounding box center [1044, 326] width 46 height 27
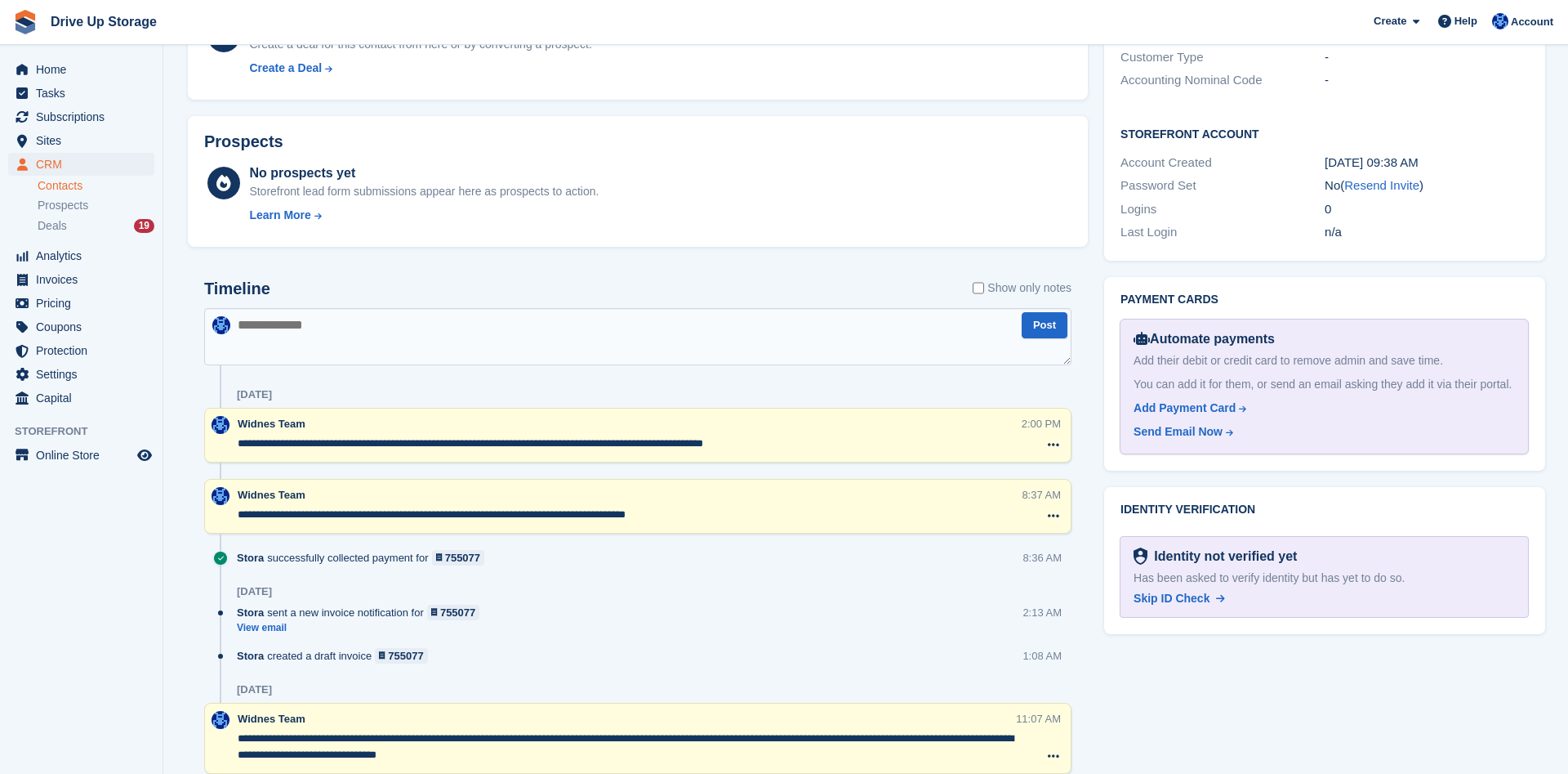
click at [310, 333] on textarea at bounding box center [637, 337] width 867 height 57
paste textarea "**********"
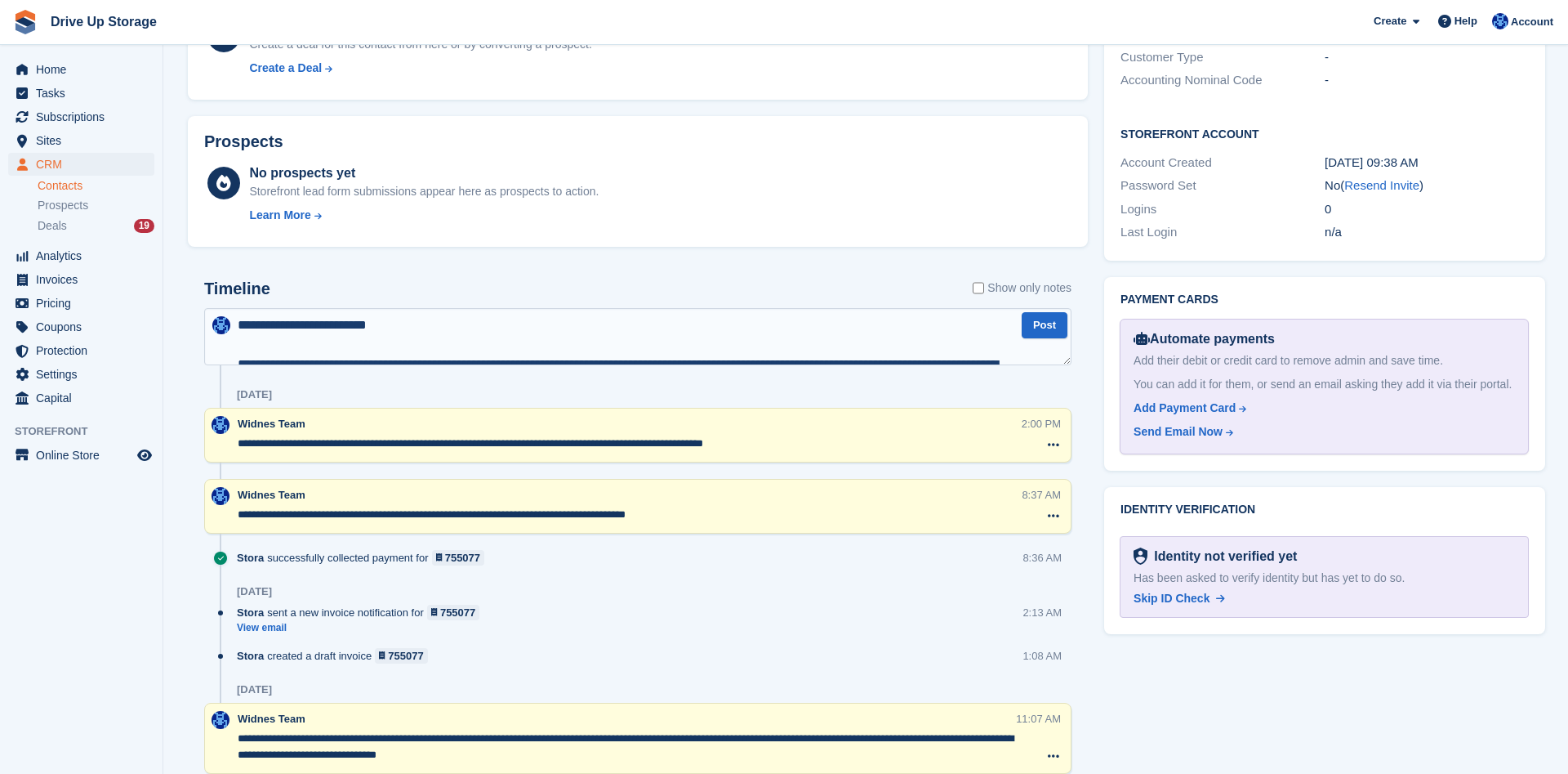
scroll to position [303, 0]
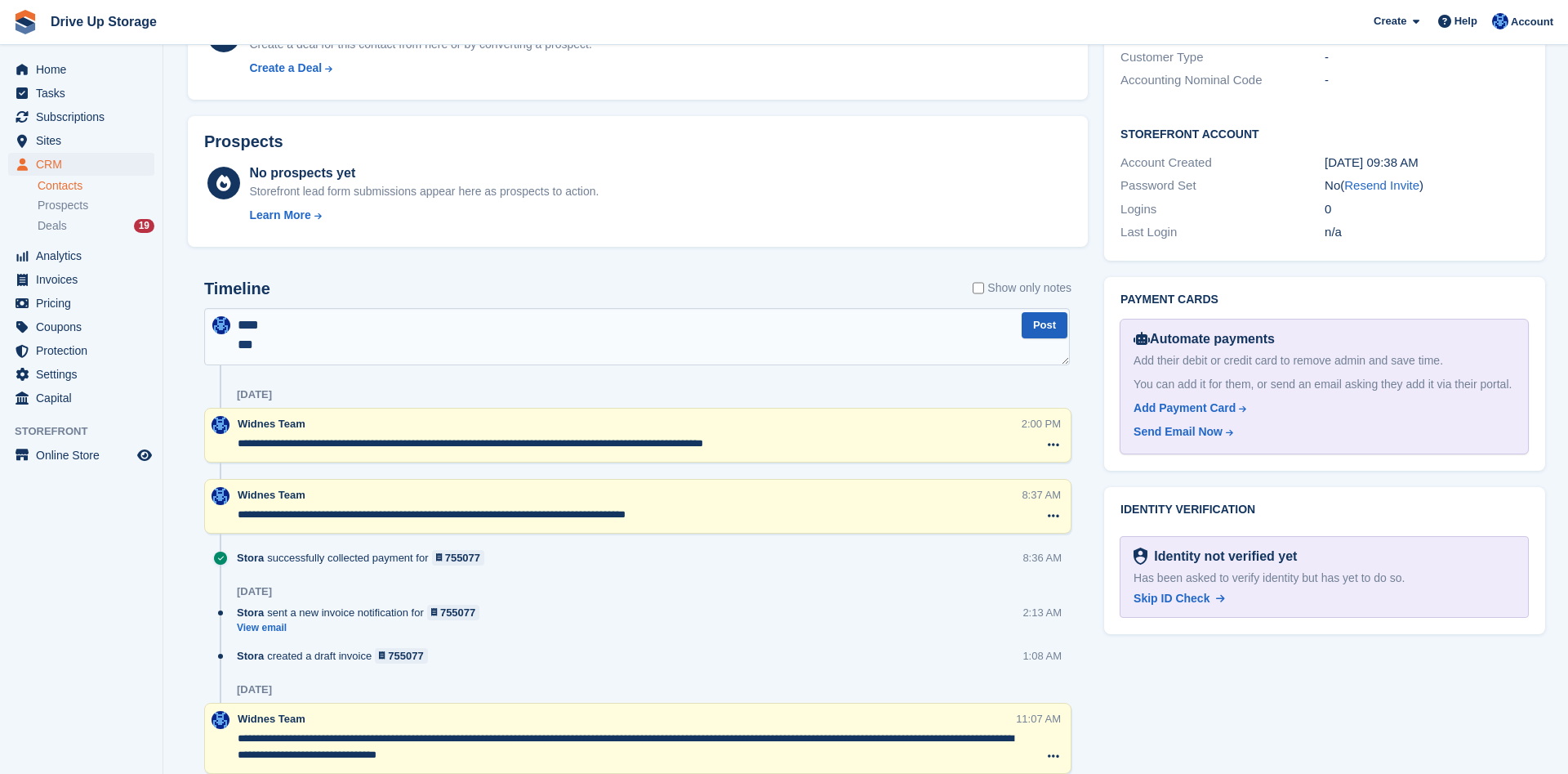
type textarea "**********"
click at [1058, 330] on button "Post" at bounding box center [1044, 326] width 46 height 27
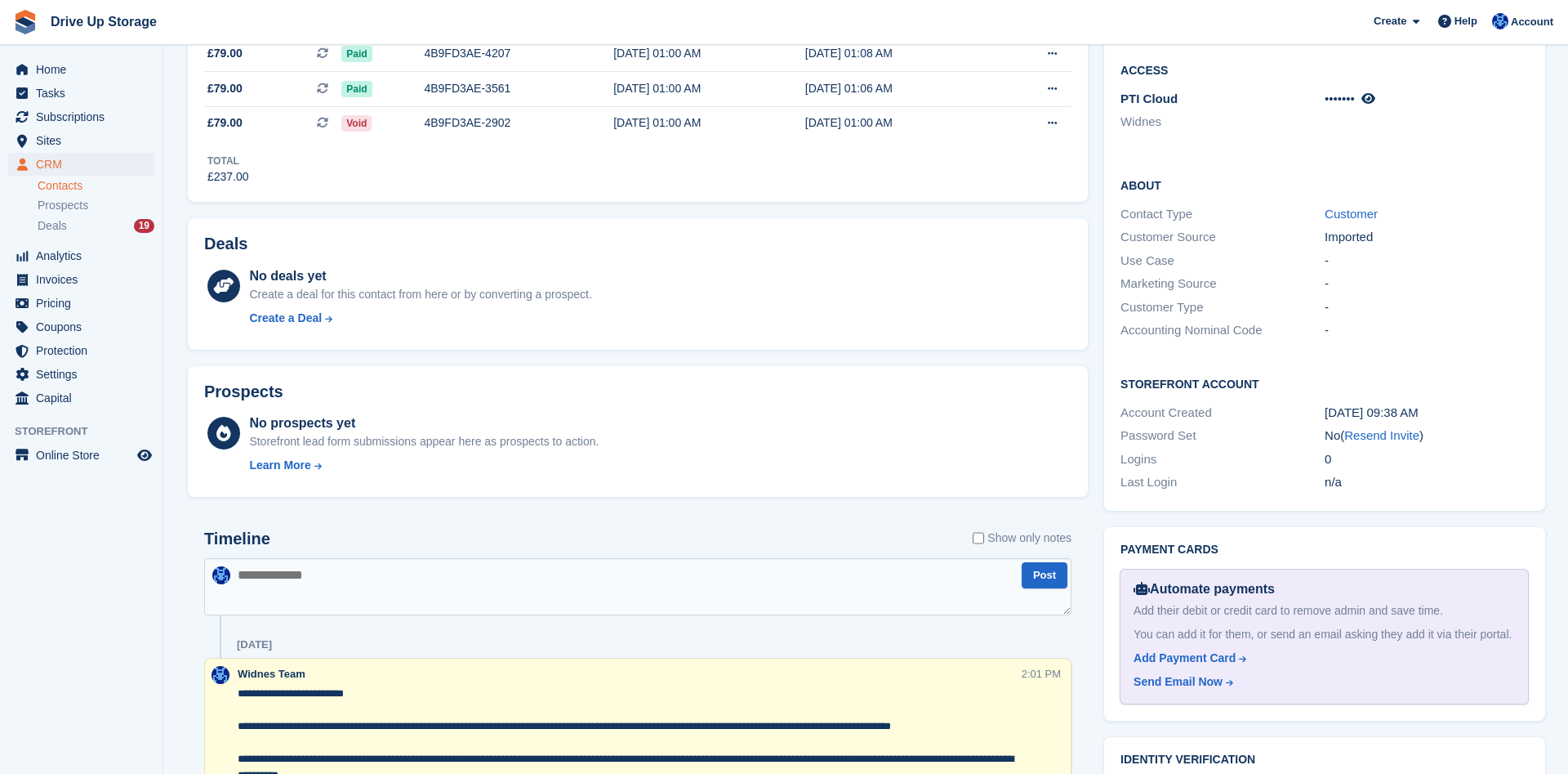
scroll to position [0, 0]
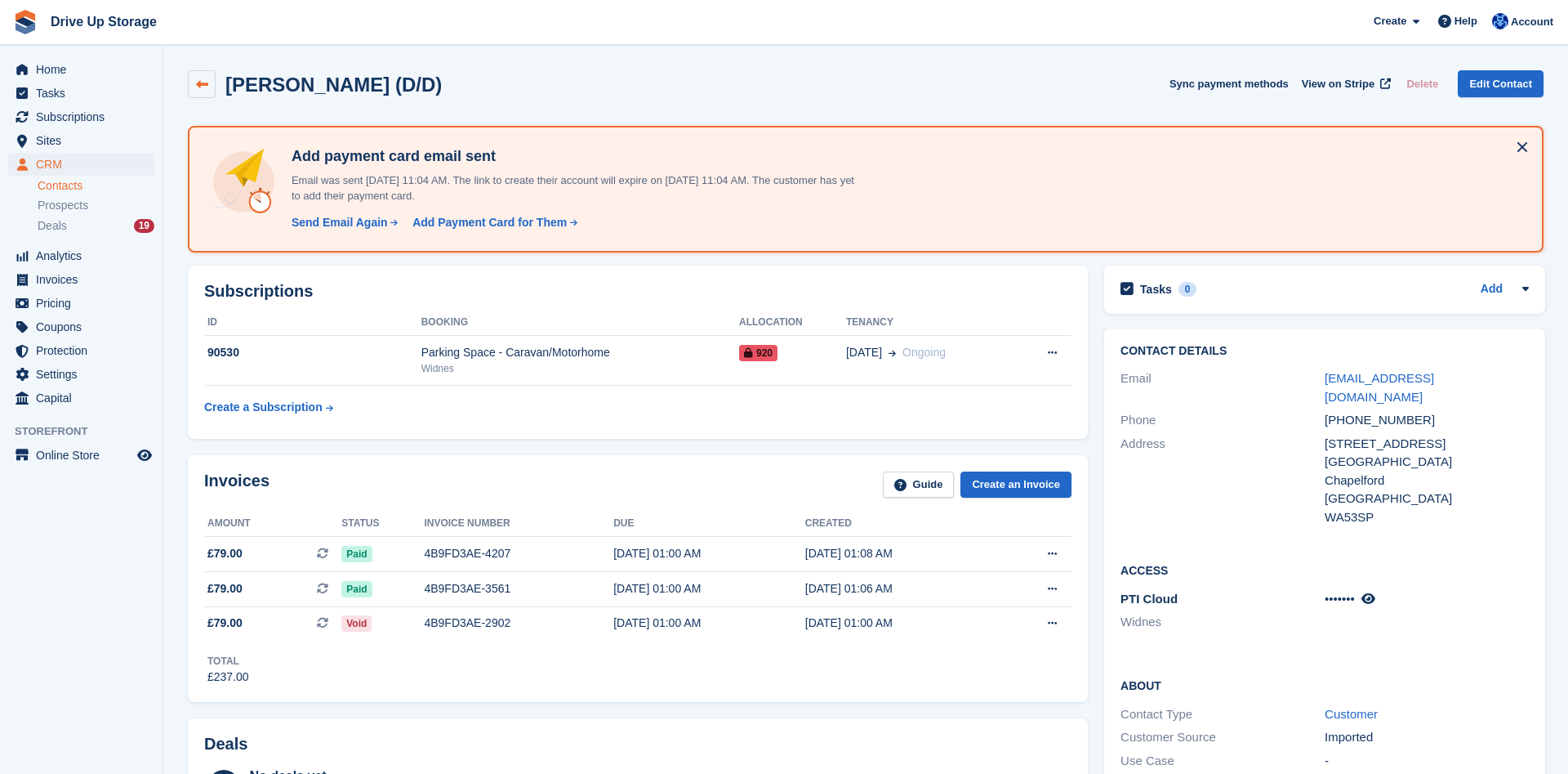
click at [211, 89] on link at bounding box center [201, 84] width 28 height 28
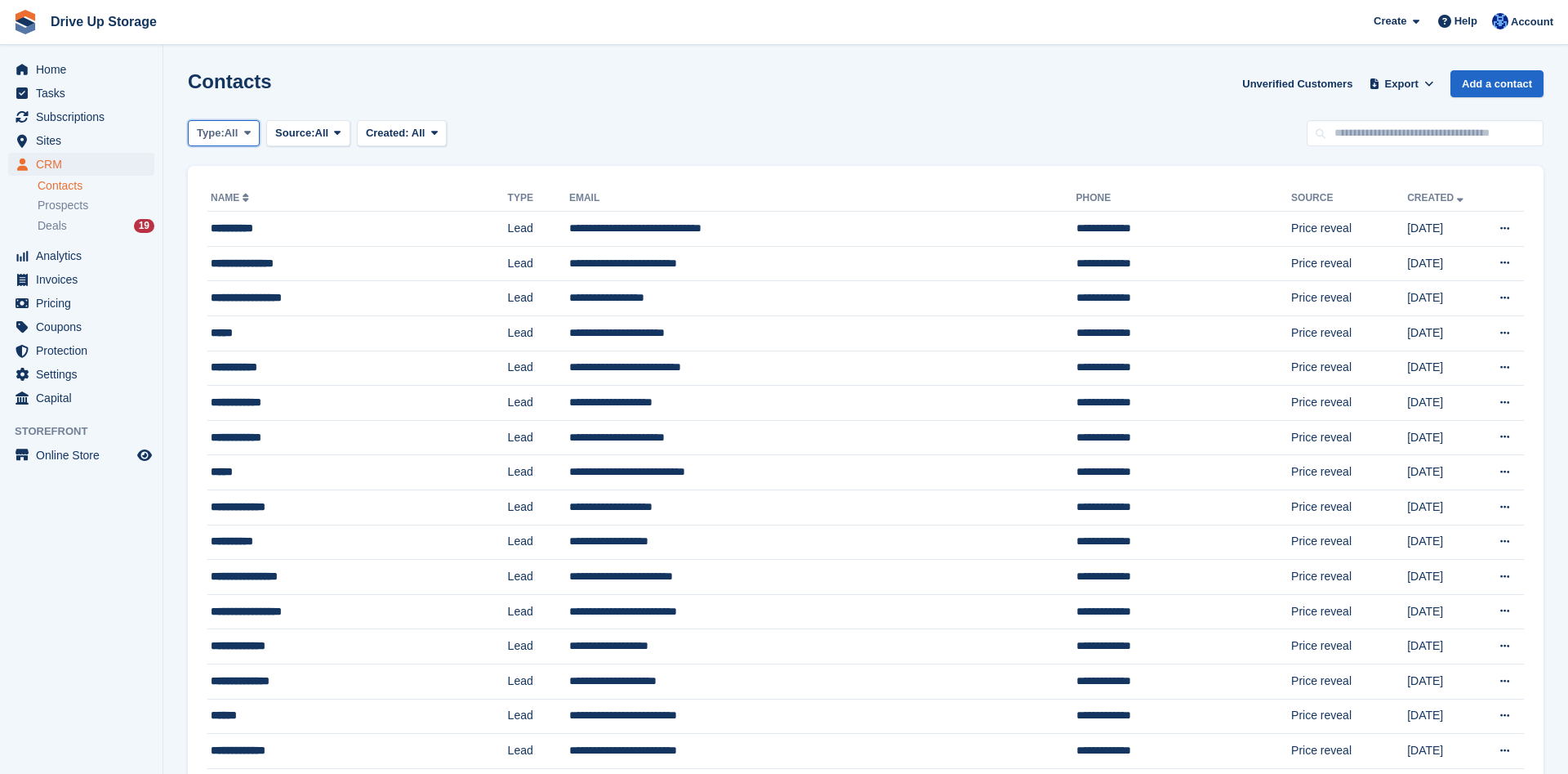
click at [241, 133] on button "Type: All" at bounding box center [224, 134] width 72 height 27
click at [317, 96] on div "Contacts Unverified Customers Export Export Contacts Export a CSV of all Contac…" at bounding box center [865, 94] width 1356 height 47
click at [91, 143] on span "Sites" at bounding box center [84, 140] width 98 height 23
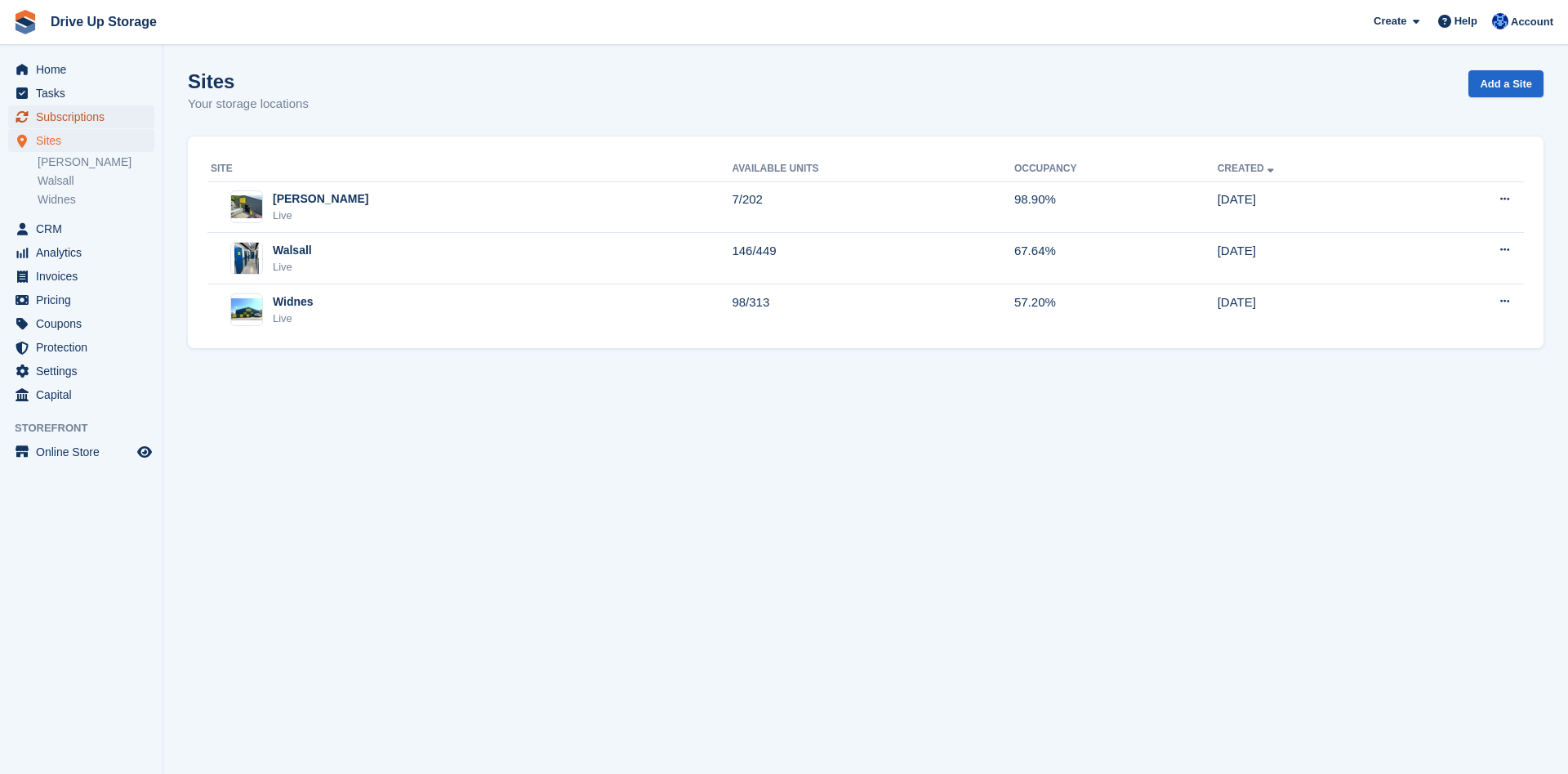
click at [119, 119] on span "Subscriptions" at bounding box center [84, 116] width 98 height 23
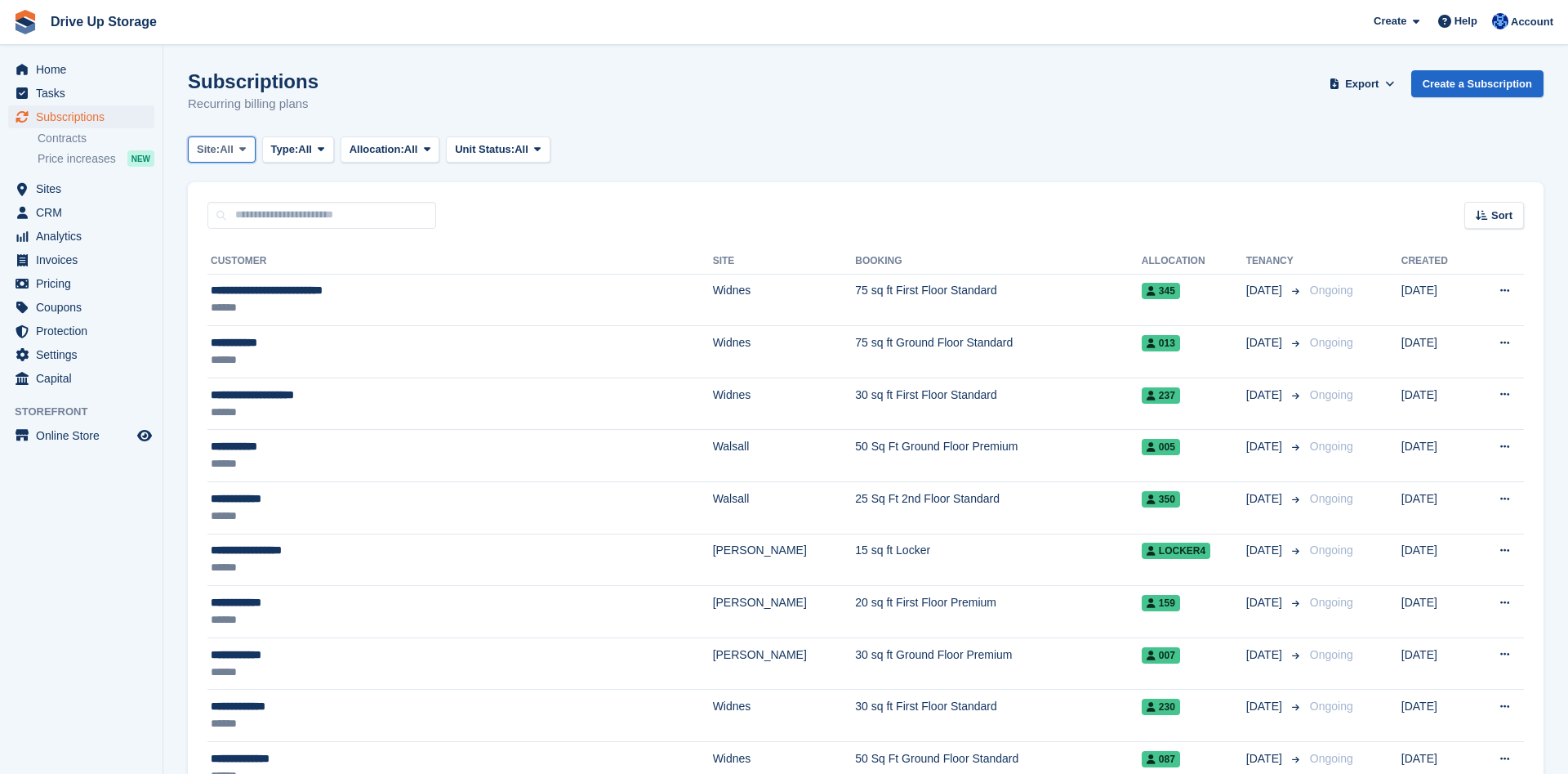
click at [237, 153] on button "Site: All" at bounding box center [221, 150] width 68 height 27
click at [231, 269] on link "Widnes" at bounding box center [266, 276] width 142 height 29
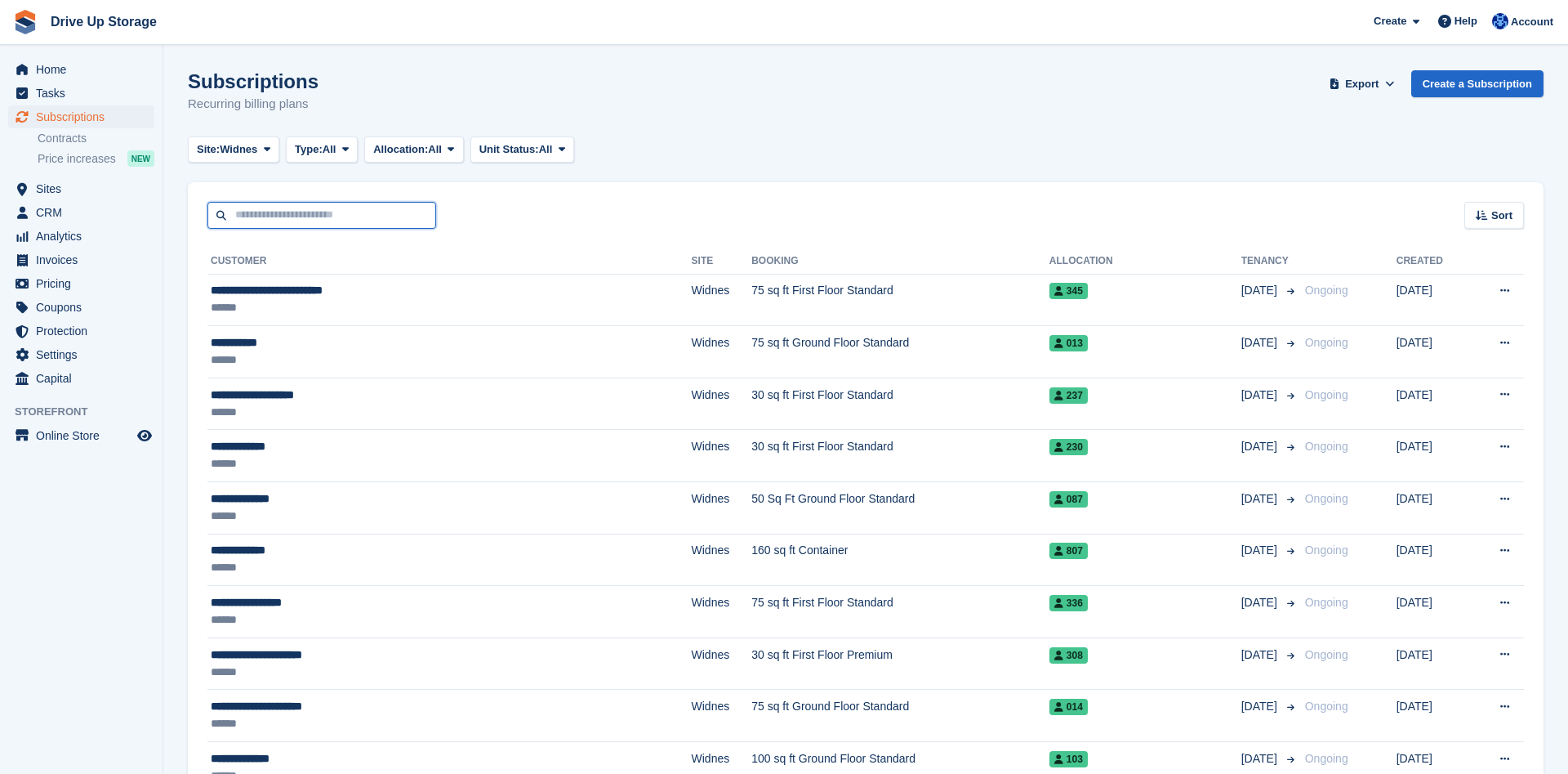
click at [302, 210] on input "text" at bounding box center [322, 216] width 229 height 27
type input "**********"
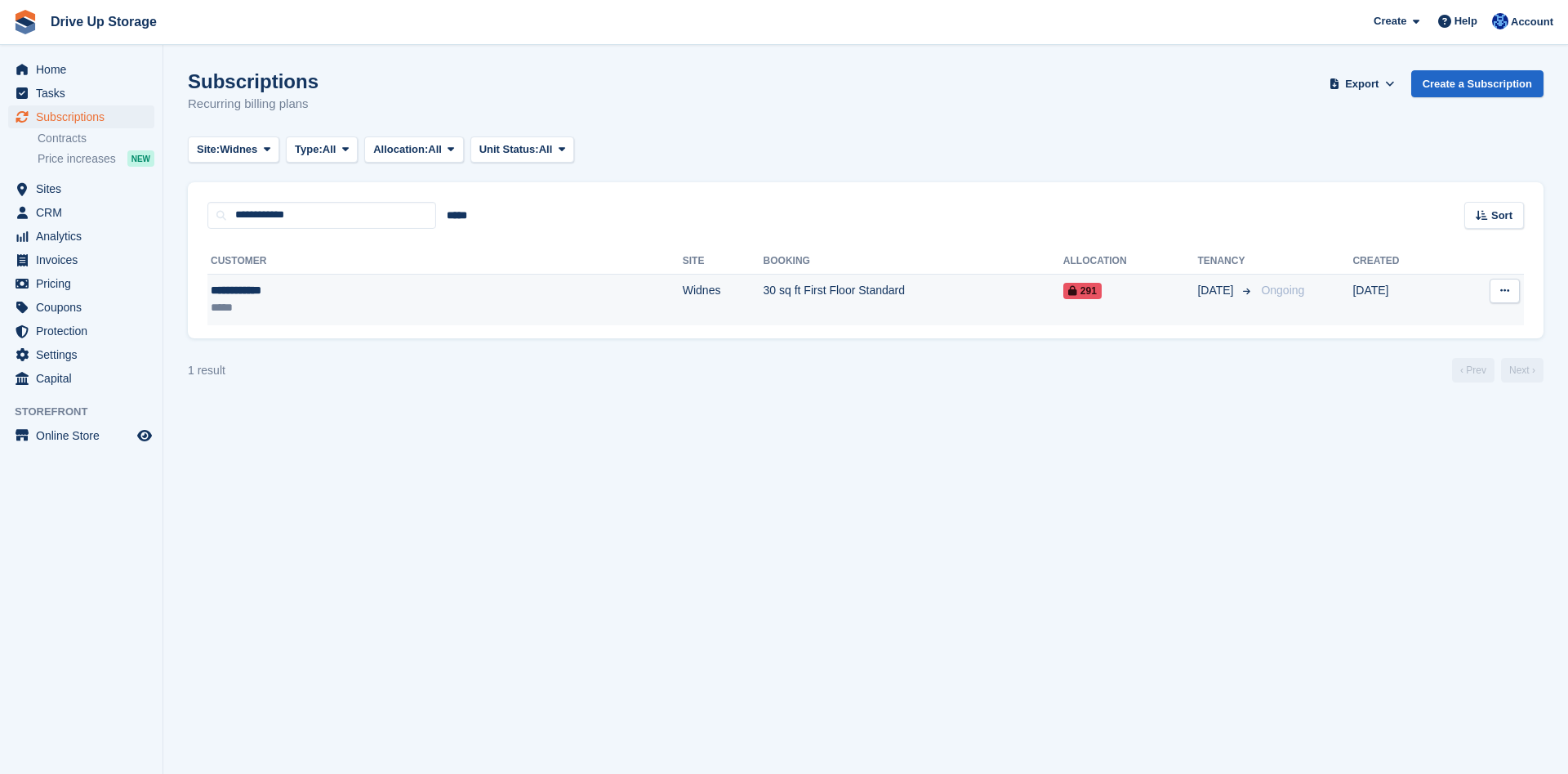
click at [764, 298] on td "30 sq ft First Floor Standard" at bounding box center [913, 300] width 300 height 52
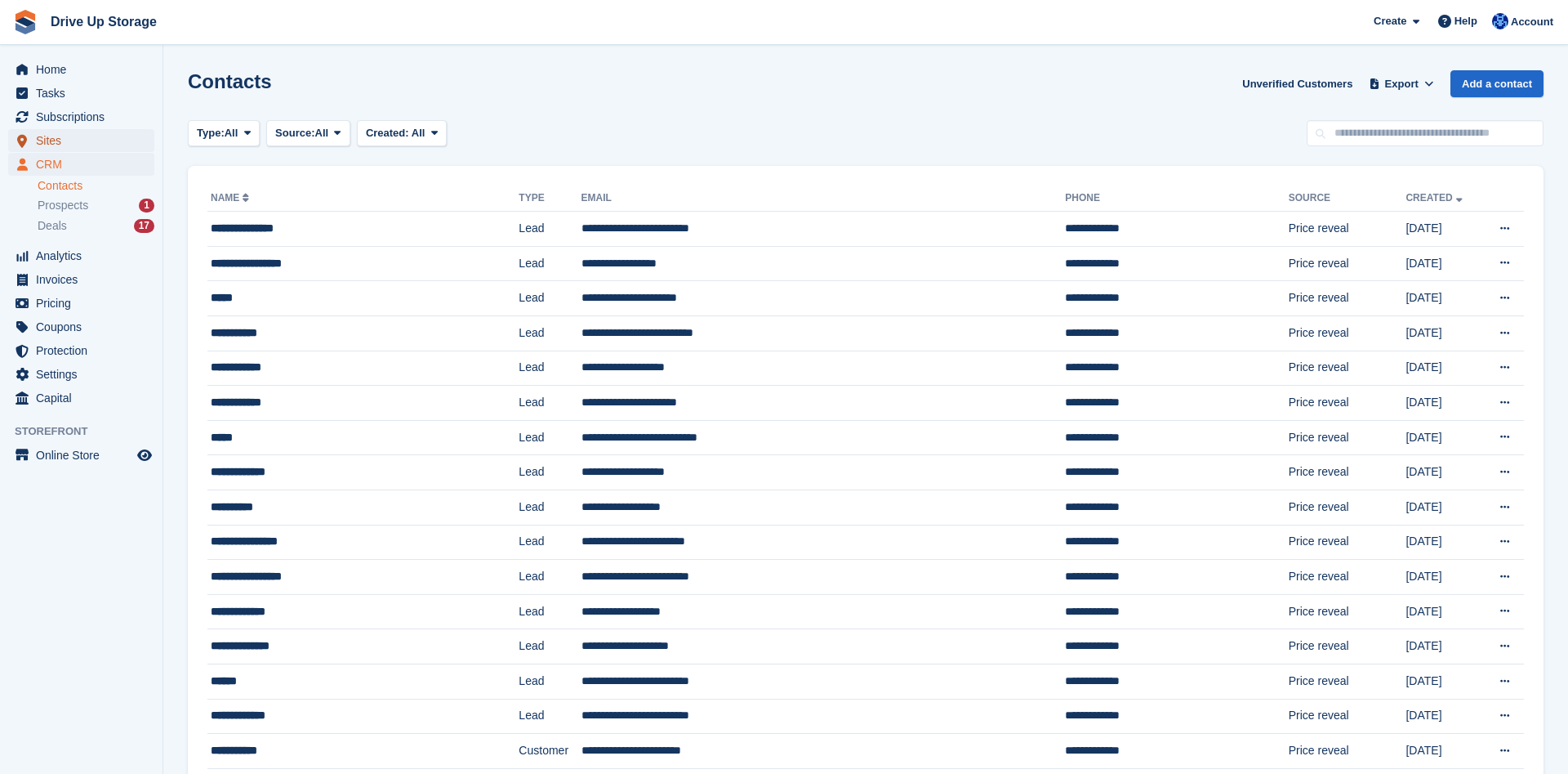
click at [80, 141] on span "Sites" at bounding box center [84, 140] width 98 height 23
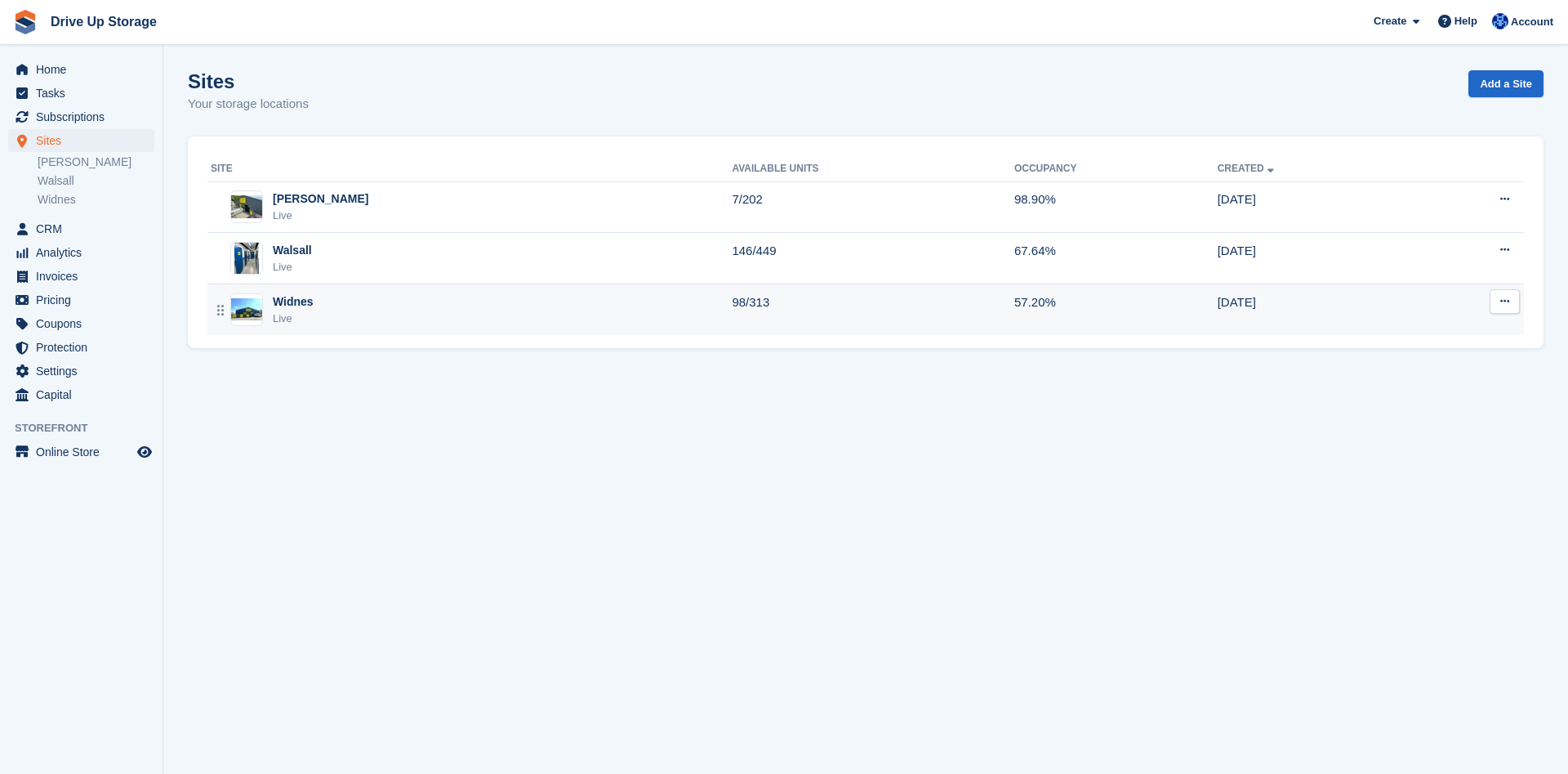
click at [326, 303] on div "Widnes Live" at bounding box center [471, 310] width 521 height 33
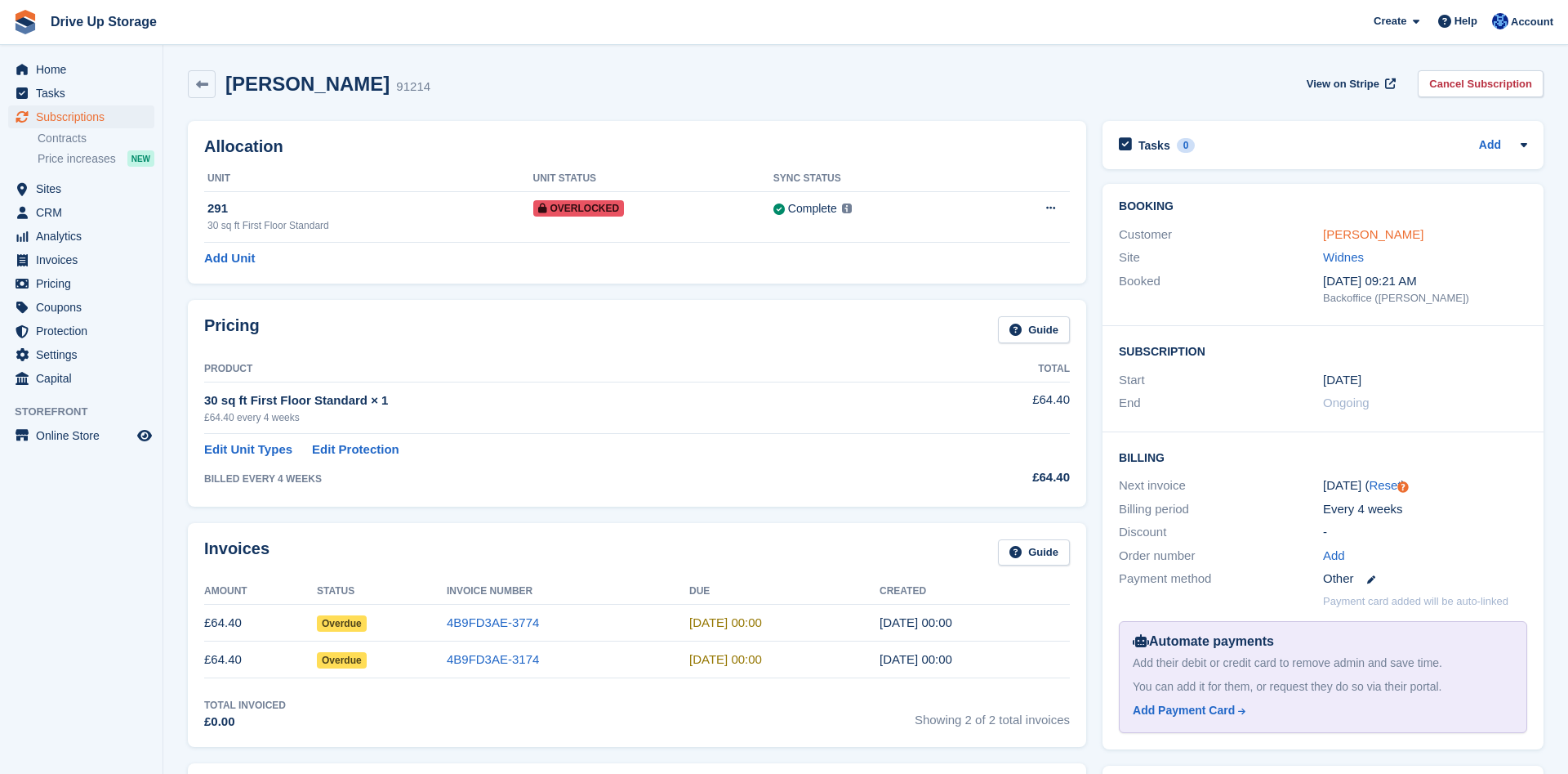
click at [1373, 228] on link "Leon Hosking" at bounding box center [1373, 234] width 100 height 14
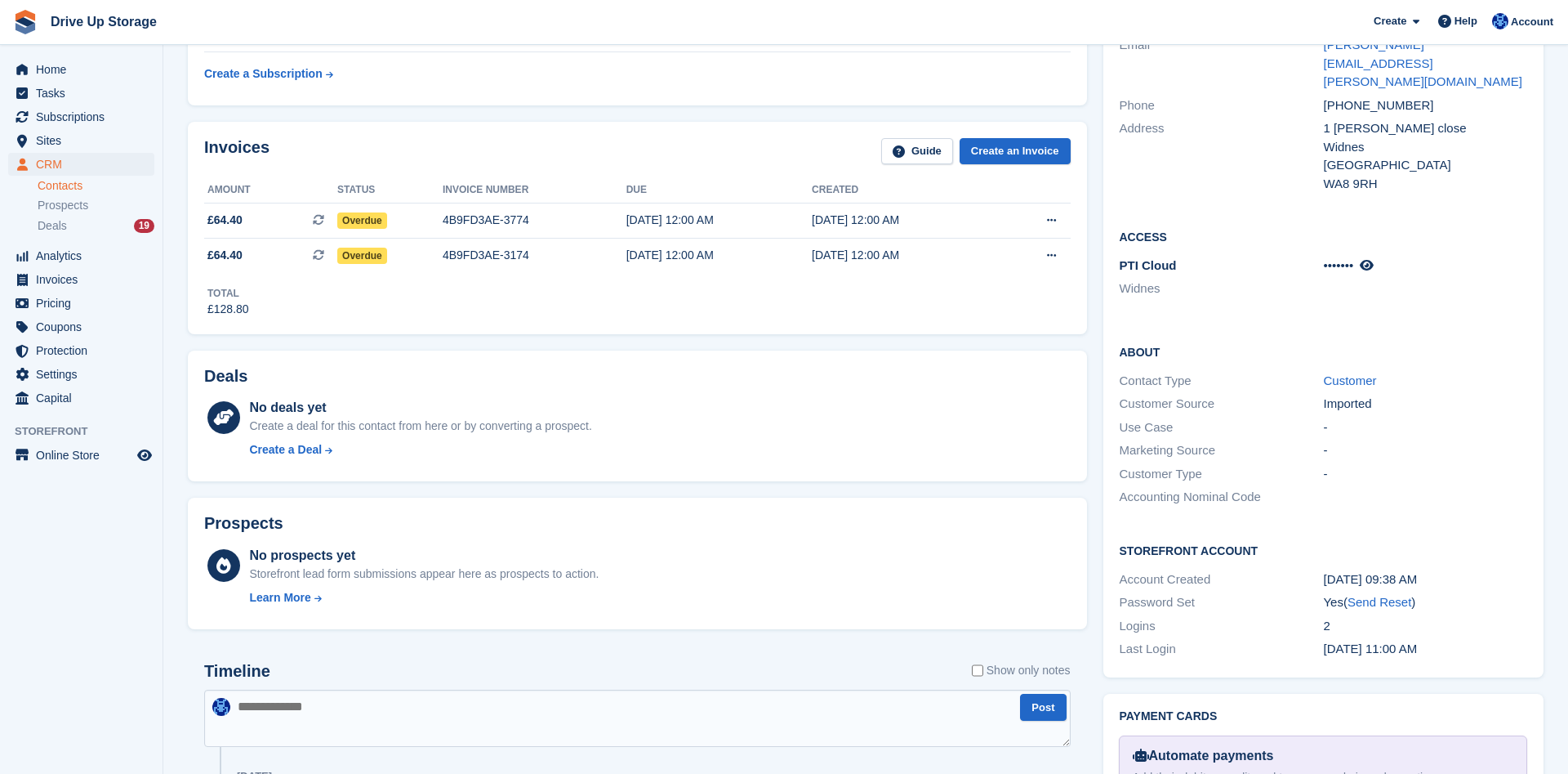
scroll to position [583, 0]
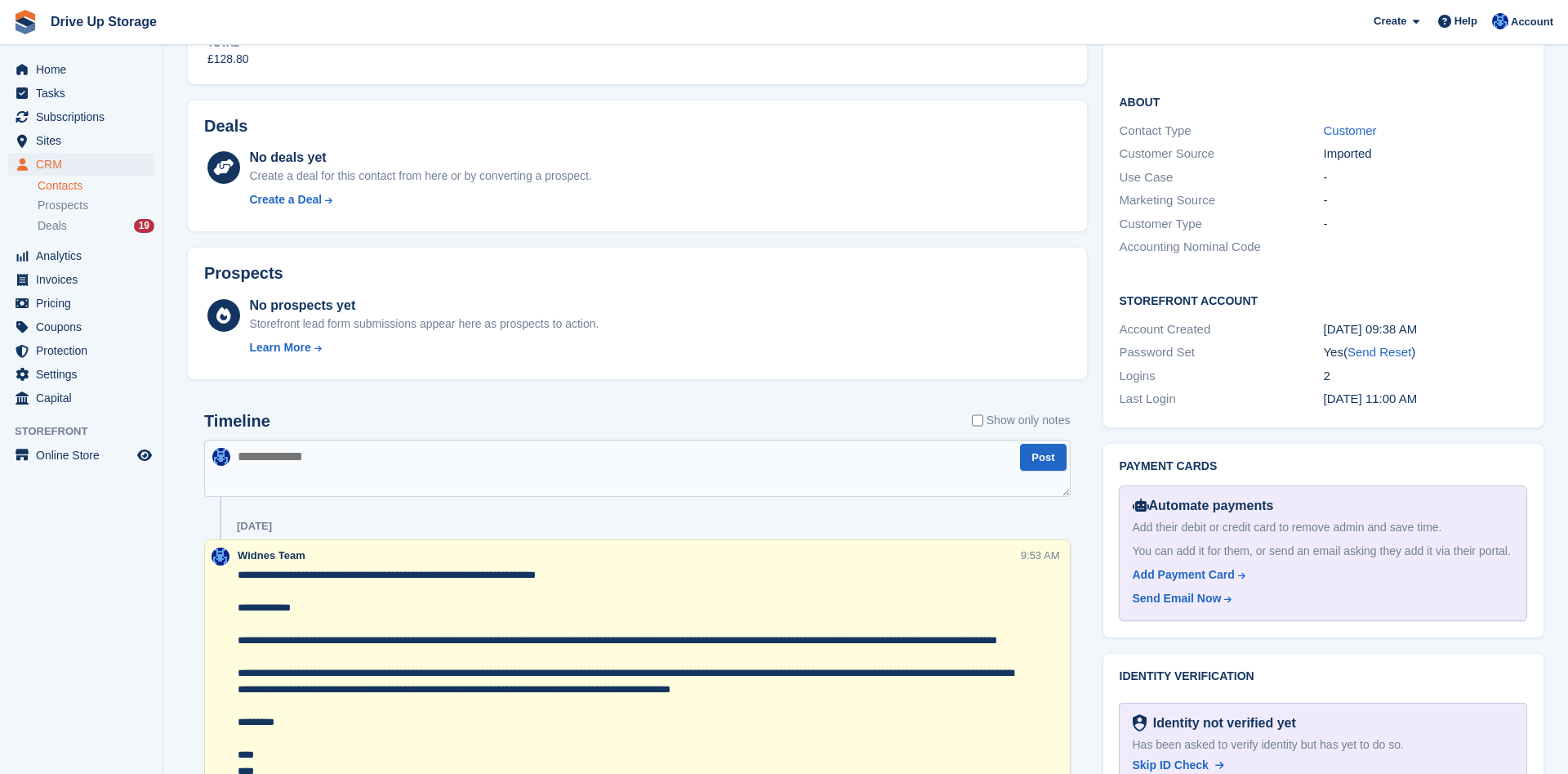
click at [401, 459] on textarea at bounding box center [637, 468] width 866 height 57
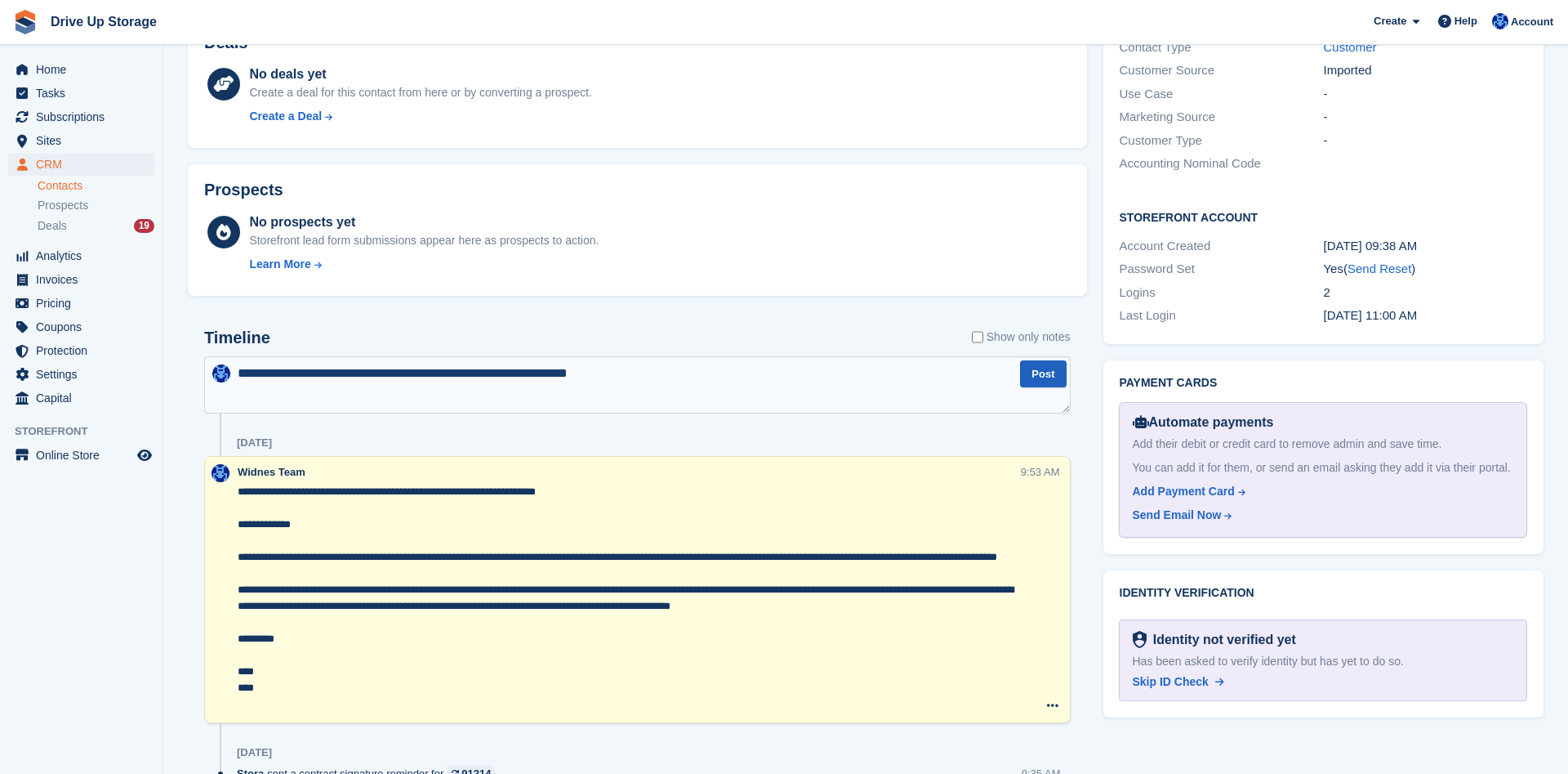
type textarea "**********"
click at [1039, 376] on button "Post" at bounding box center [1043, 374] width 46 height 27
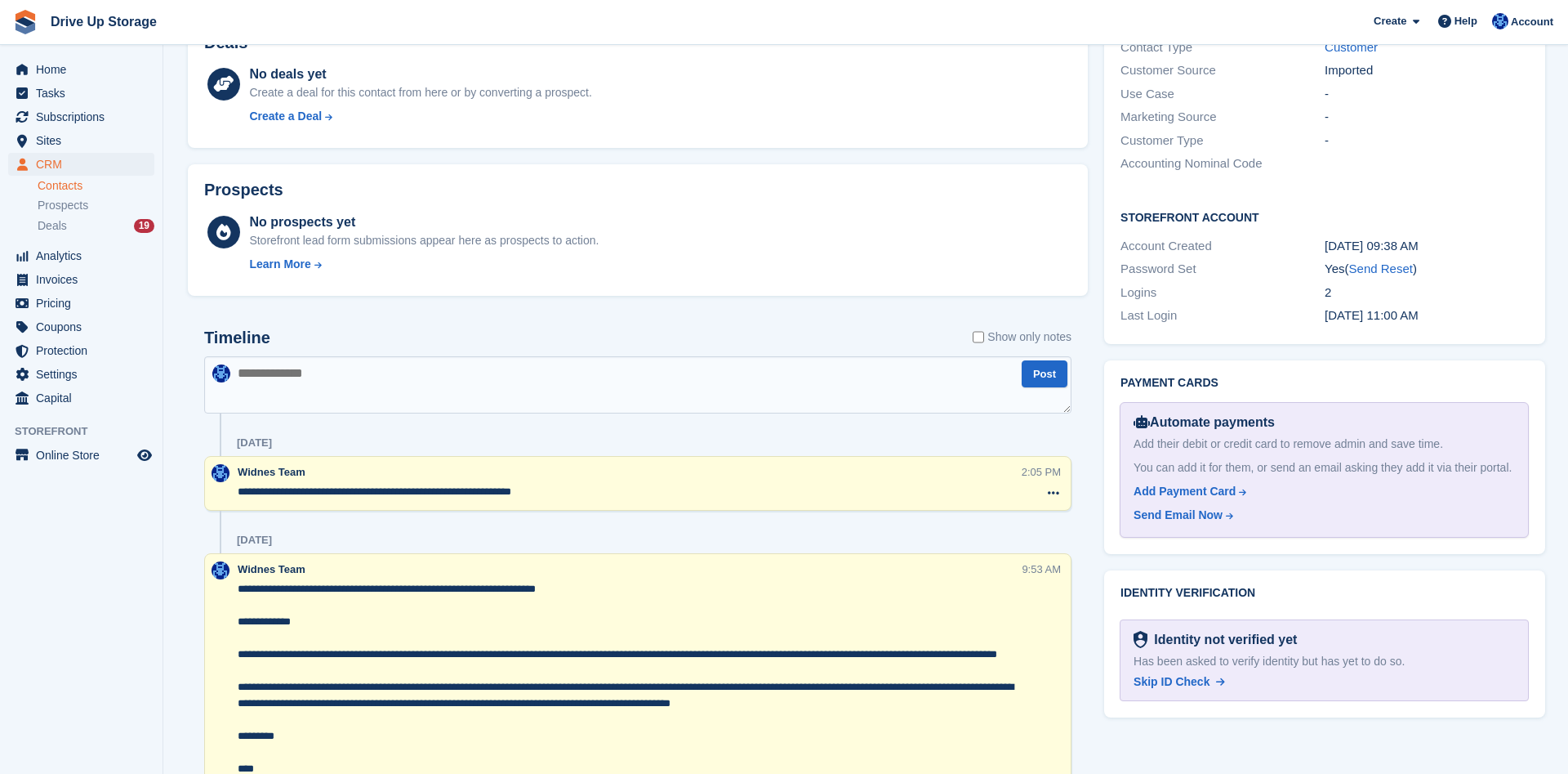
click at [401, 386] on textarea at bounding box center [637, 384] width 867 height 57
paste textarea "**********"
type textarea "**********"
click at [1026, 376] on button "Post" at bounding box center [1044, 374] width 46 height 27
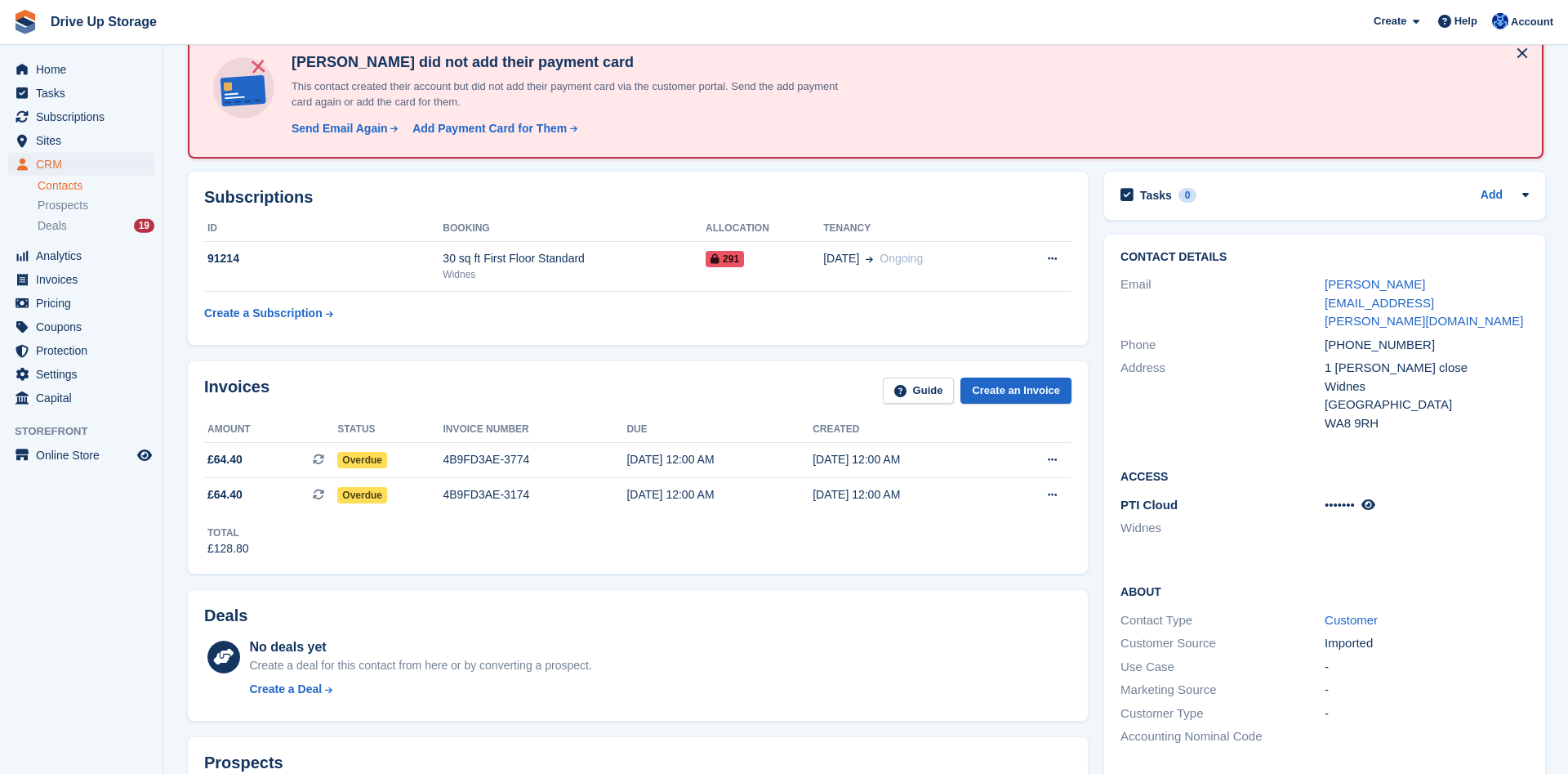
scroll to position [0, 0]
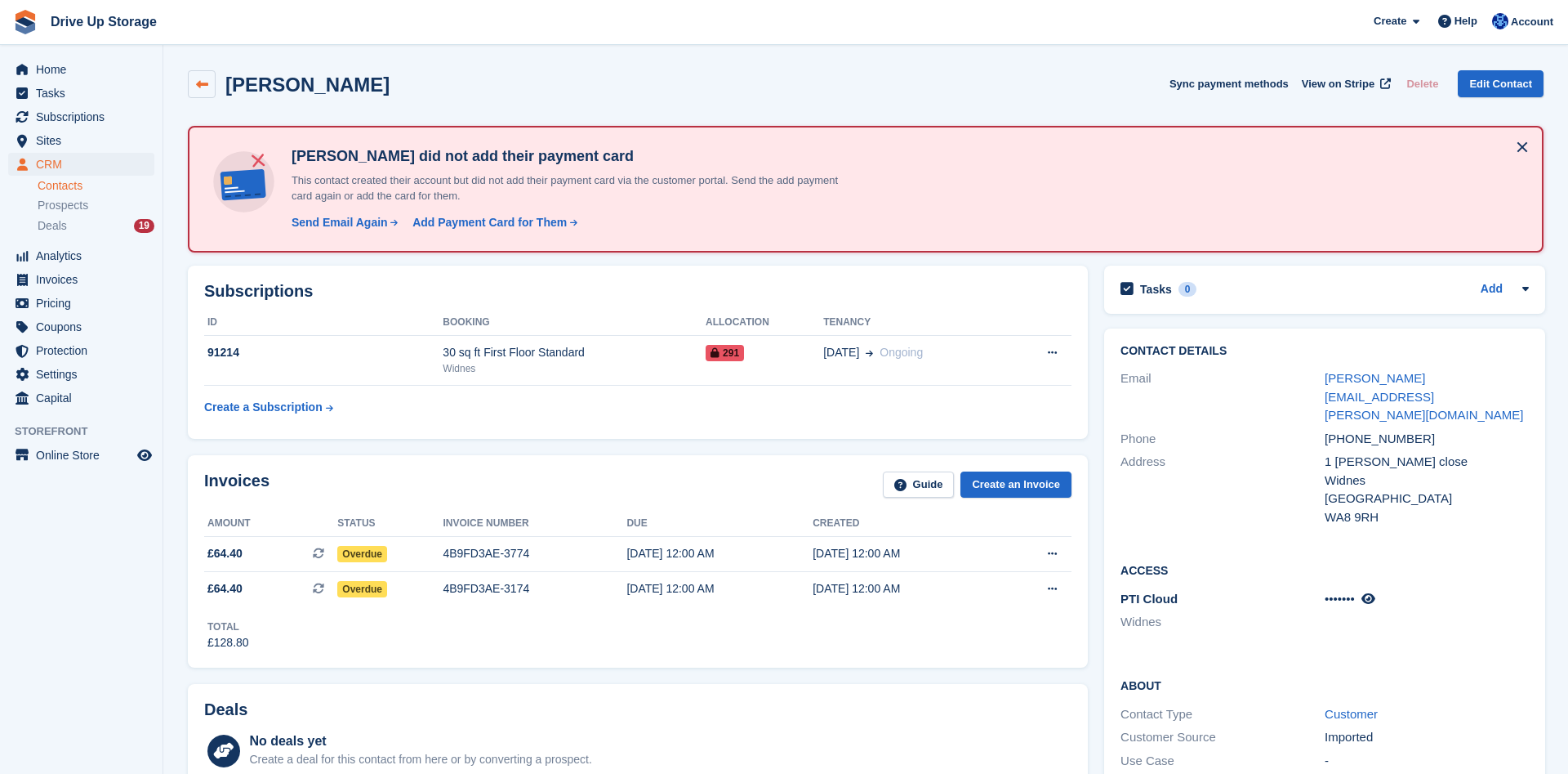
click at [199, 81] on icon at bounding box center [202, 84] width 13 height 13
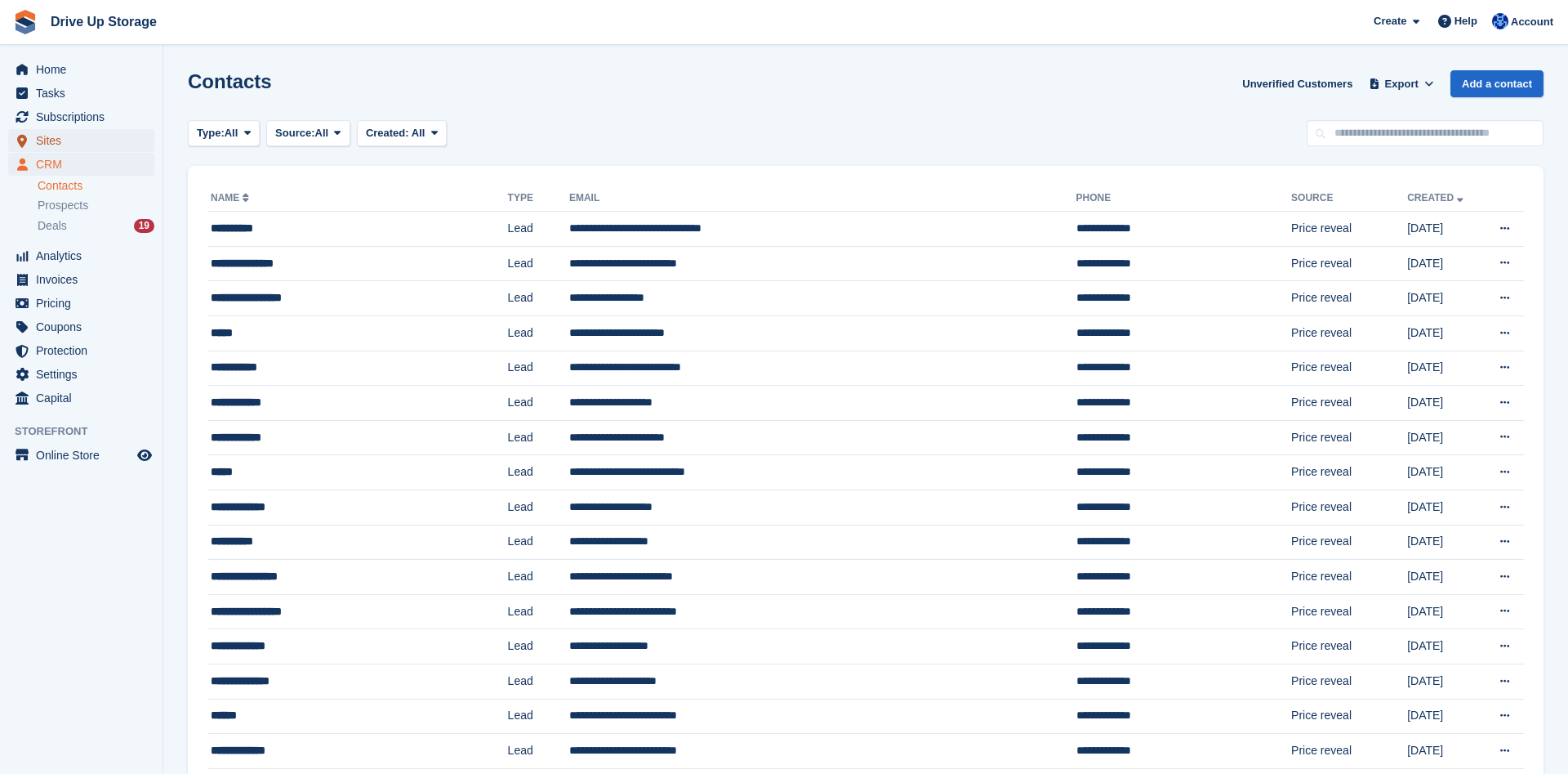
click at [102, 140] on span "Sites" at bounding box center [84, 140] width 98 height 23
click at [111, 115] on span "Subscriptions" at bounding box center [84, 116] width 98 height 23
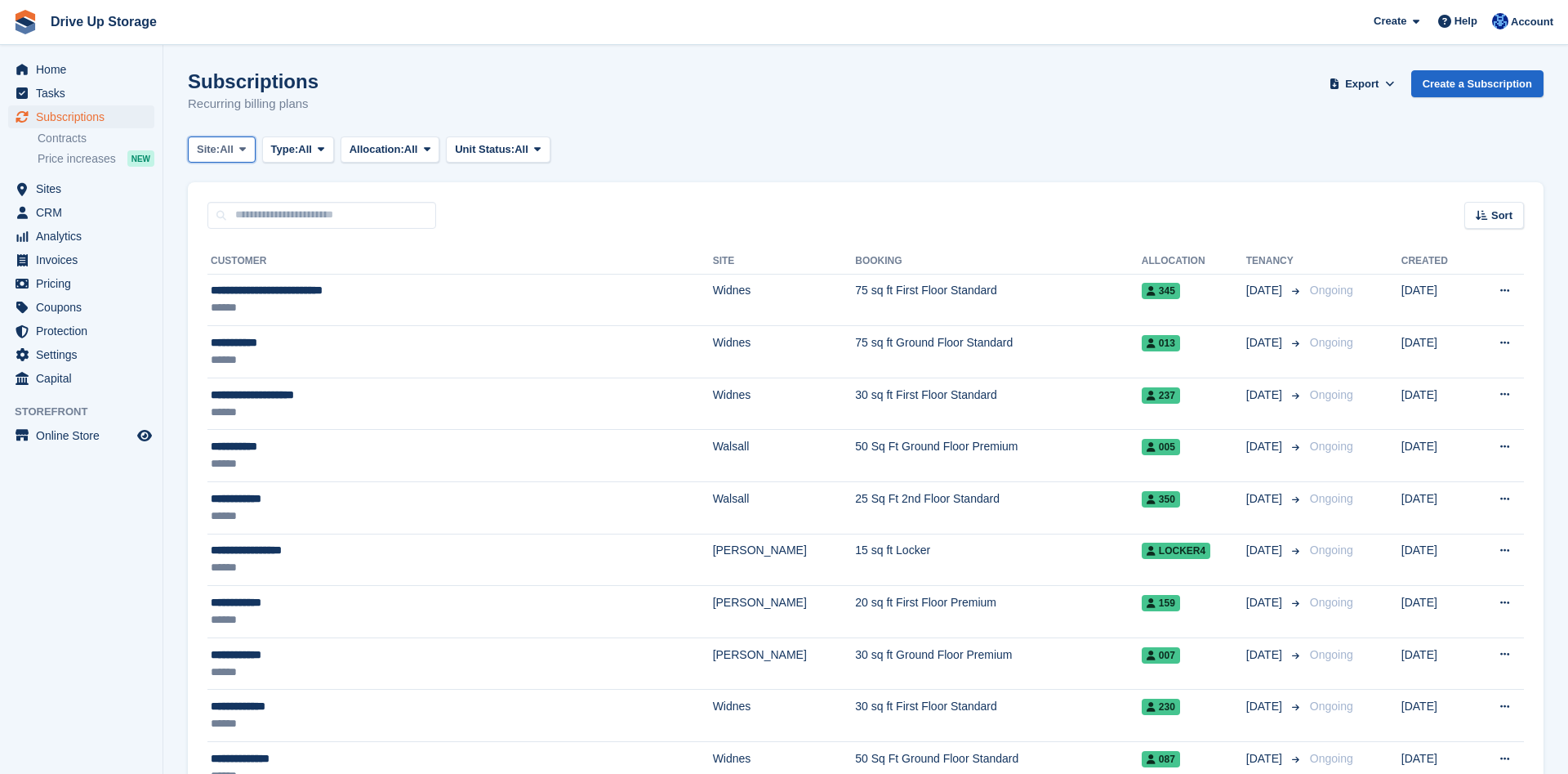
click at [246, 145] on icon at bounding box center [242, 149] width 7 height 11
click at [226, 278] on link "Widnes" at bounding box center [266, 276] width 142 height 29
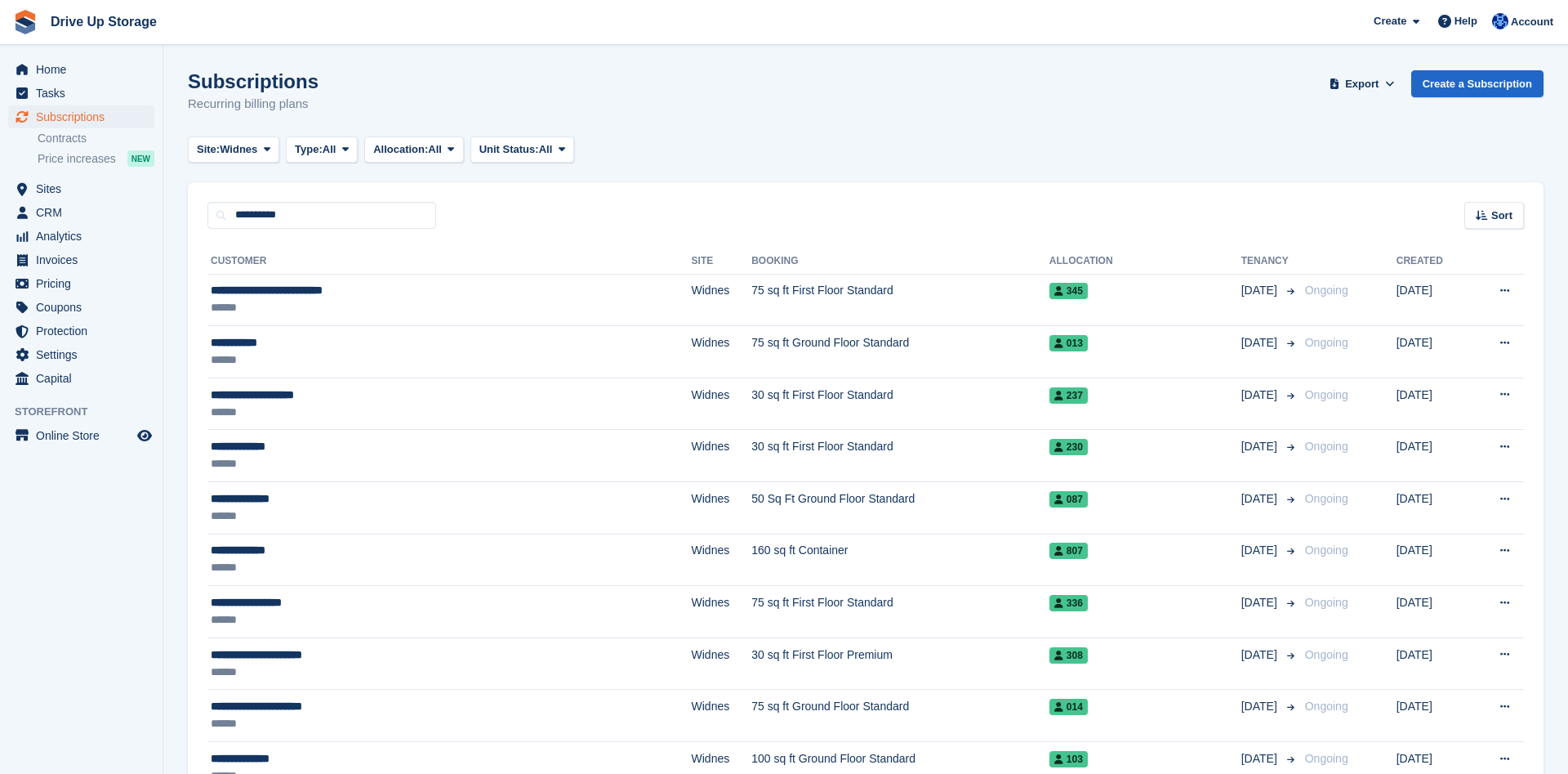
type input "**********"
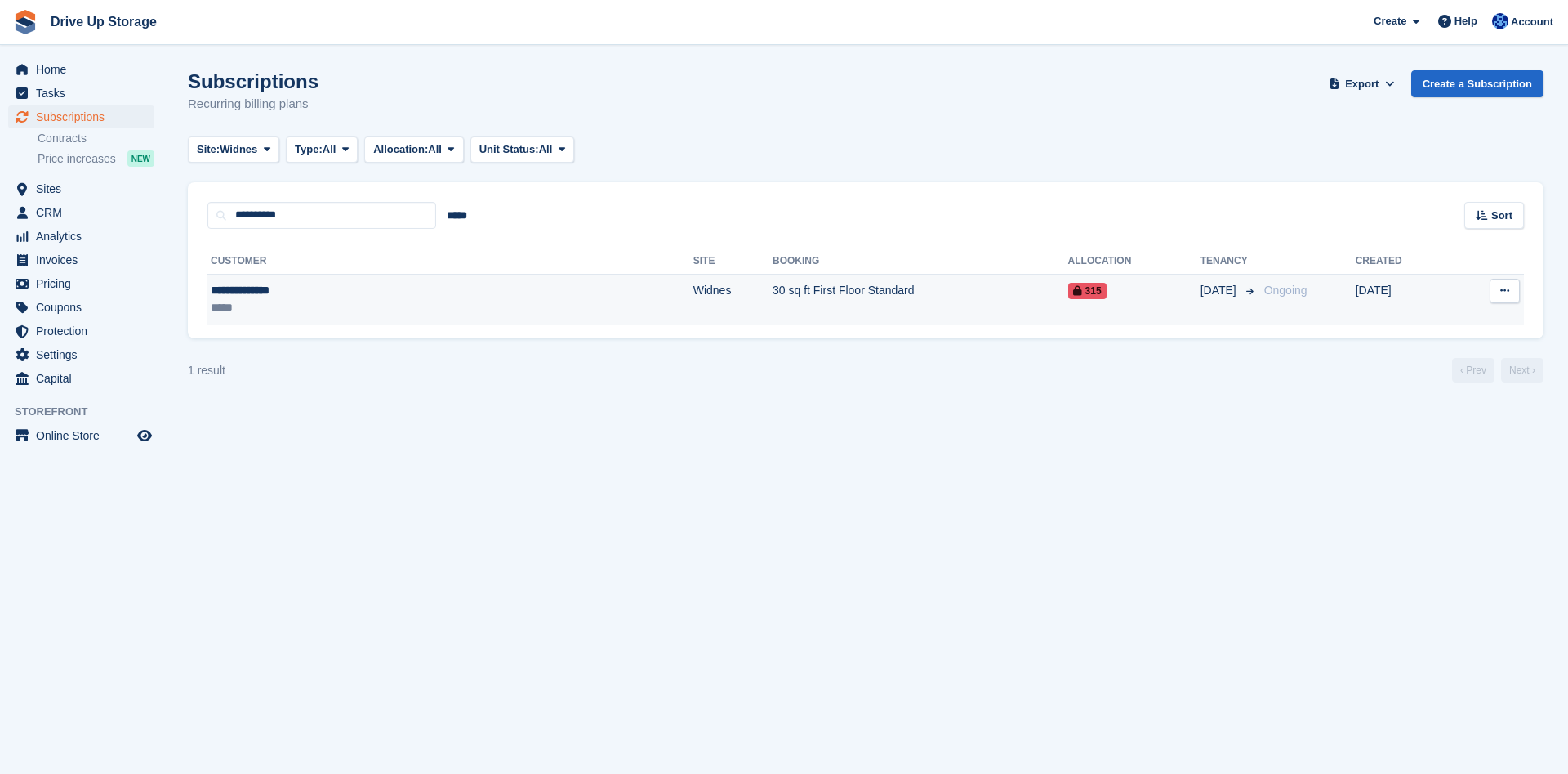
click at [773, 293] on td "30 sq ft First Floor Standard" at bounding box center [921, 300] width 296 height 52
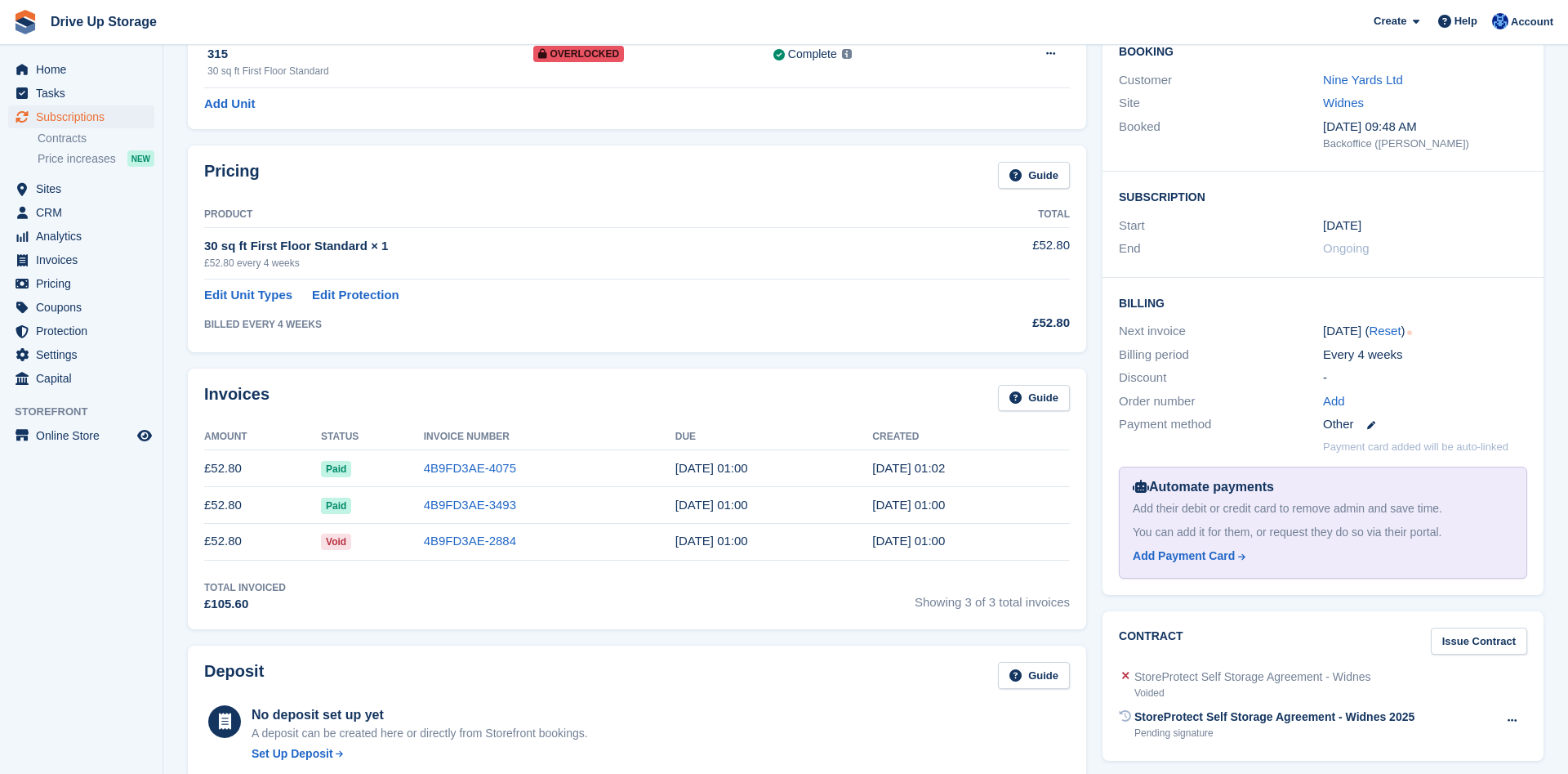
scroll to position [84, 0]
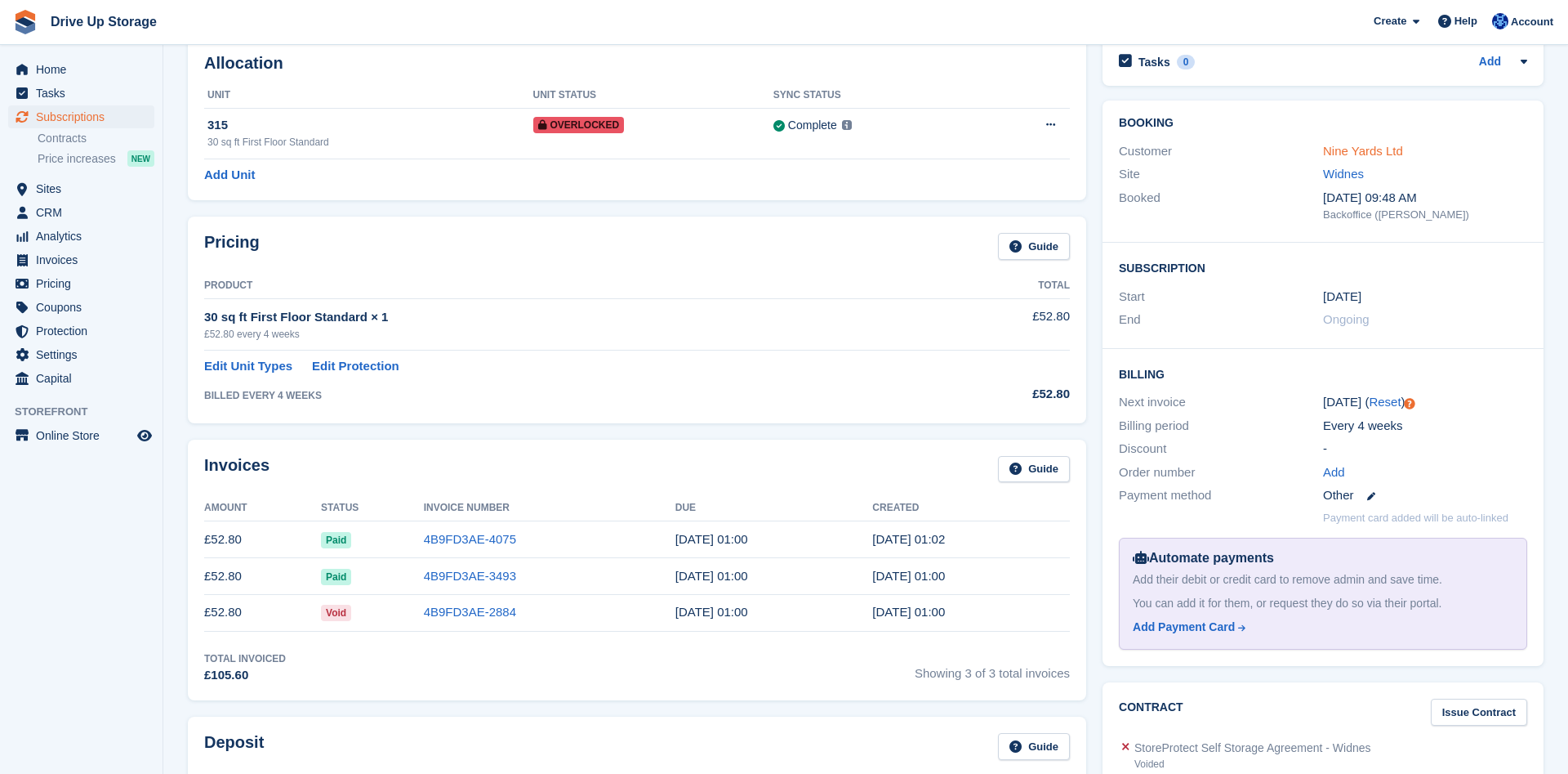
click at [1350, 147] on link "Nine Yards Ltd" at bounding box center [1363, 150] width 80 height 14
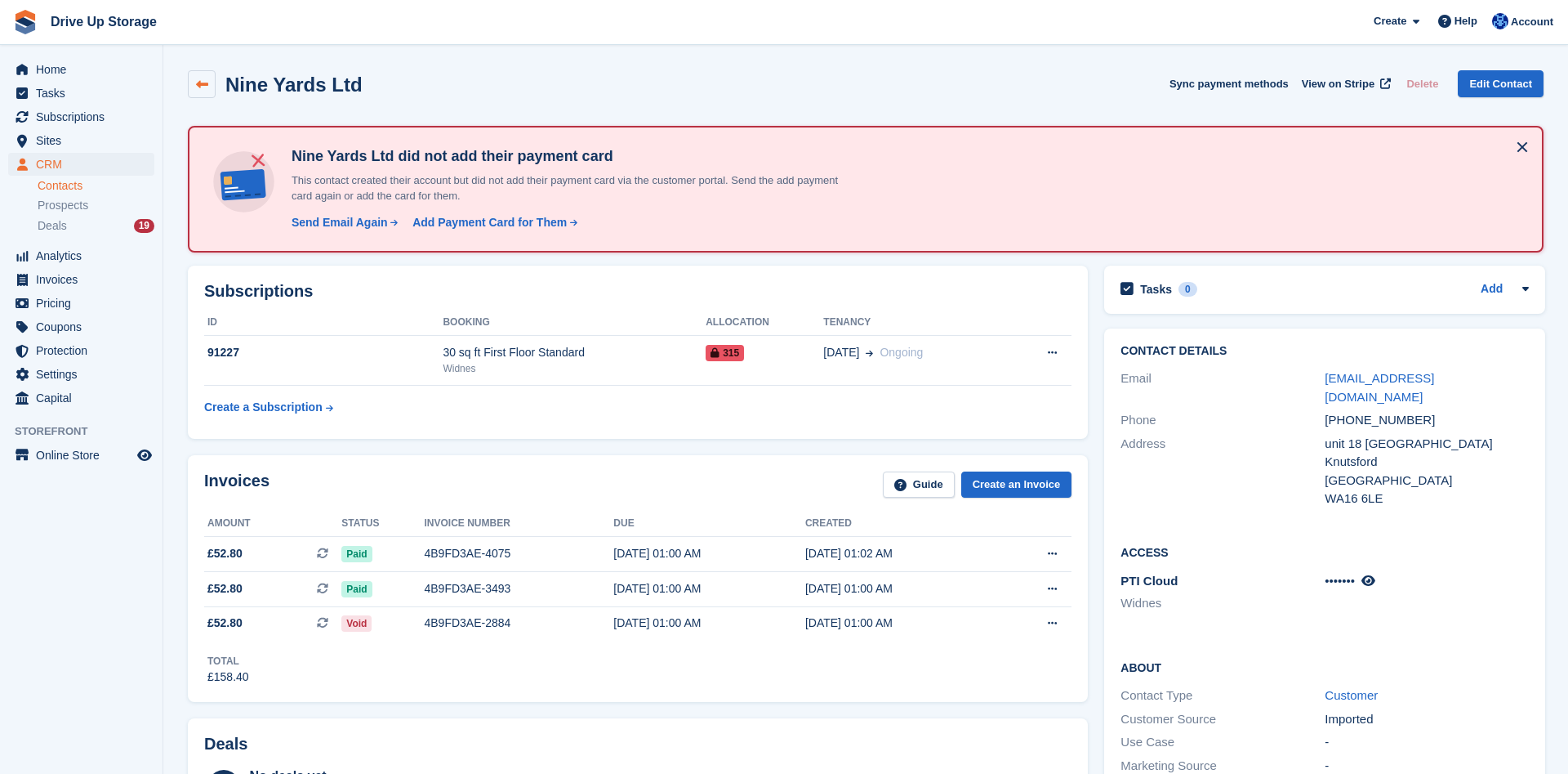
click at [193, 86] on link at bounding box center [201, 84] width 28 height 28
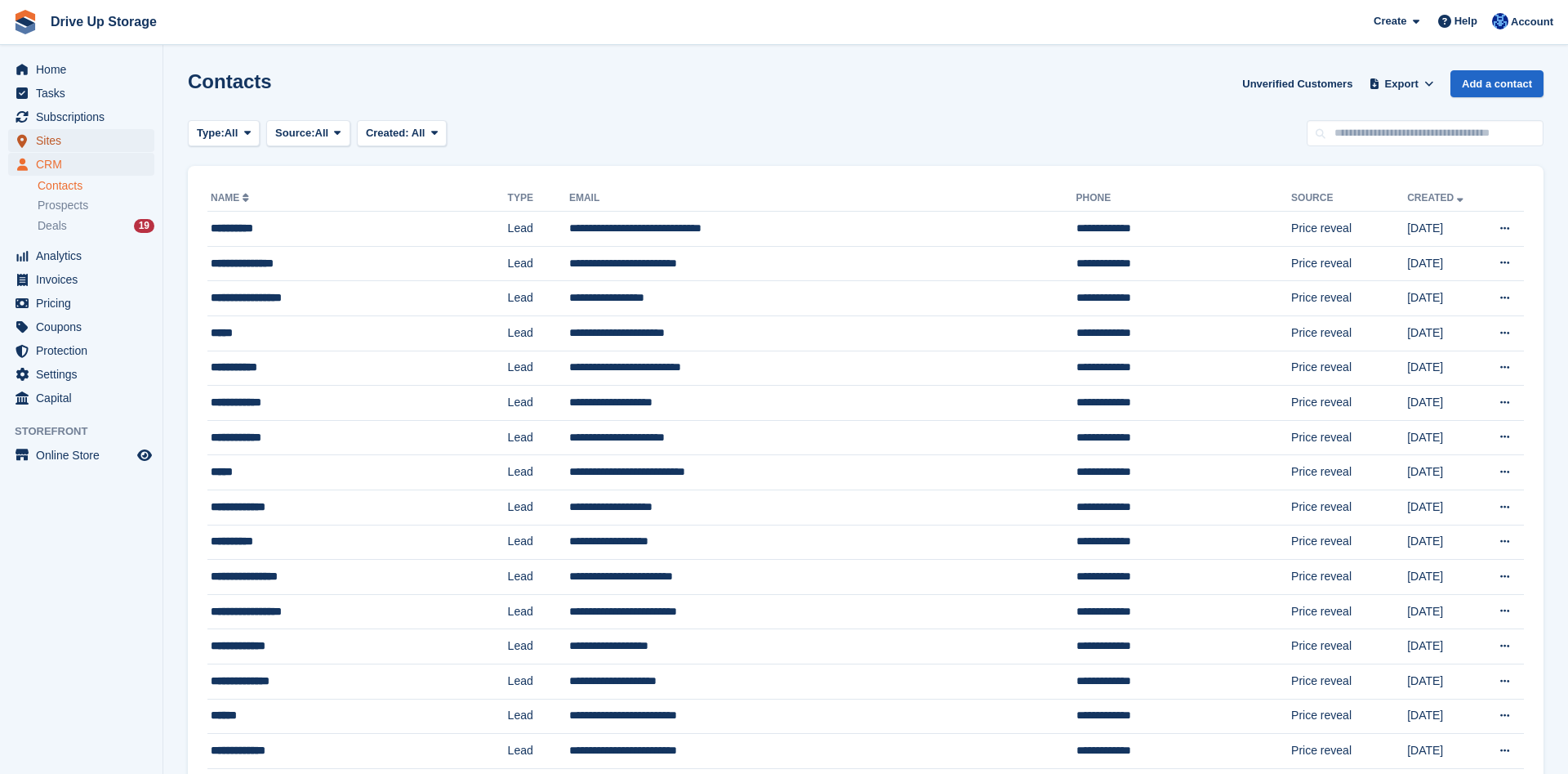
click at [79, 139] on span "Sites" at bounding box center [84, 140] width 98 height 23
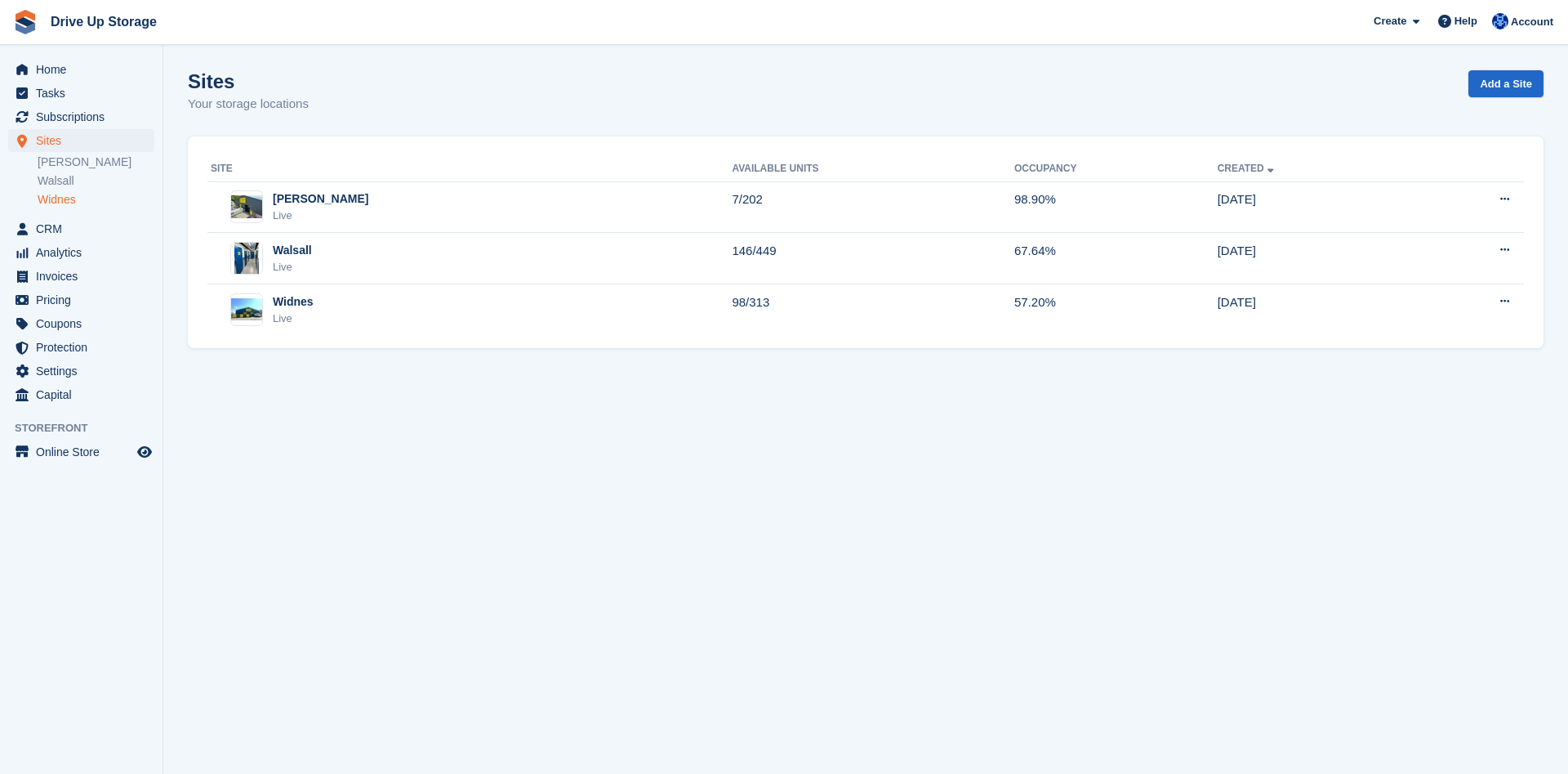
click at [70, 205] on link "Widnes" at bounding box center [96, 200] width 117 height 16
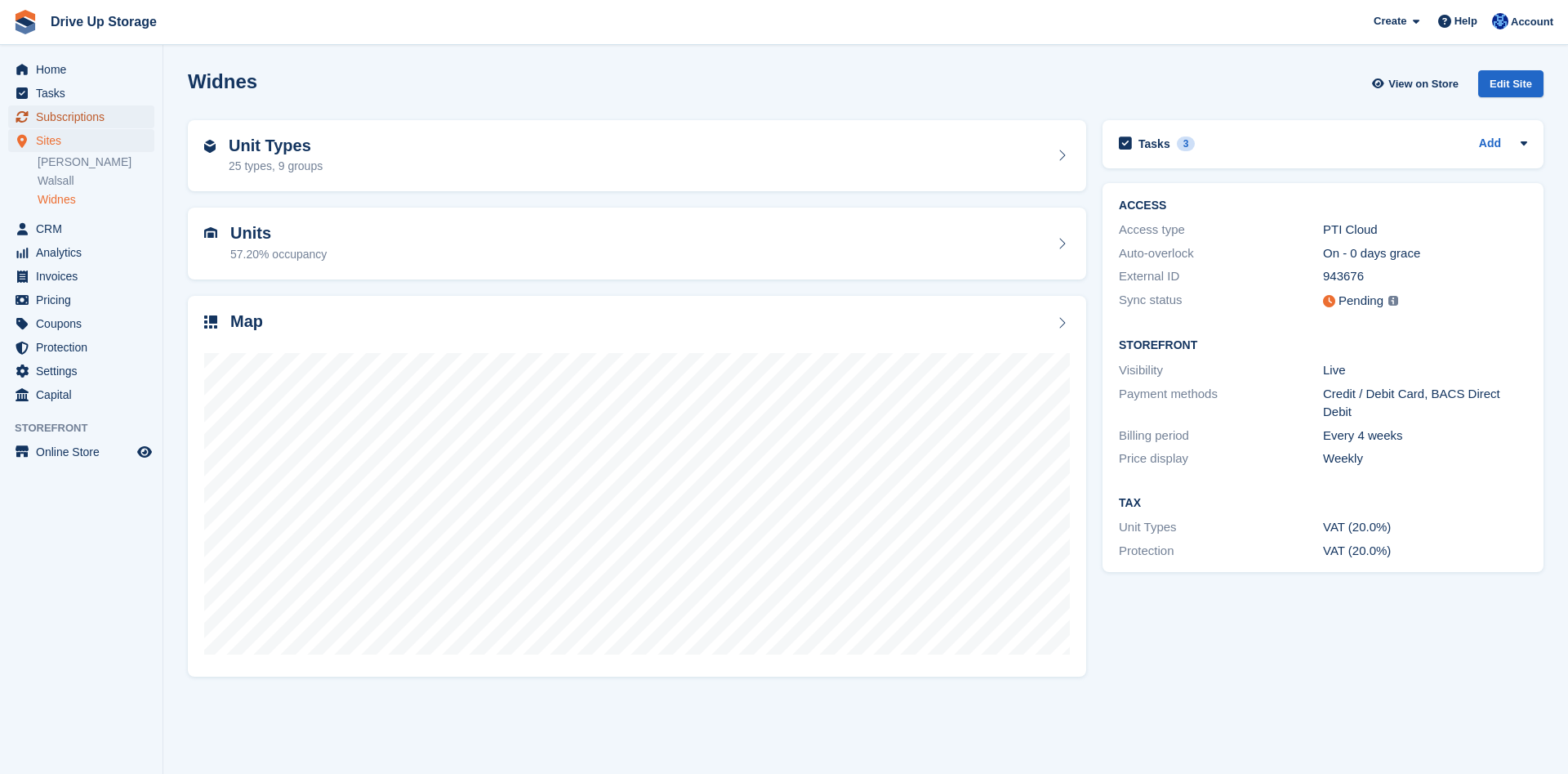
click at [74, 113] on span "Subscriptions" at bounding box center [84, 116] width 98 height 23
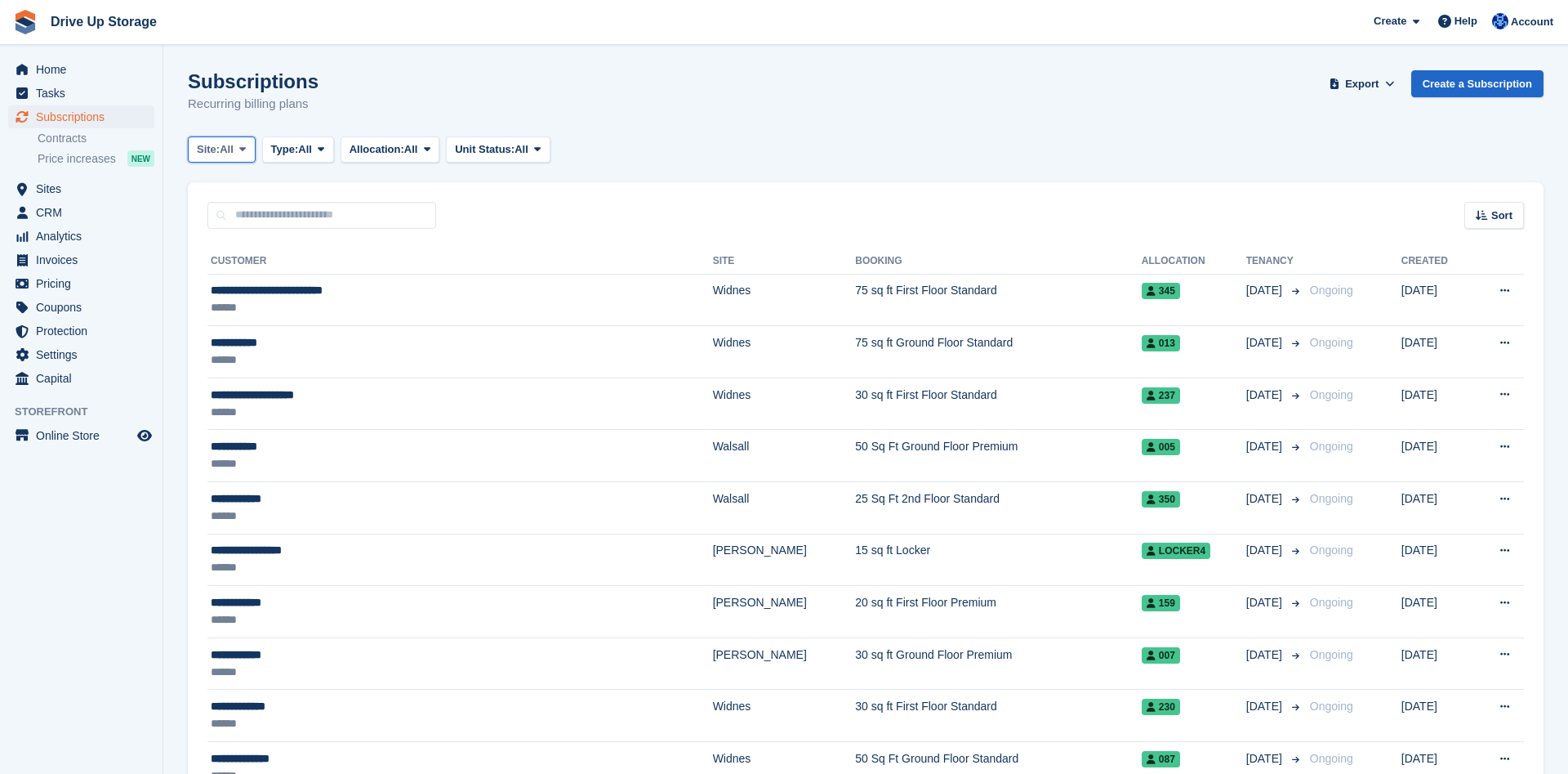
click at [238, 149] on button "Site: All" at bounding box center [221, 150] width 68 height 27
click at [253, 277] on link "Widnes" at bounding box center [266, 276] width 142 height 29
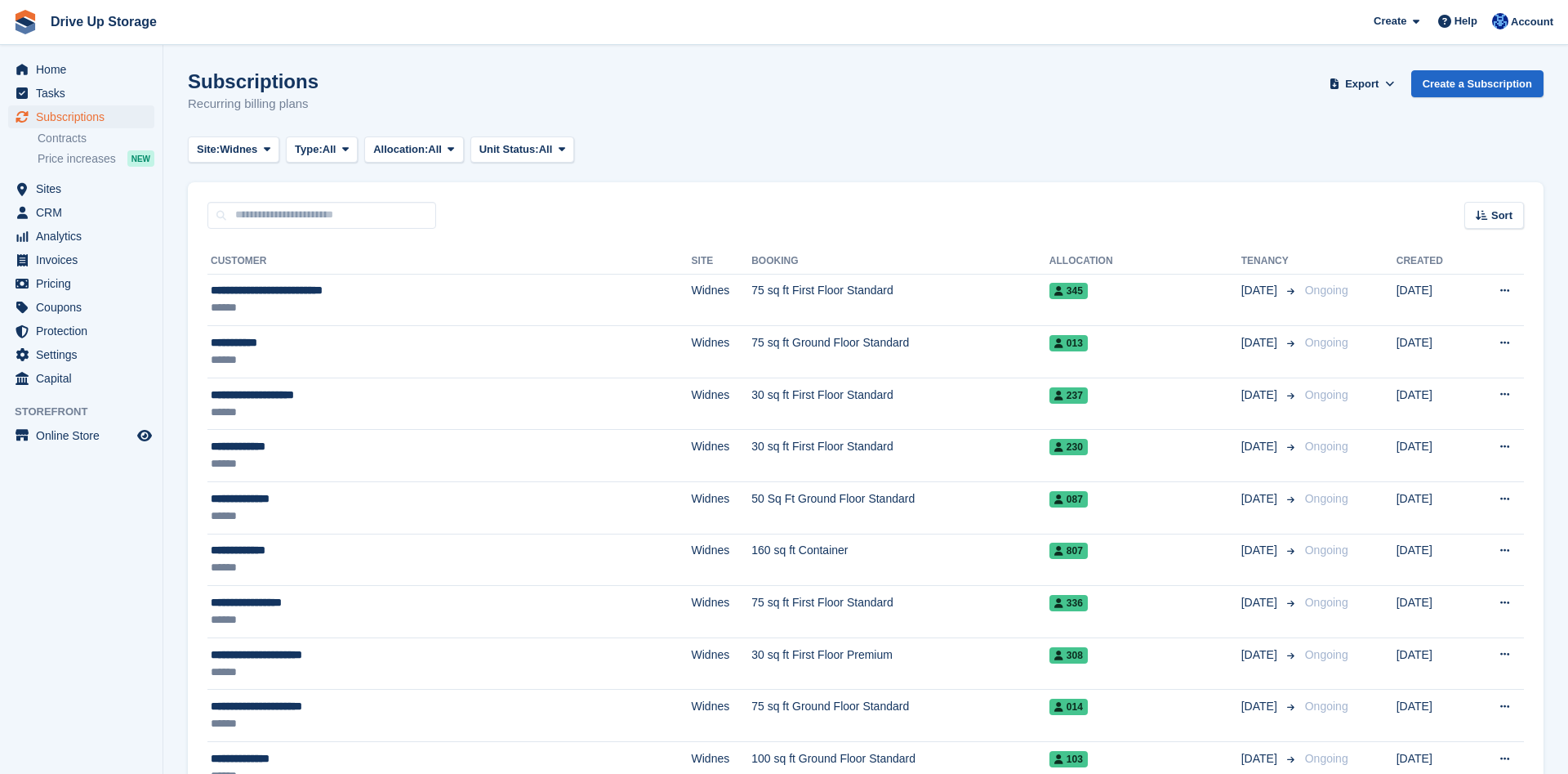
click at [316, 218] on input "text" at bounding box center [322, 216] width 229 height 27
type input "*****"
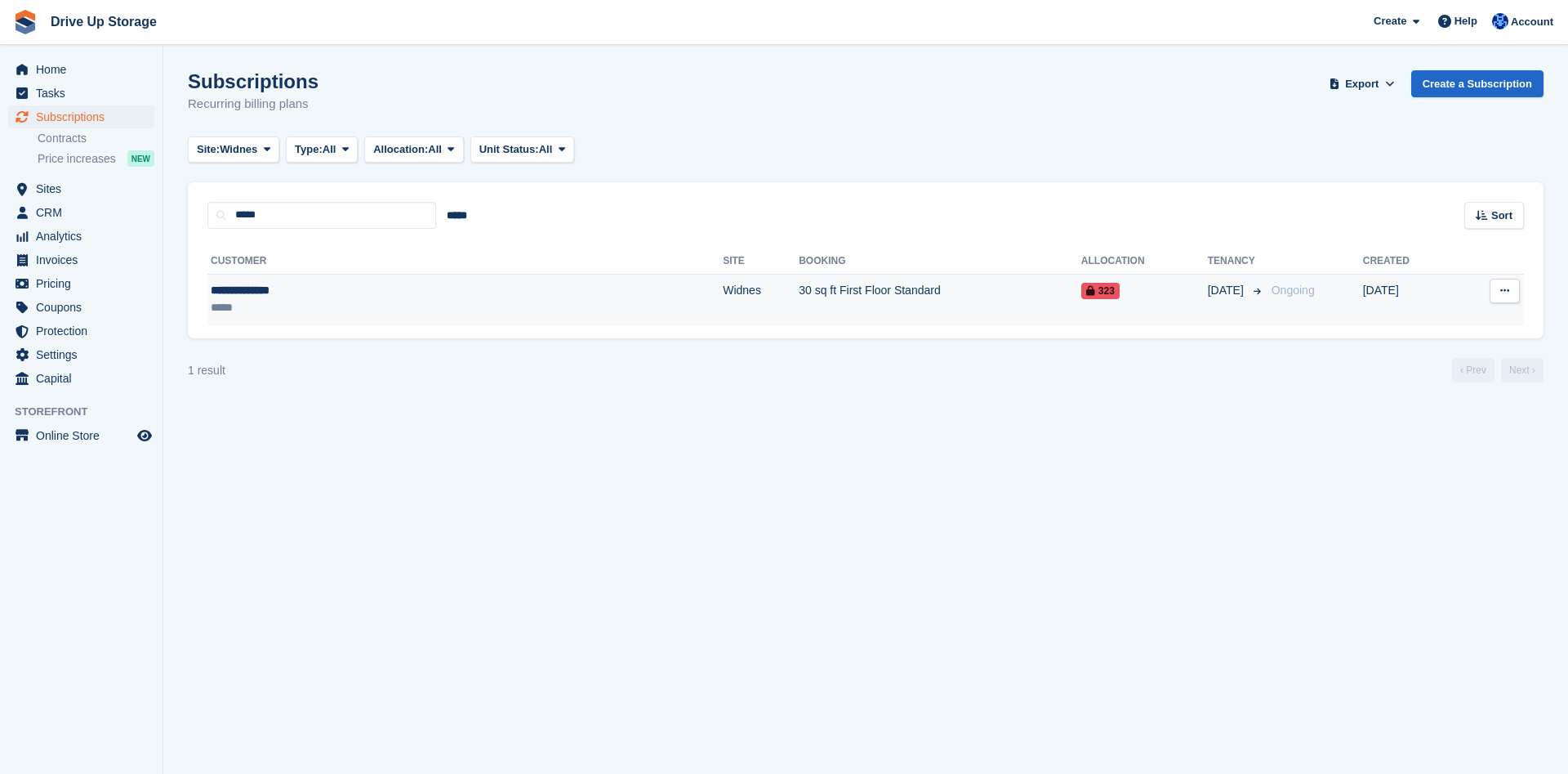
click at [799, 295] on td "30 sq ft First Floor Standard" at bounding box center [940, 300] width 282 height 52
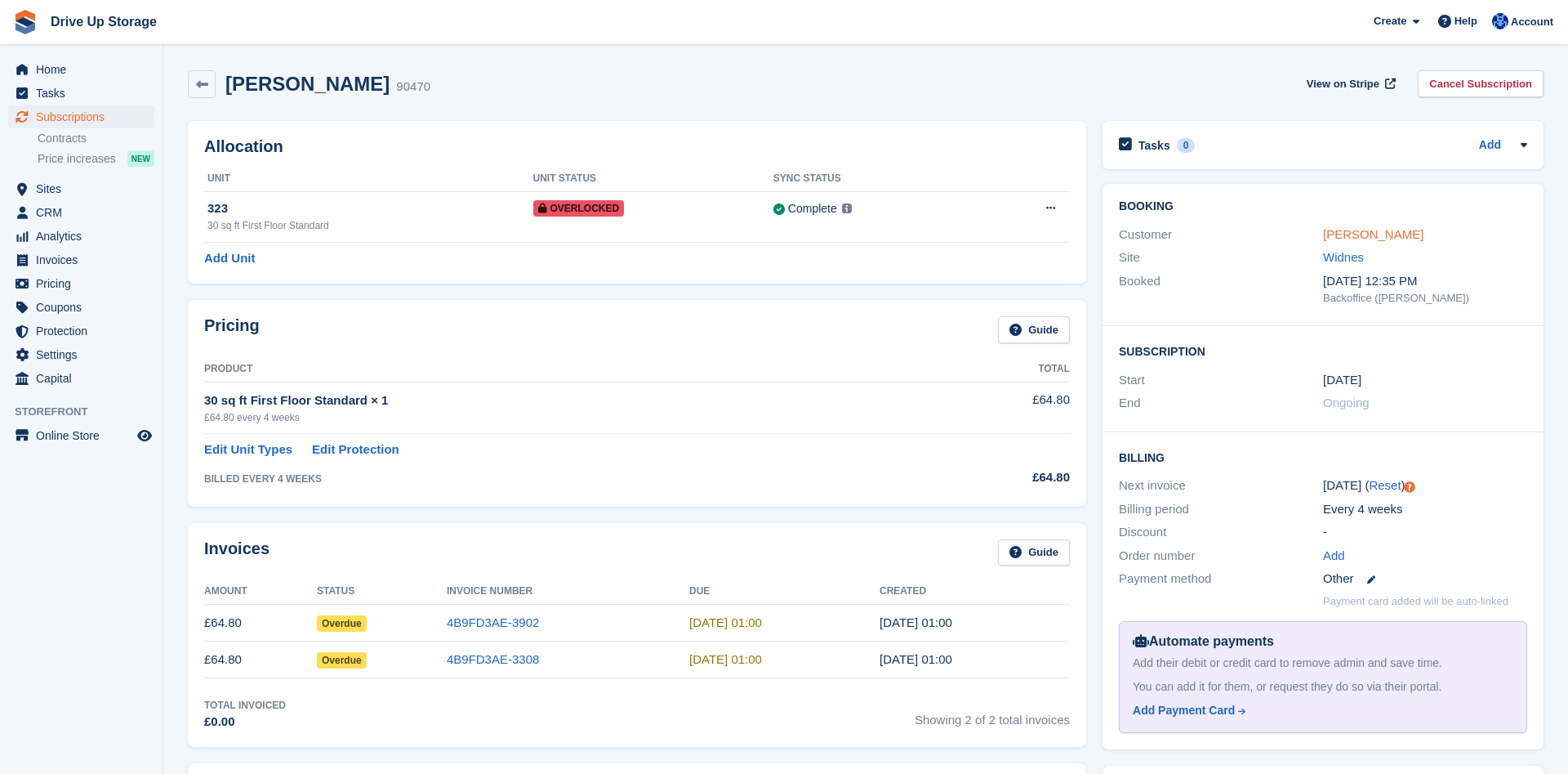
click at [1374, 238] on link "[PERSON_NAME]" at bounding box center [1373, 234] width 100 height 14
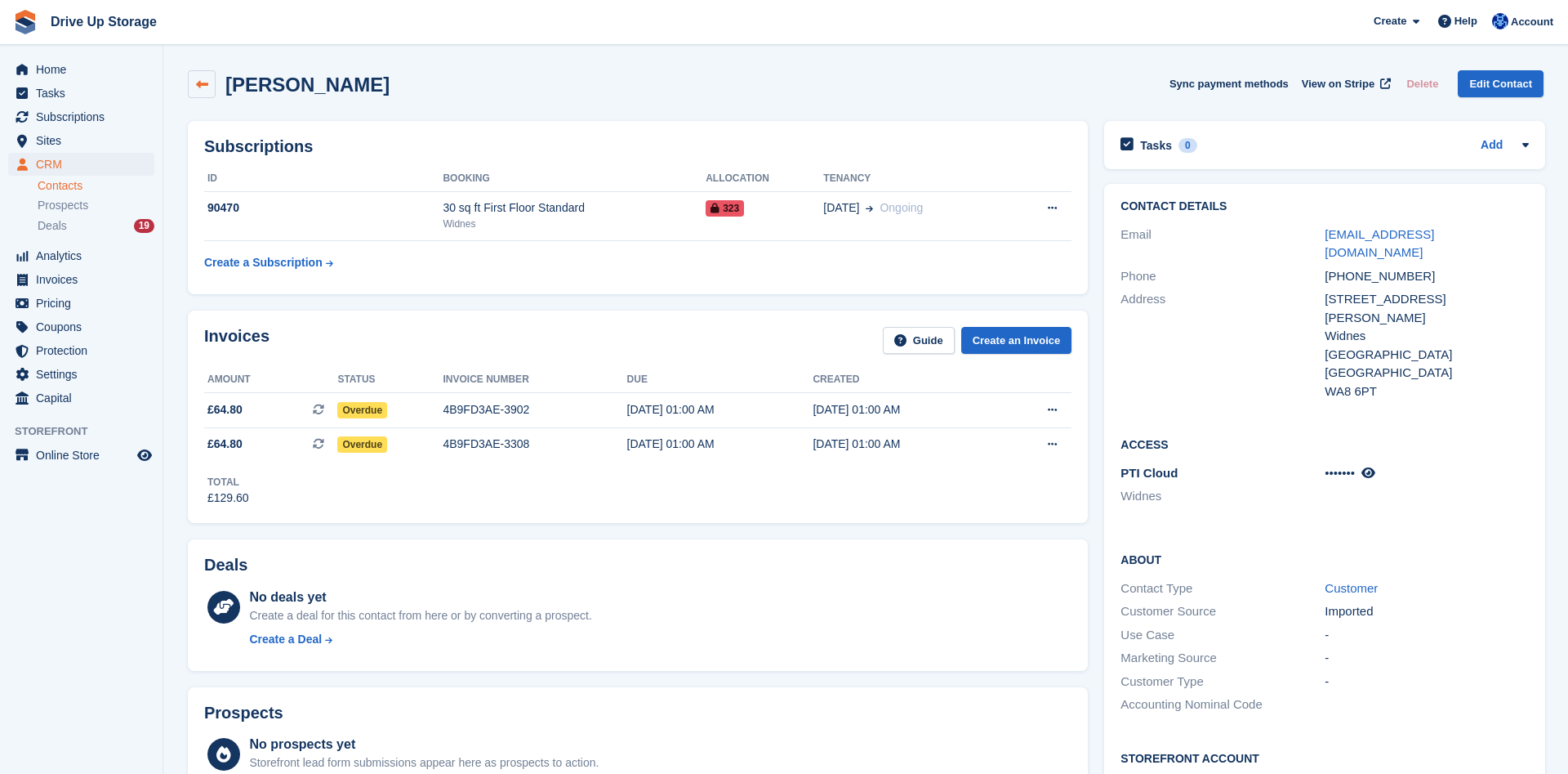
click at [209, 80] on link at bounding box center [201, 84] width 28 height 28
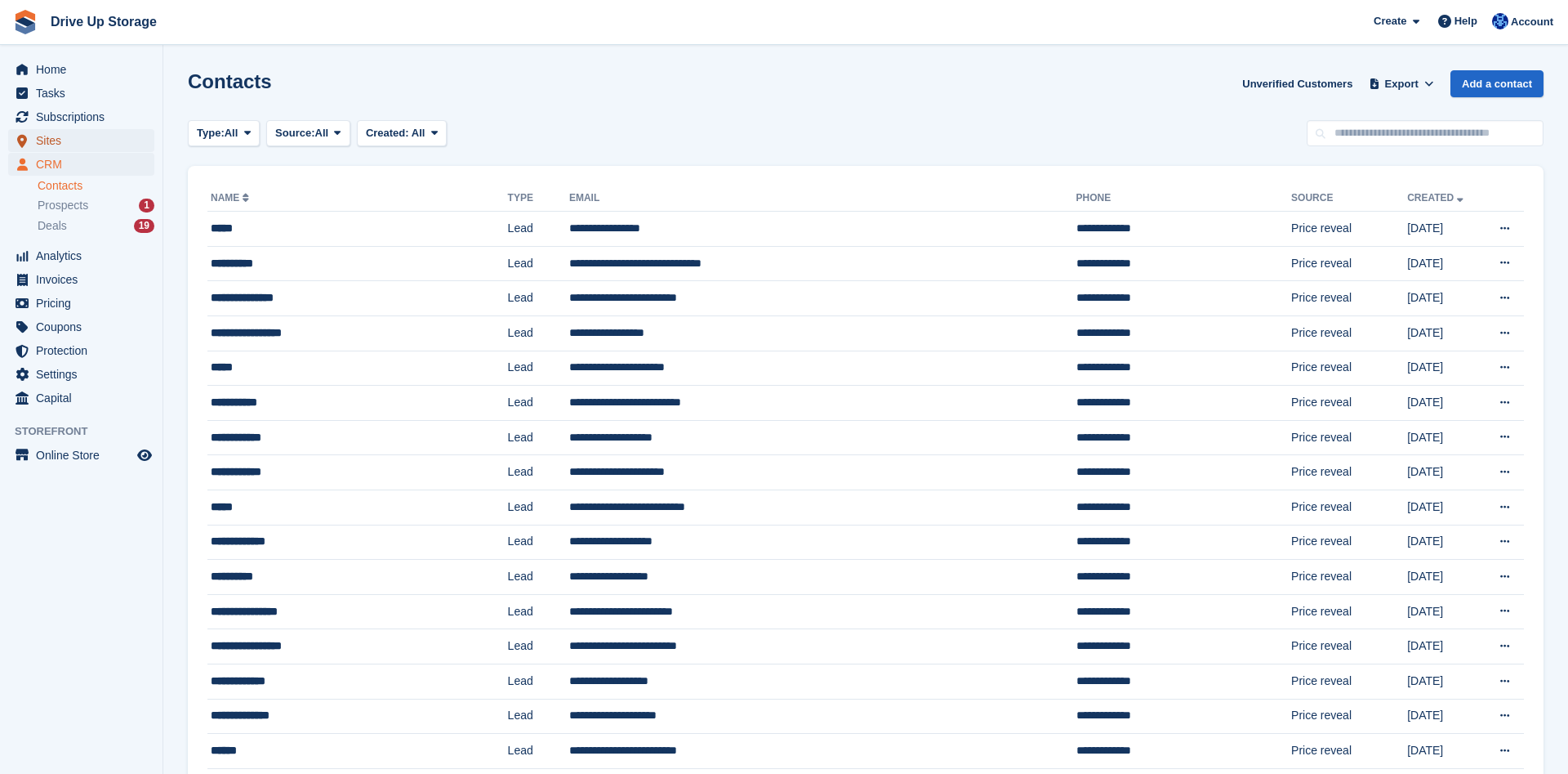
click at [96, 142] on span "Sites" at bounding box center [84, 140] width 98 height 23
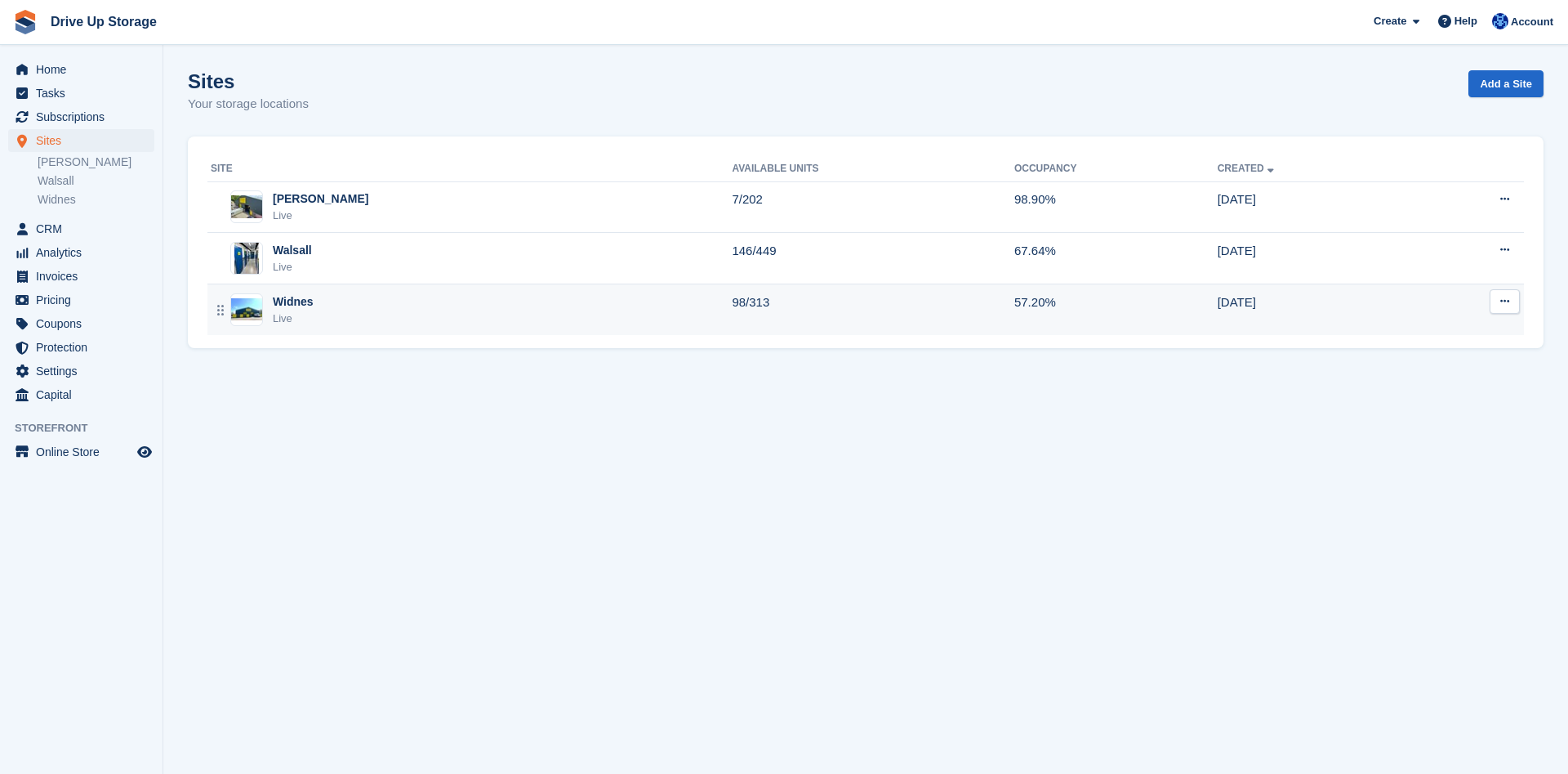
click at [318, 302] on div "Widnes Live" at bounding box center [471, 310] width 521 height 33
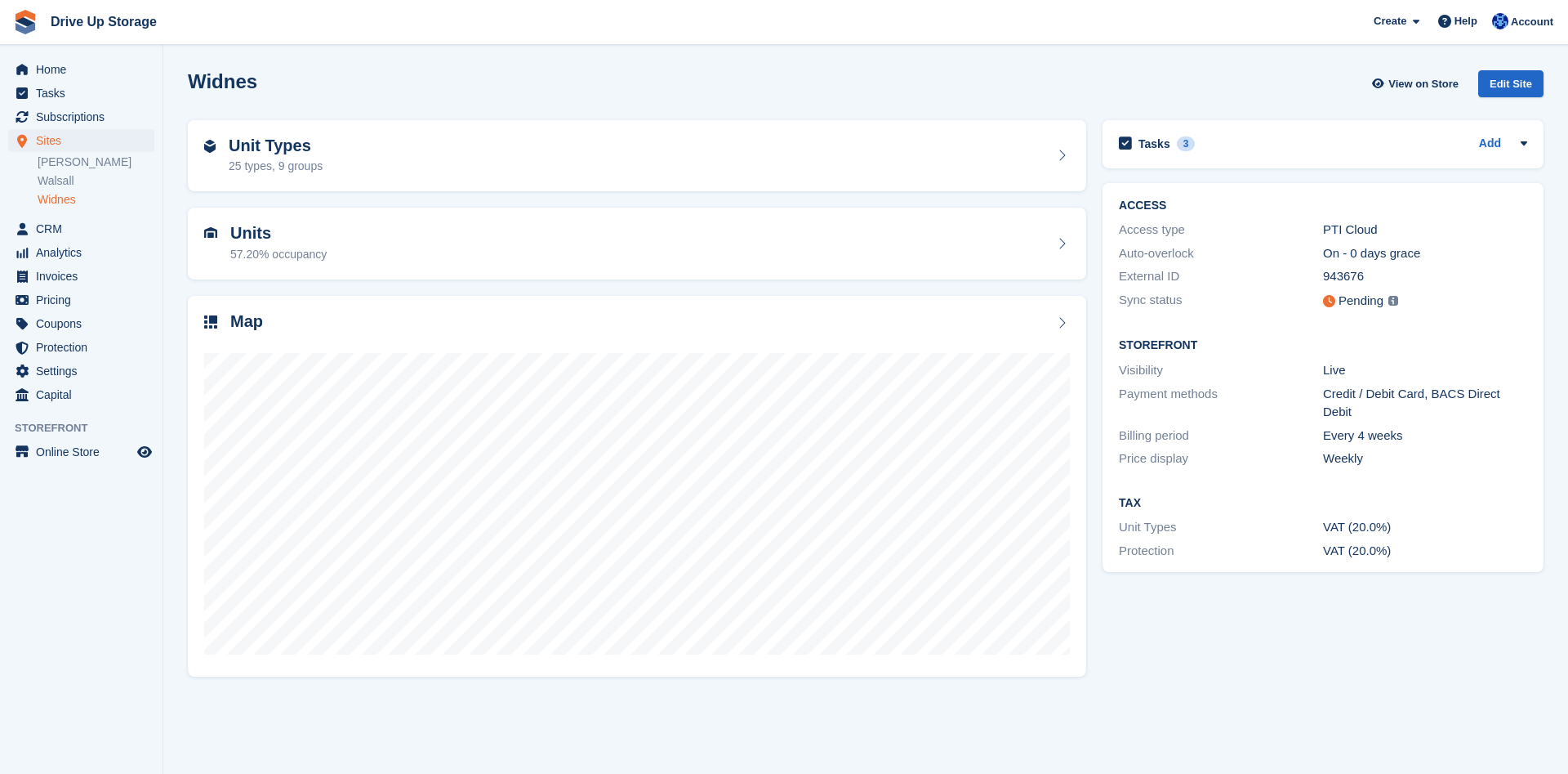
click at [65, 202] on link "Widnes" at bounding box center [96, 200] width 117 height 16
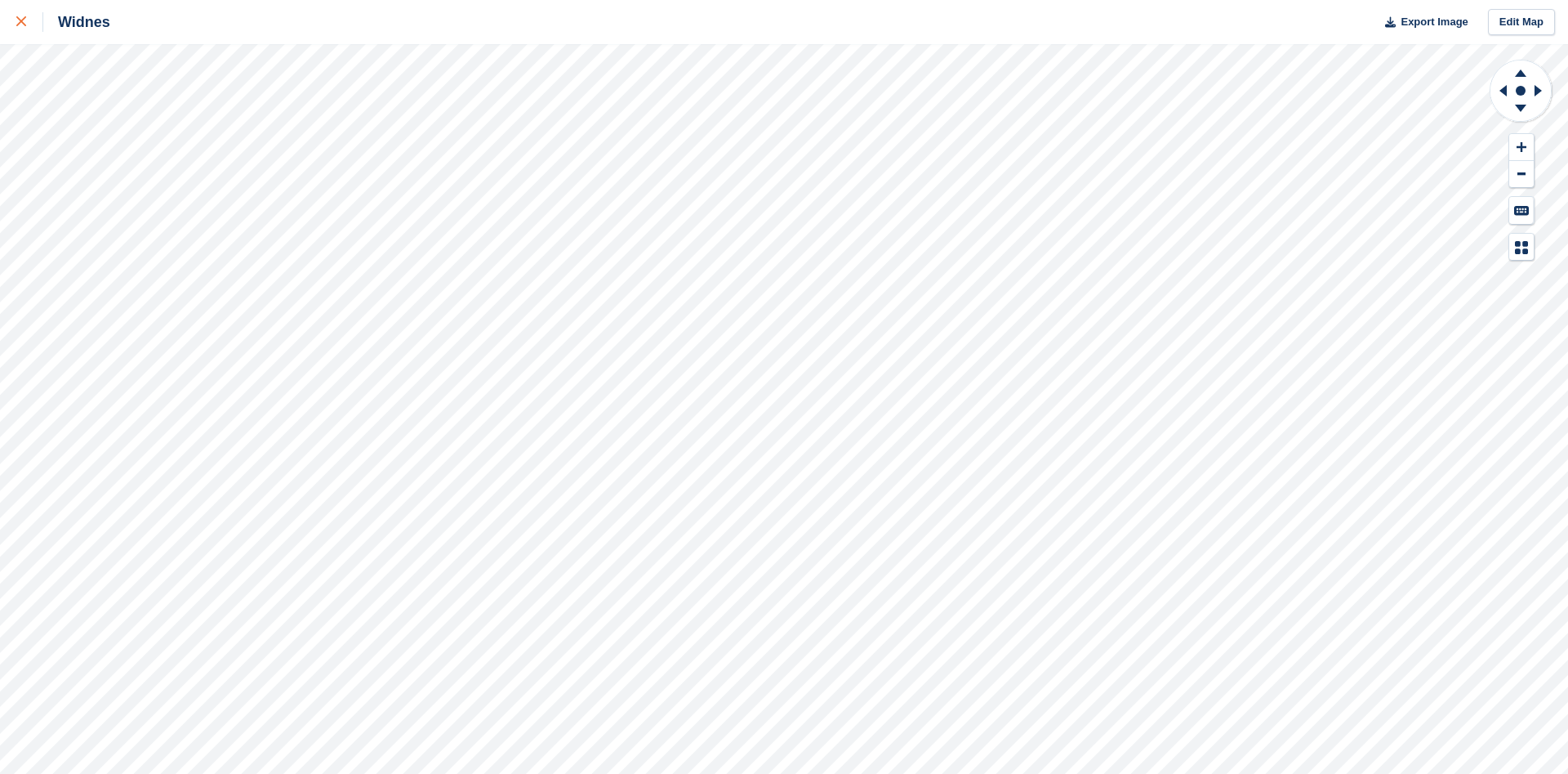
click at [28, 14] on div at bounding box center [30, 22] width 27 height 19
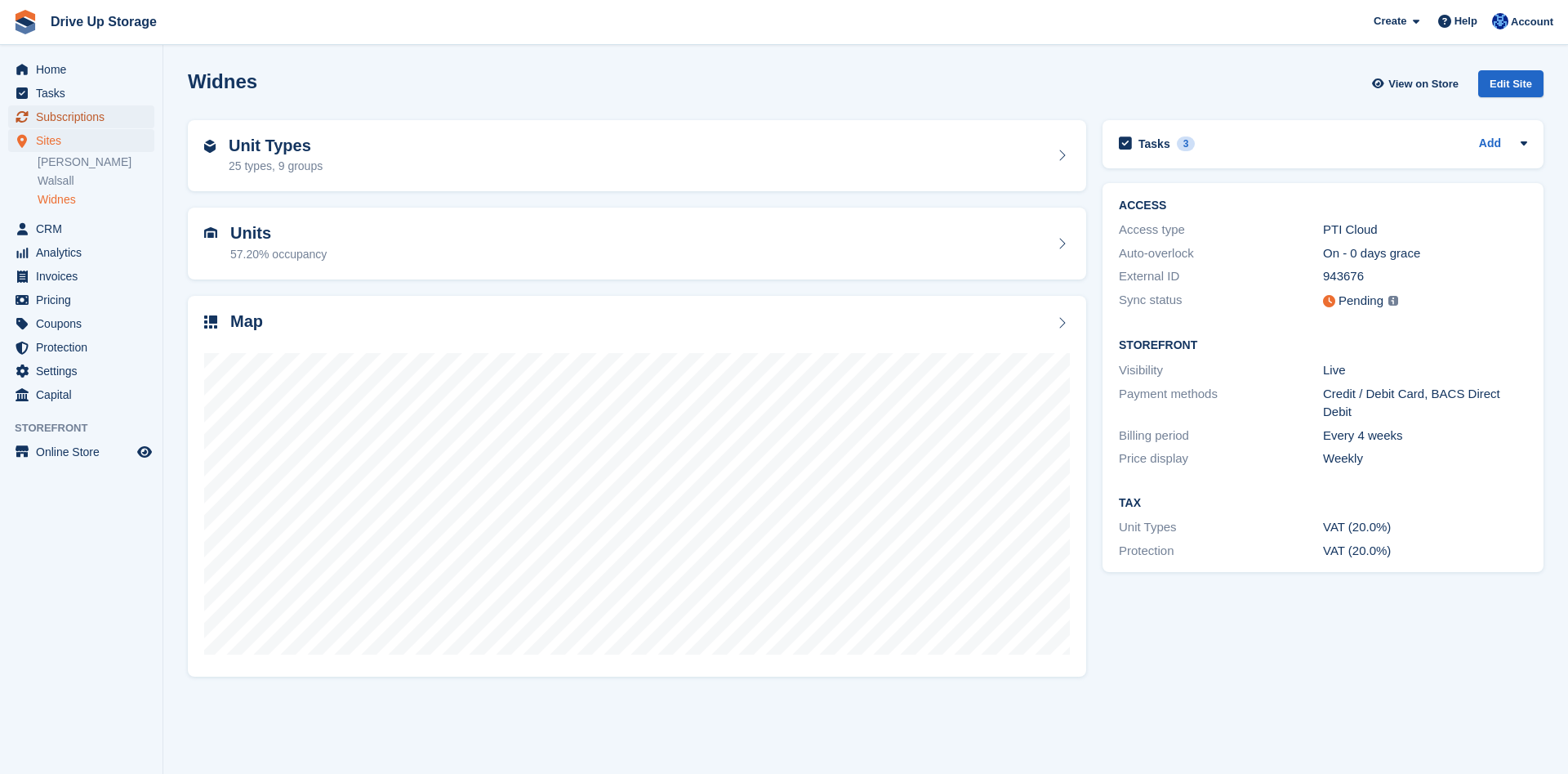
click at [83, 114] on span "Subscriptions" at bounding box center [84, 116] width 98 height 23
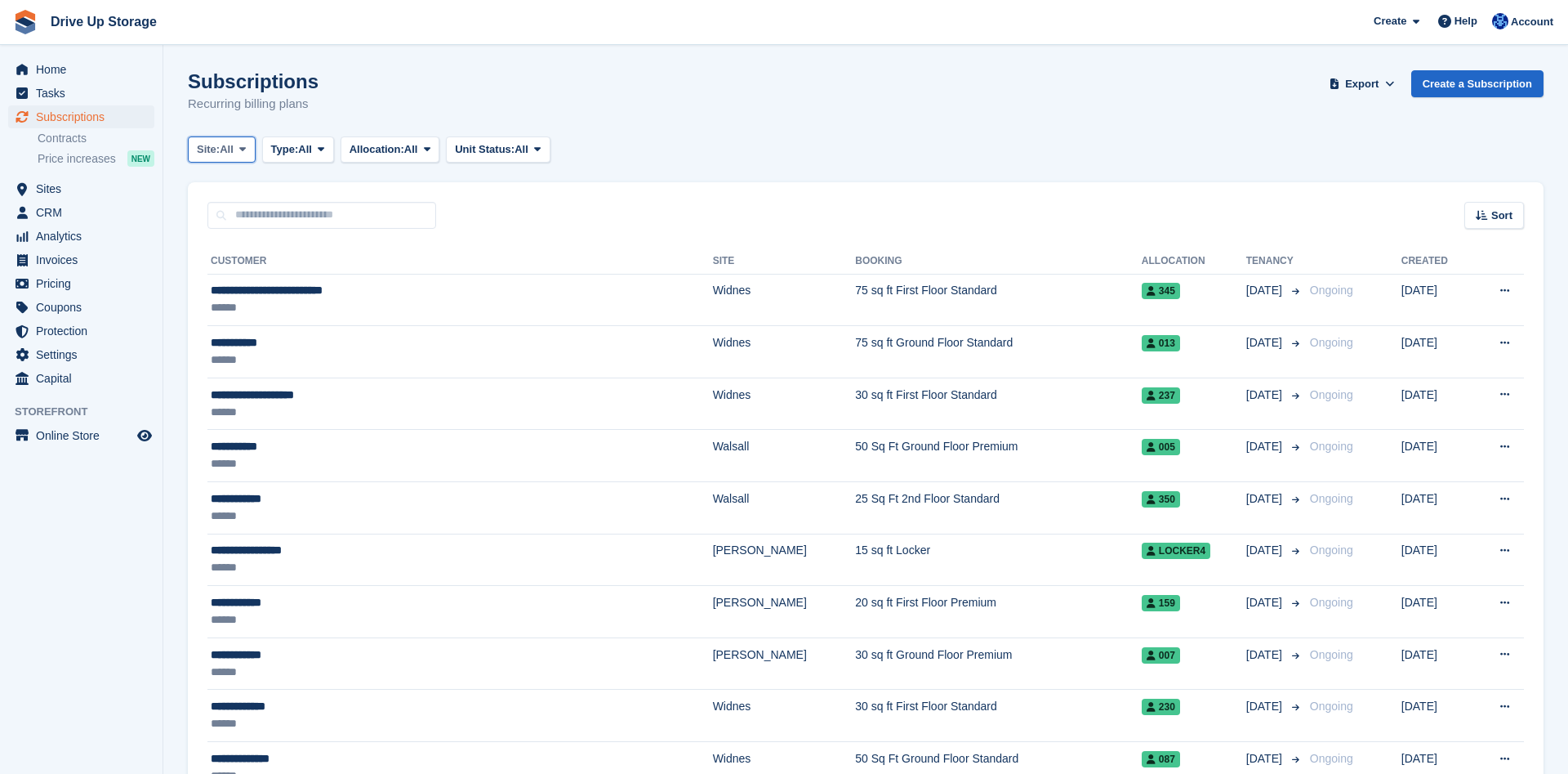
click at [234, 153] on span "All" at bounding box center [226, 150] width 14 height 17
click at [253, 272] on link "Widnes" at bounding box center [266, 276] width 142 height 29
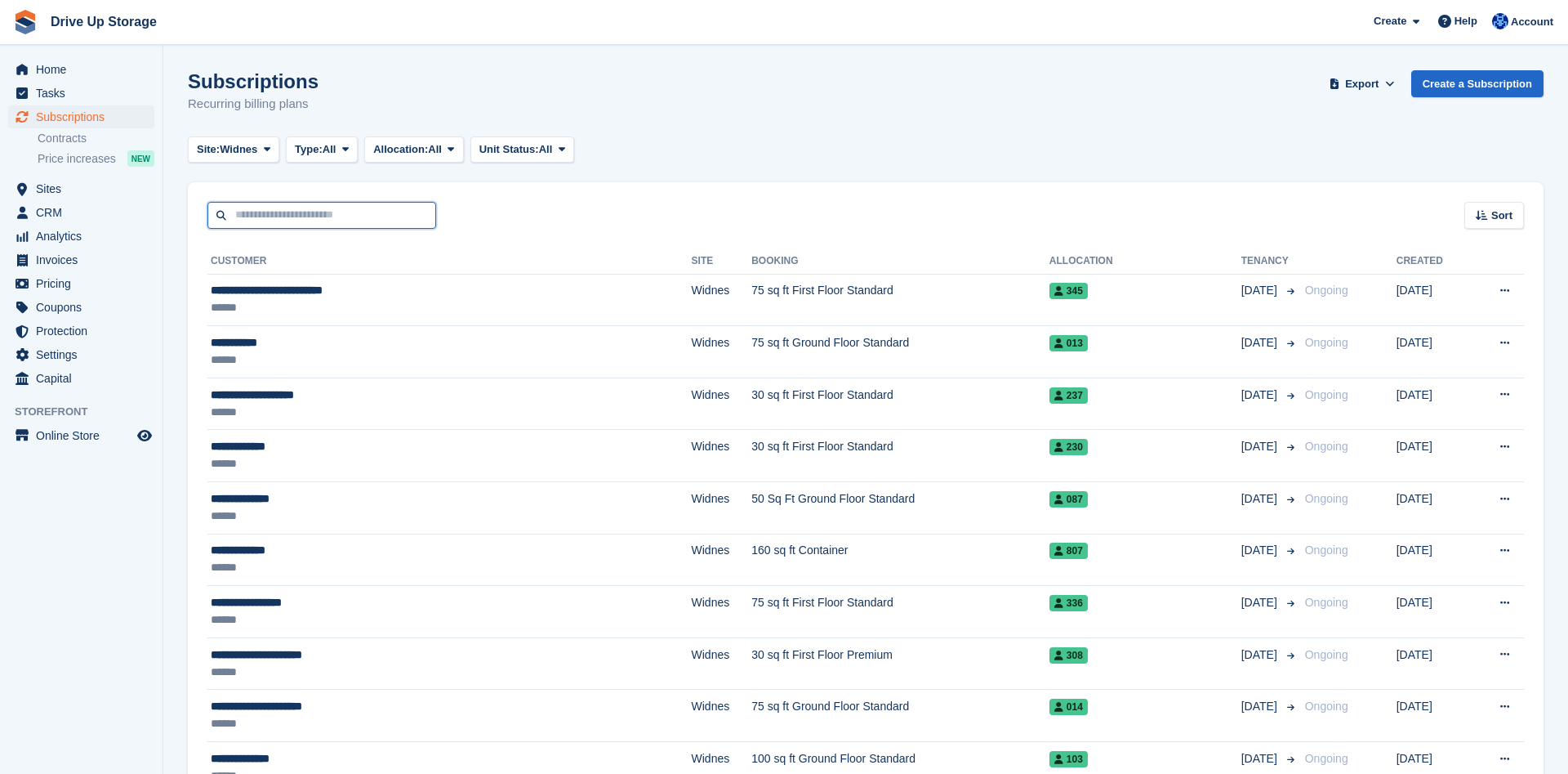
click at [350, 216] on input "text" at bounding box center [322, 216] width 229 height 27
type input "**********"
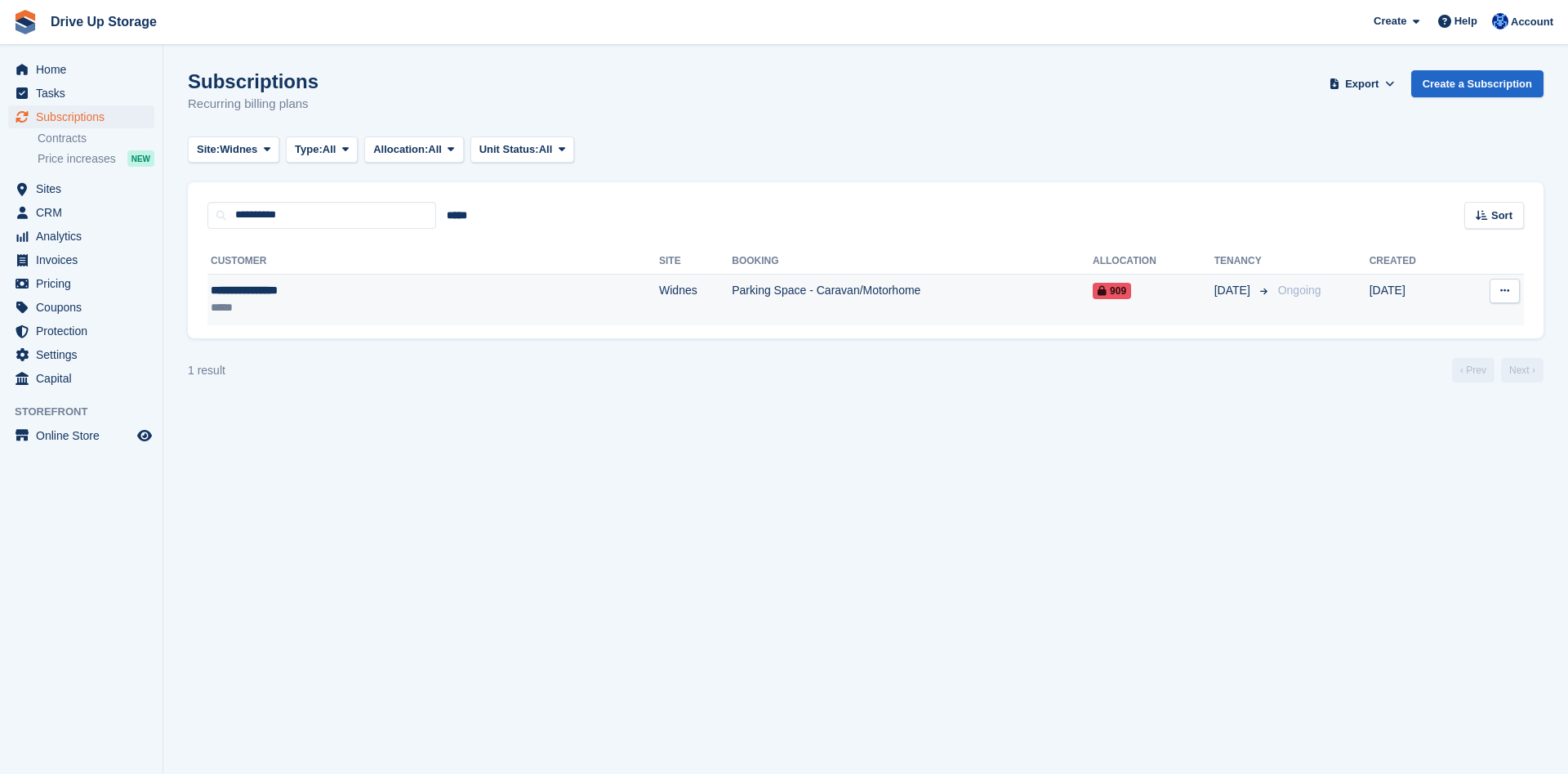
click at [659, 297] on td "Widnes" at bounding box center [695, 300] width 73 height 52
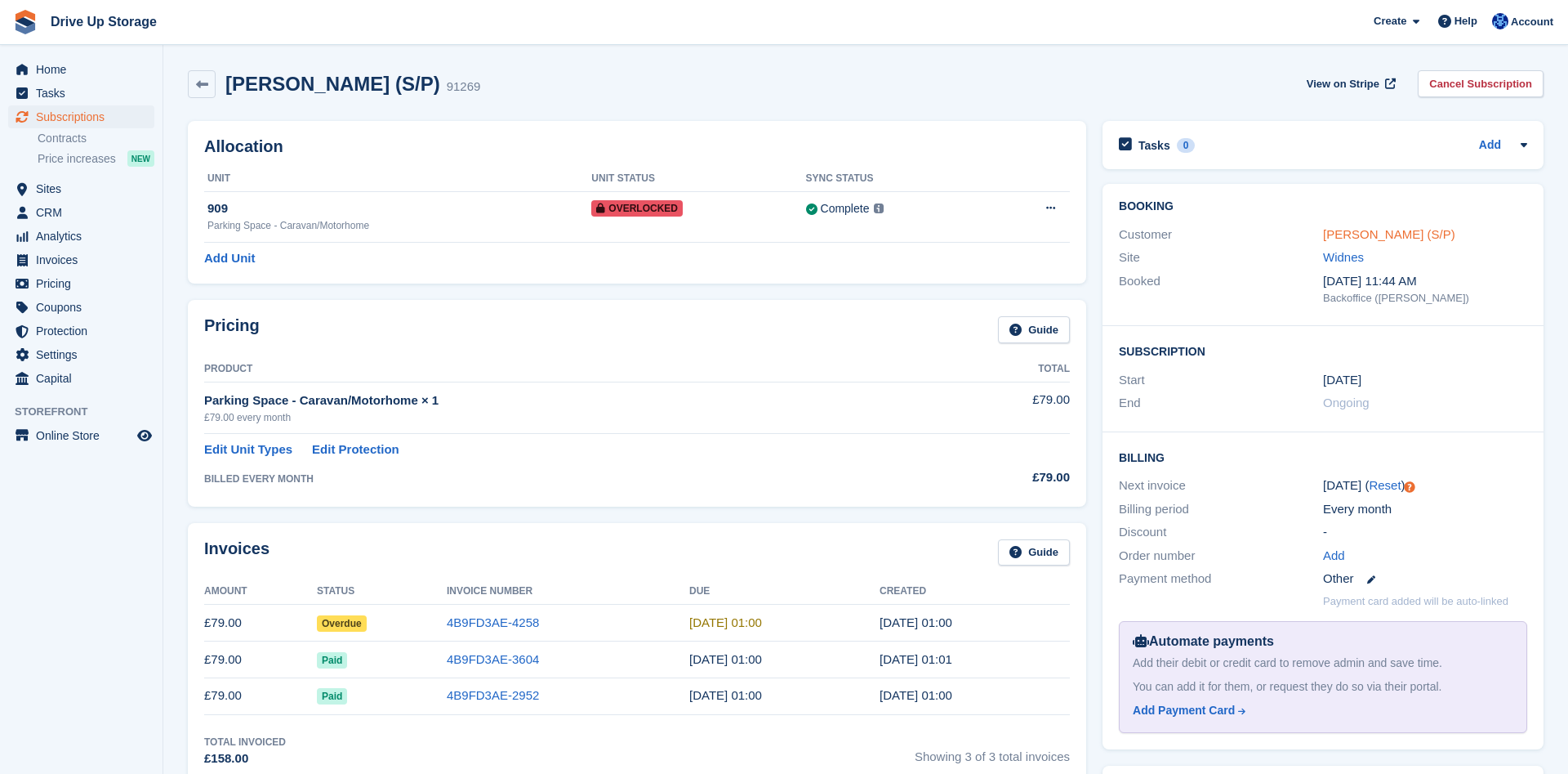
click at [1369, 240] on link "[PERSON_NAME] (S/P)" at bounding box center [1389, 234] width 132 height 14
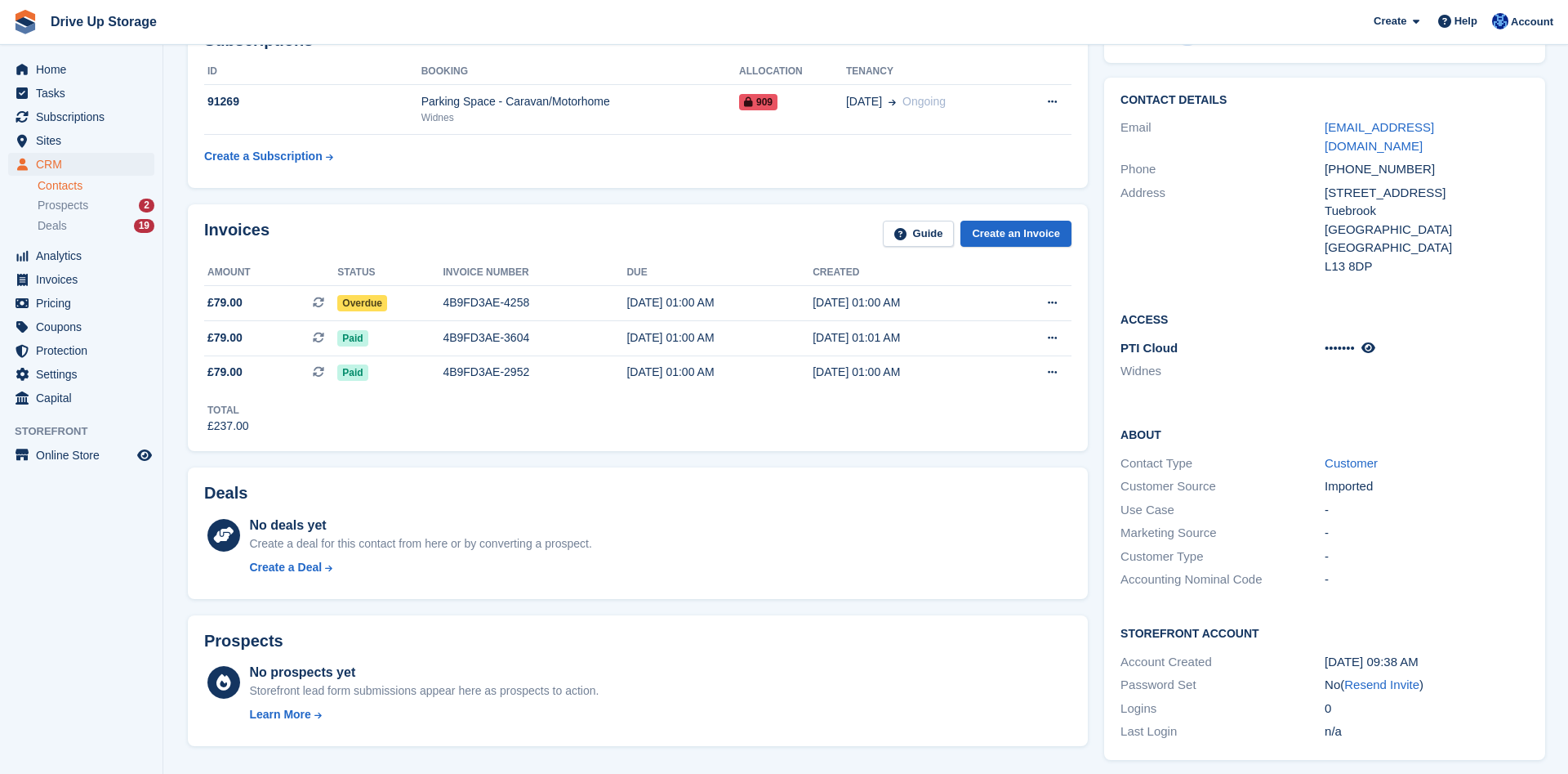
scroll to position [84, 0]
